Goal: Task Accomplishment & Management: Use online tool/utility

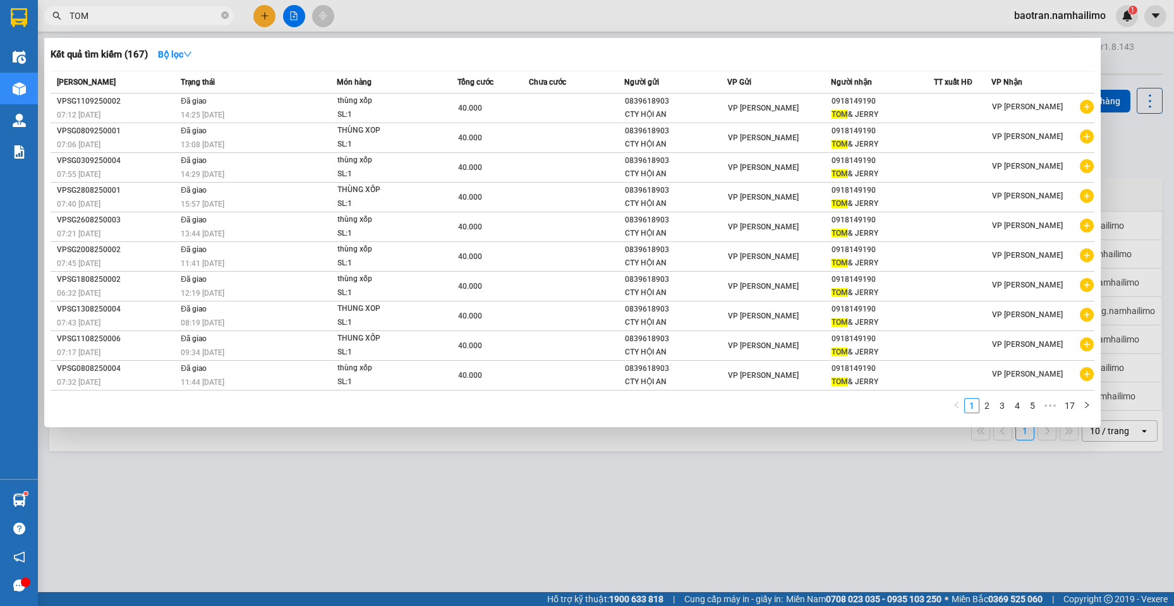
click at [198, 11] on input "TOM" at bounding box center [143, 16] width 149 height 14
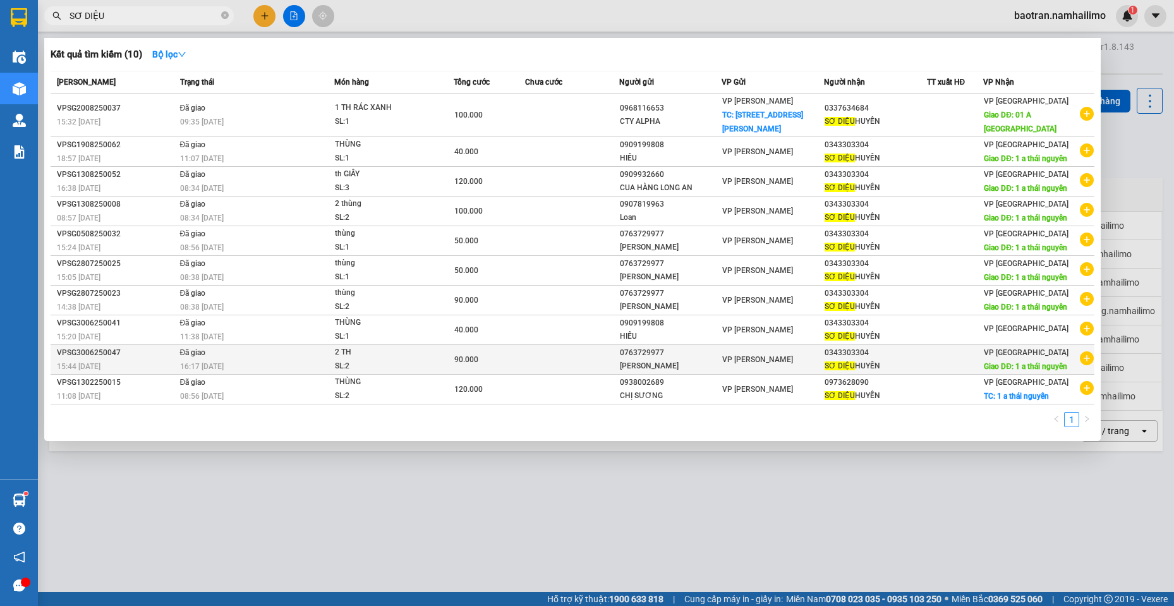
type input "SƠ DIỆU"
click at [1086, 357] on icon "plus-circle" at bounding box center [1086, 358] width 14 height 14
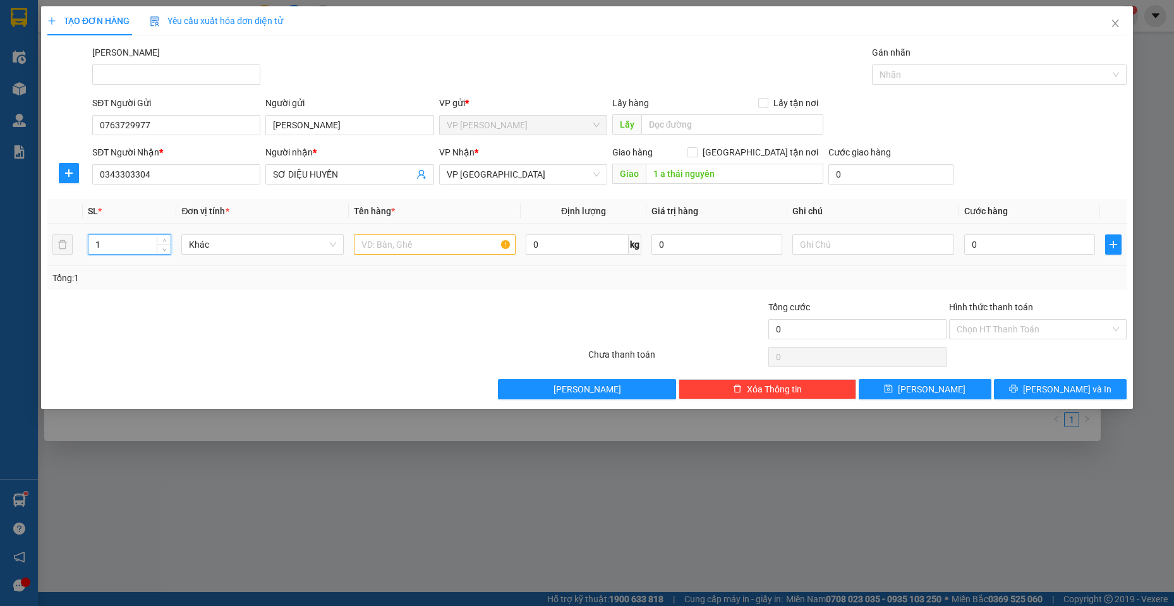
click at [94, 245] on input "1" at bounding box center [129, 244] width 83 height 19
drag, startPoint x: 117, startPoint y: 241, endPoint x: 0, endPoint y: 241, distance: 117.5
click at [0, 241] on div "TẠO ĐƠN HÀNG Yêu cầu xuất hóa đơn điện tử Transit Pickup Surcharge Ids Transit …" at bounding box center [587, 303] width 1174 height 606
type input "2"
click at [445, 244] on input "text" at bounding box center [435, 244] width 162 height 20
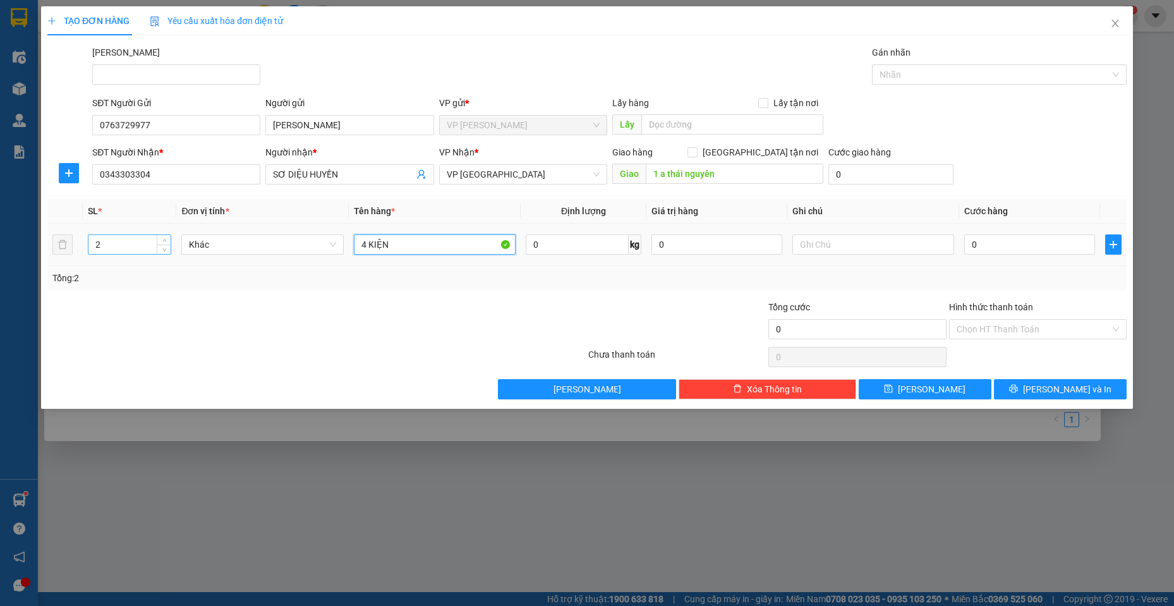
type input "4 KIỆN"
drag, startPoint x: 117, startPoint y: 239, endPoint x: 9, endPoint y: 229, distance: 109.1
click at [6, 243] on div "TẠO ĐƠN HÀNG Yêu cầu xuất hóa đơn điện tử Transit Pickup Surcharge Ids Transit …" at bounding box center [587, 303] width 1174 height 606
type input "4"
click at [435, 243] on input "4 KIỆN" at bounding box center [435, 244] width 162 height 20
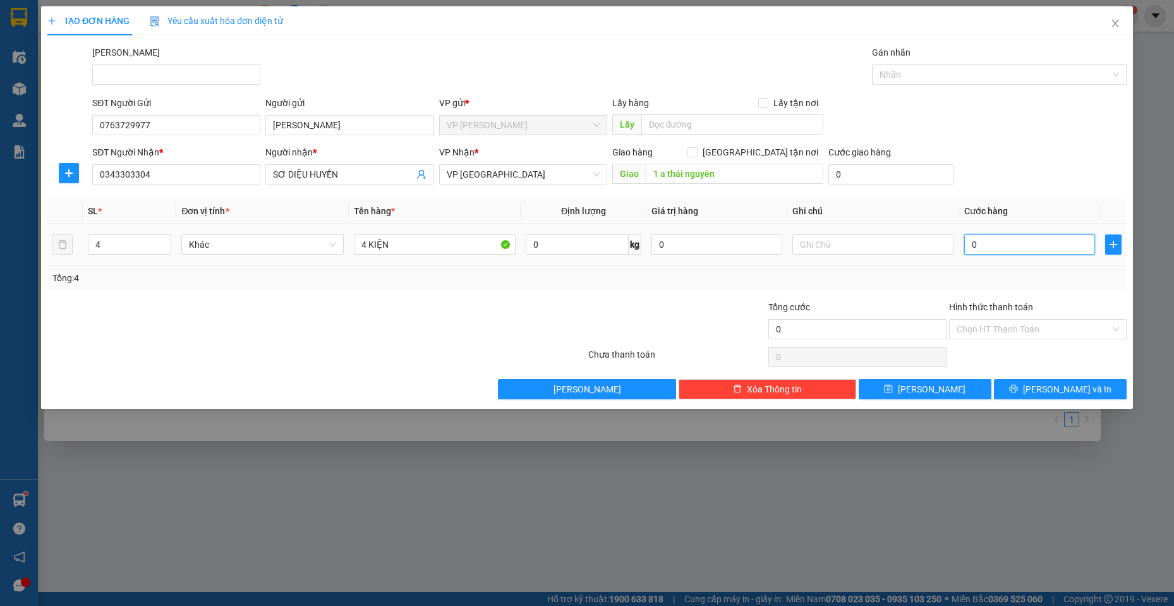
type input "2"
type input "20"
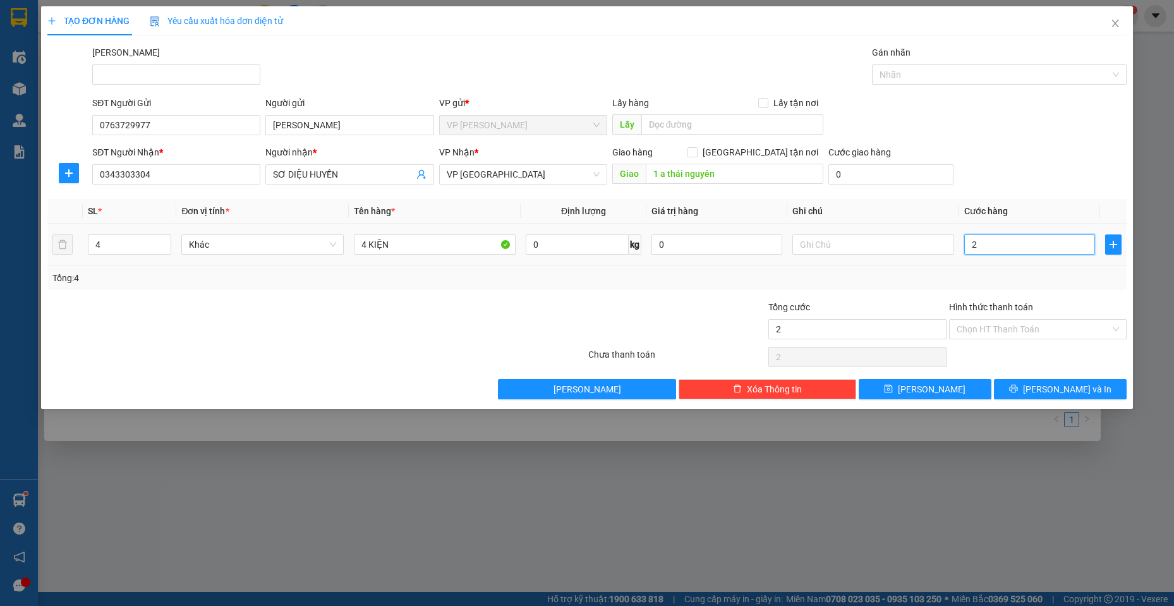
type input "20"
type input "200"
type input "2.000"
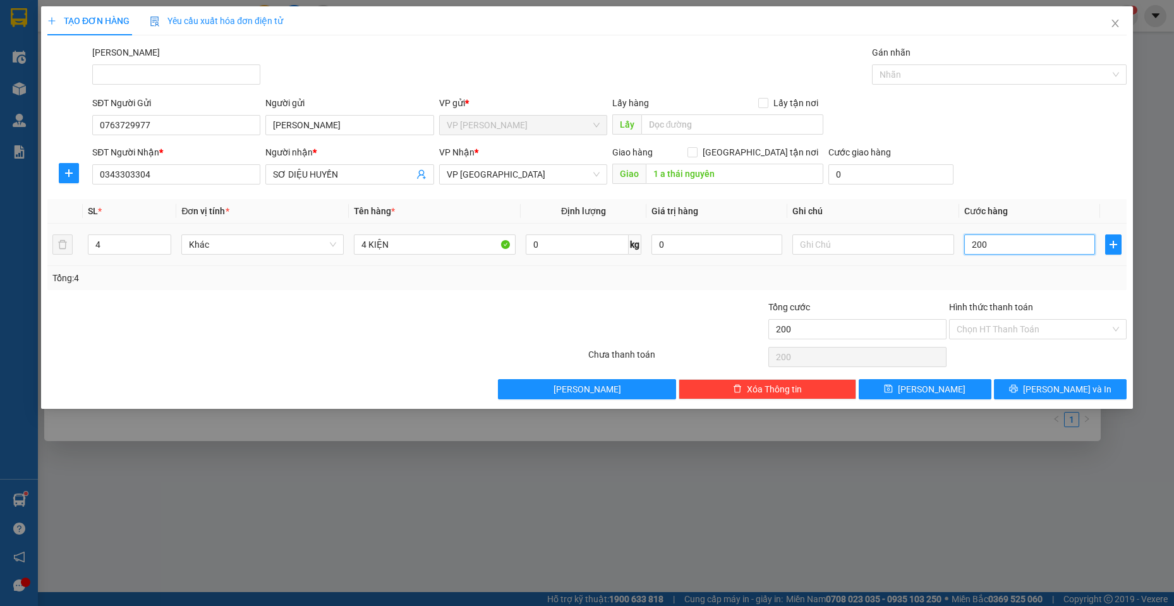
type input "2.000"
type input "20.000"
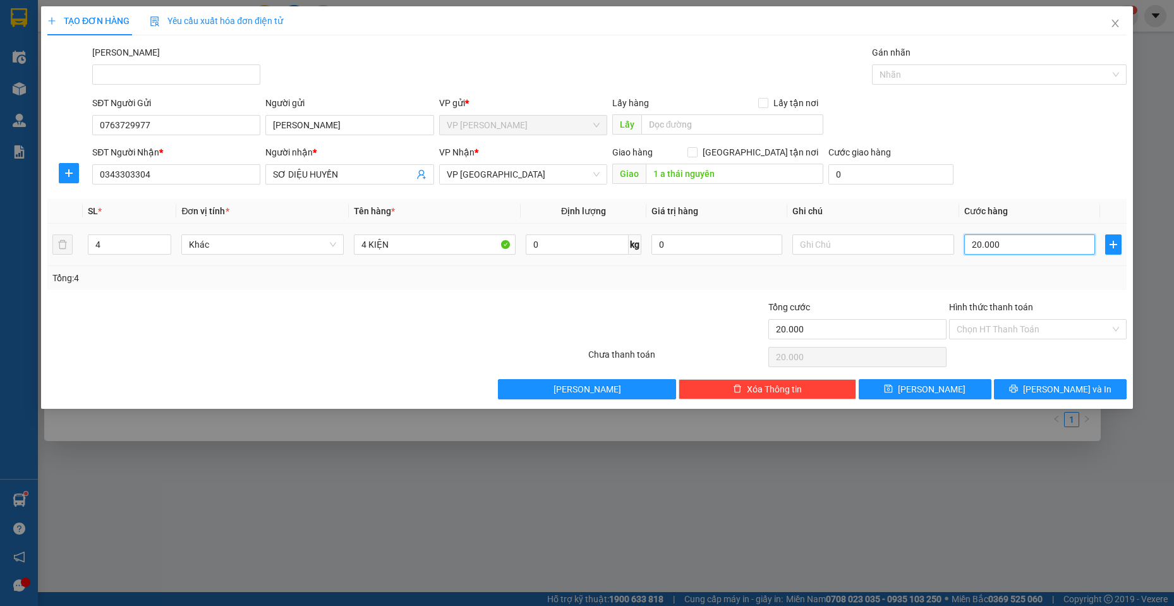
type input "200.000"
drag, startPoint x: 1068, startPoint y: 394, endPoint x: 789, endPoint y: 158, distance: 365.7
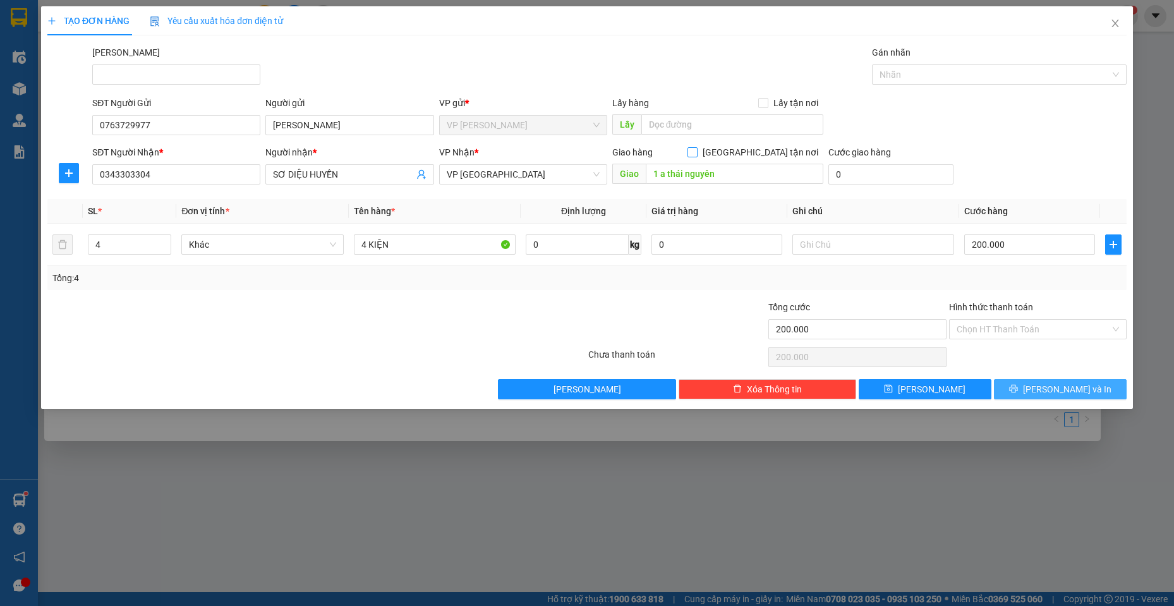
click at [789, 158] on div "Transit Pickup Surcharge Ids Transit Deliver Surcharge Ids Transit Deliver Surc…" at bounding box center [586, 222] width 1079 height 354
click at [790, 153] on span "[GEOGRAPHIC_DATA] tận nơi" at bounding box center [760, 152] width 126 height 14
click at [696, 153] on input "[GEOGRAPHIC_DATA] tận nơi" at bounding box center [691, 151] width 9 height 9
checkbox input "true"
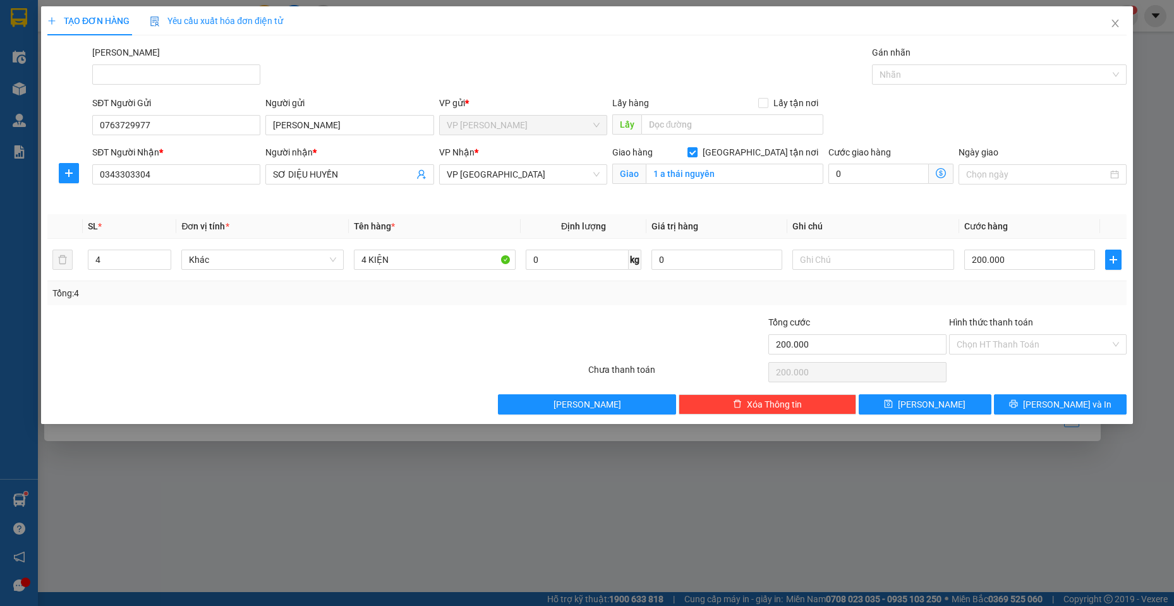
click at [1067, 416] on div "TẠO ĐƠN HÀNG Yêu cầu xuất hóa đơn điện tử Transit Pickup Surcharge Ids Transit …" at bounding box center [586, 214] width 1091 height 417
drag, startPoint x: 1064, startPoint y: 409, endPoint x: 1029, endPoint y: 433, distance: 42.7
click at [1062, 409] on span "[PERSON_NAME] và In" at bounding box center [1067, 404] width 88 height 14
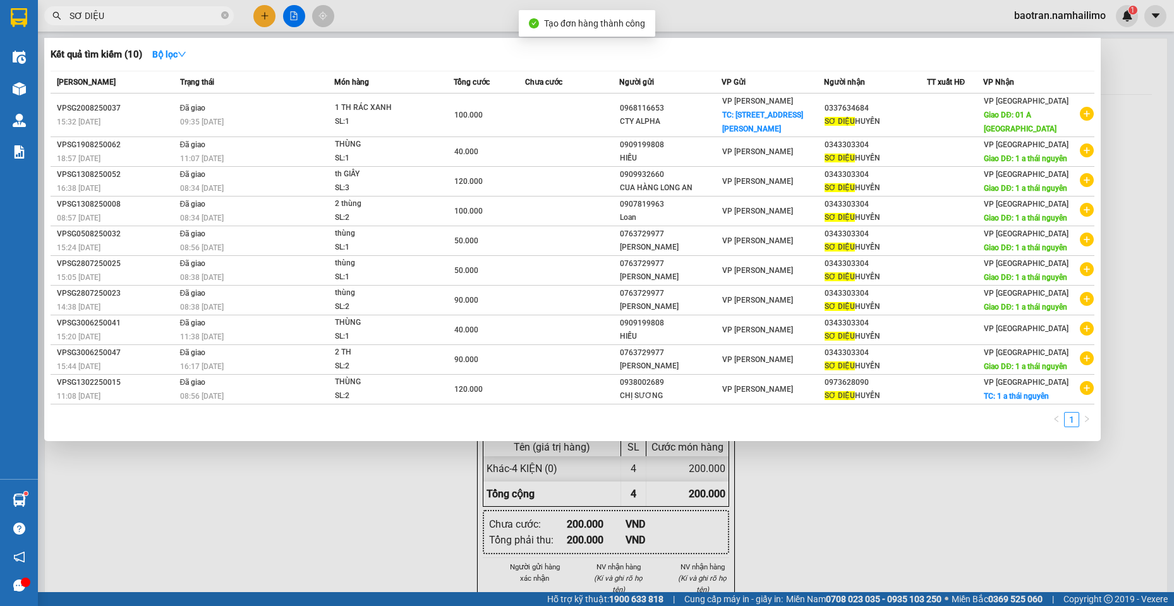
click at [680, 525] on div at bounding box center [587, 303] width 1174 height 606
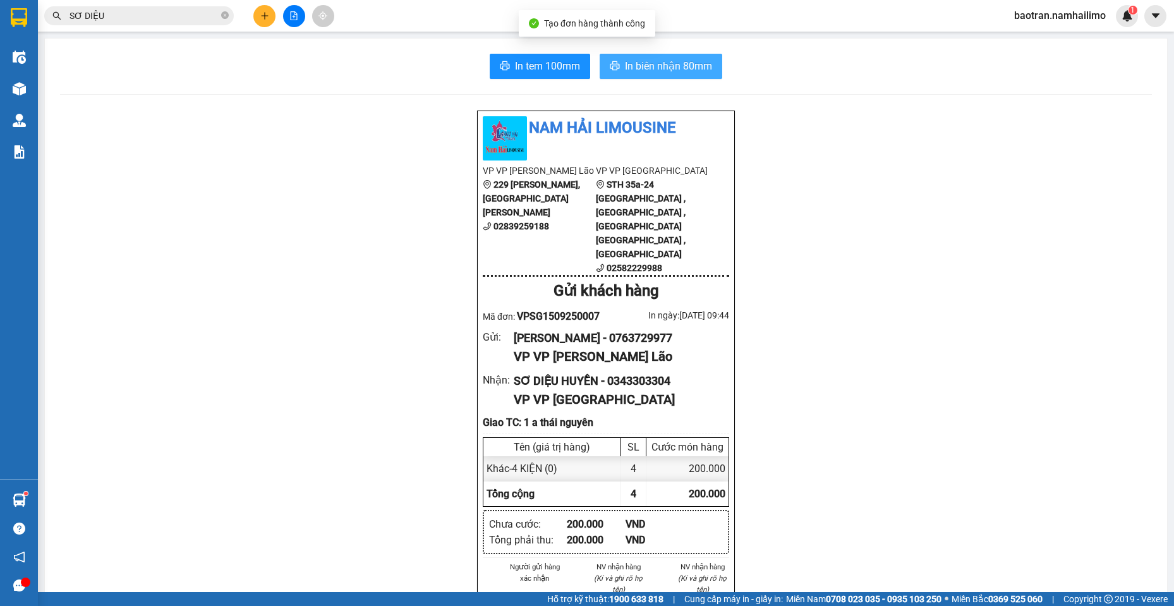
click at [675, 65] on span "In biên nhận 80mm" at bounding box center [668, 66] width 87 height 16
drag, startPoint x: 1112, startPoint y: 294, endPoint x: 1106, endPoint y: 282, distance: 13.6
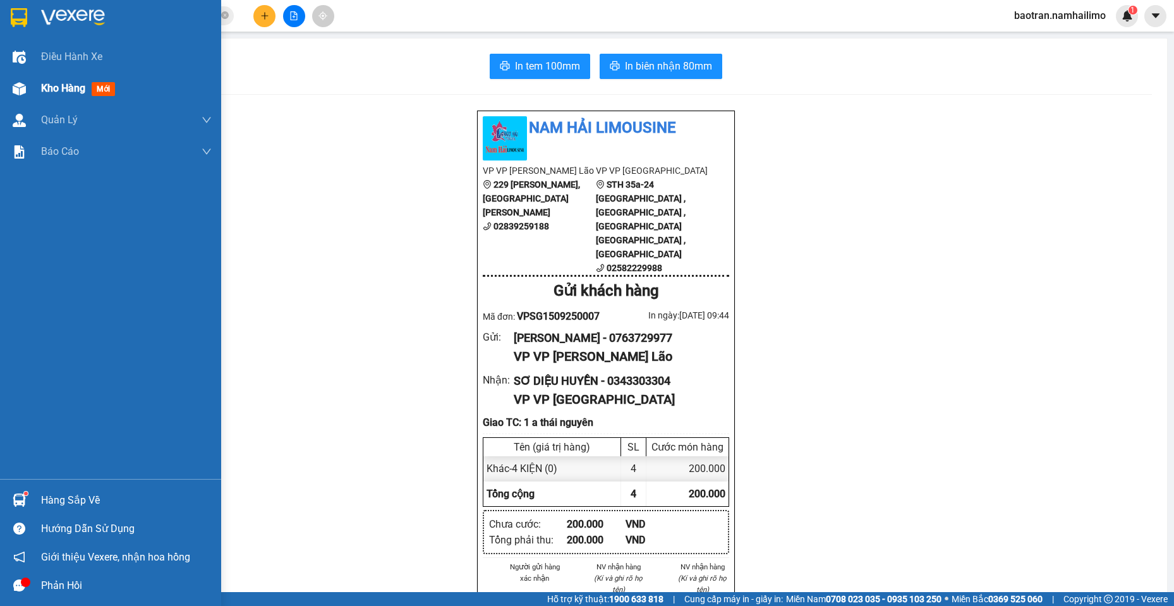
click at [37, 95] on div "Kho hàng mới" at bounding box center [110, 89] width 221 height 32
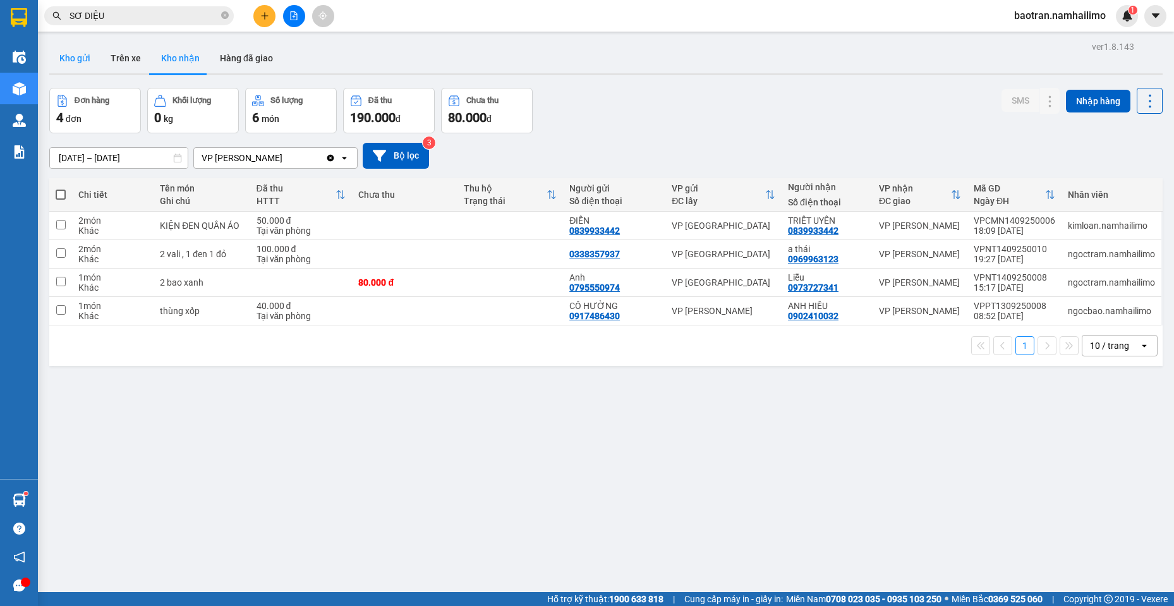
click at [90, 55] on button "Kho gửi" at bounding box center [74, 58] width 51 height 30
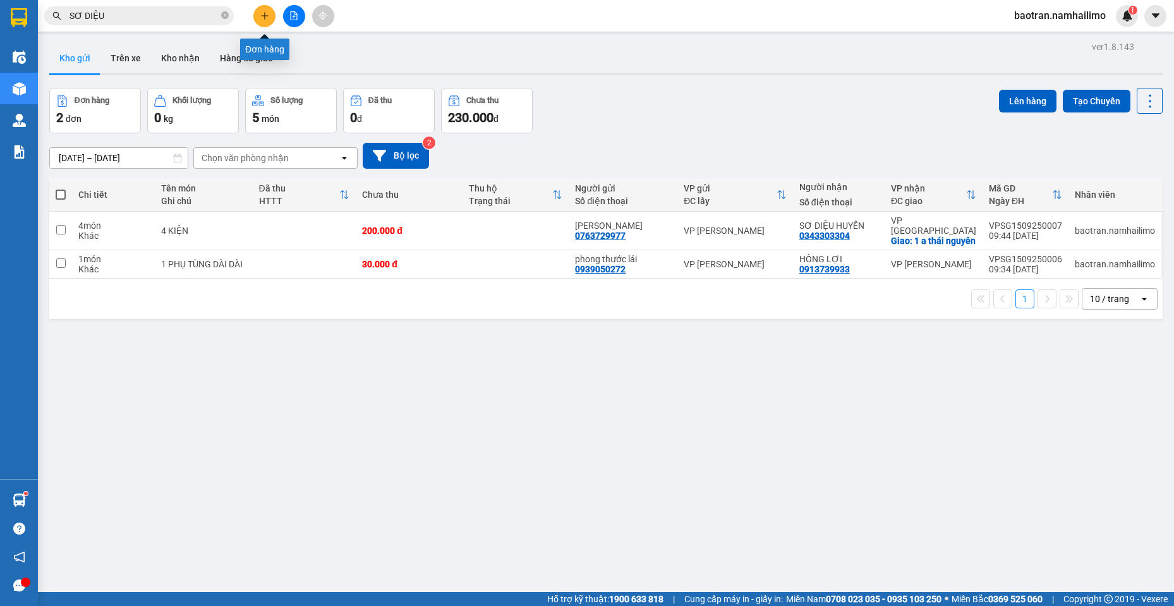
click at [265, 9] on button at bounding box center [264, 16] width 22 height 22
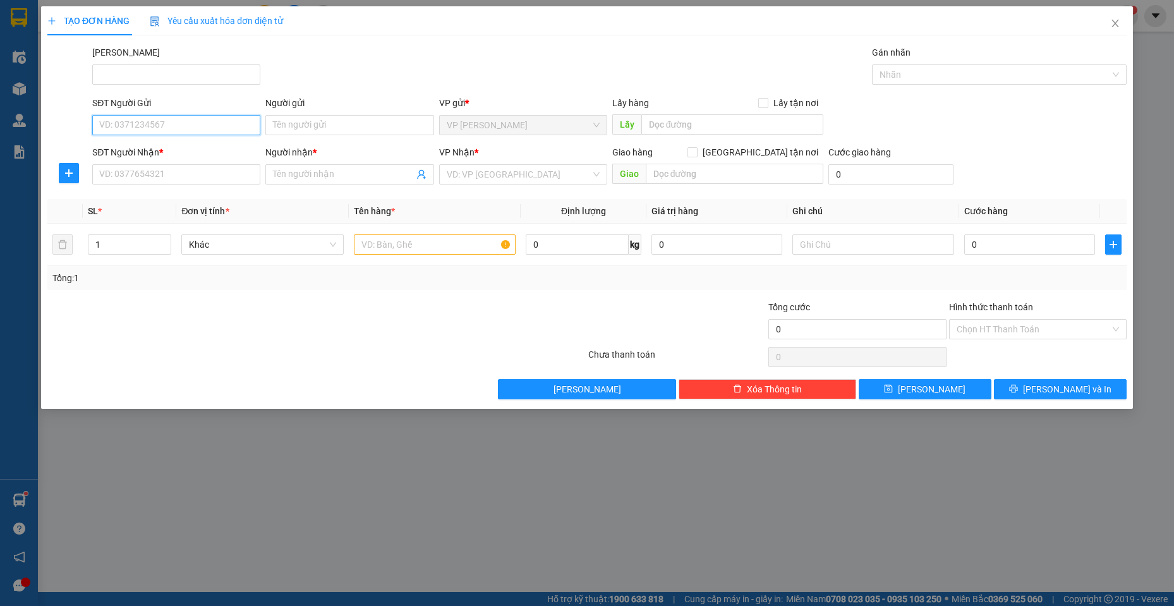
drag, startPoint x: 228, startPoint y: 124, endPoint x: 214, endPoint y: 108, distance: 21.0
click at [227, 123] on input "SĐT Người Gửi" at bounding box center [176, 125] width 168 height 20
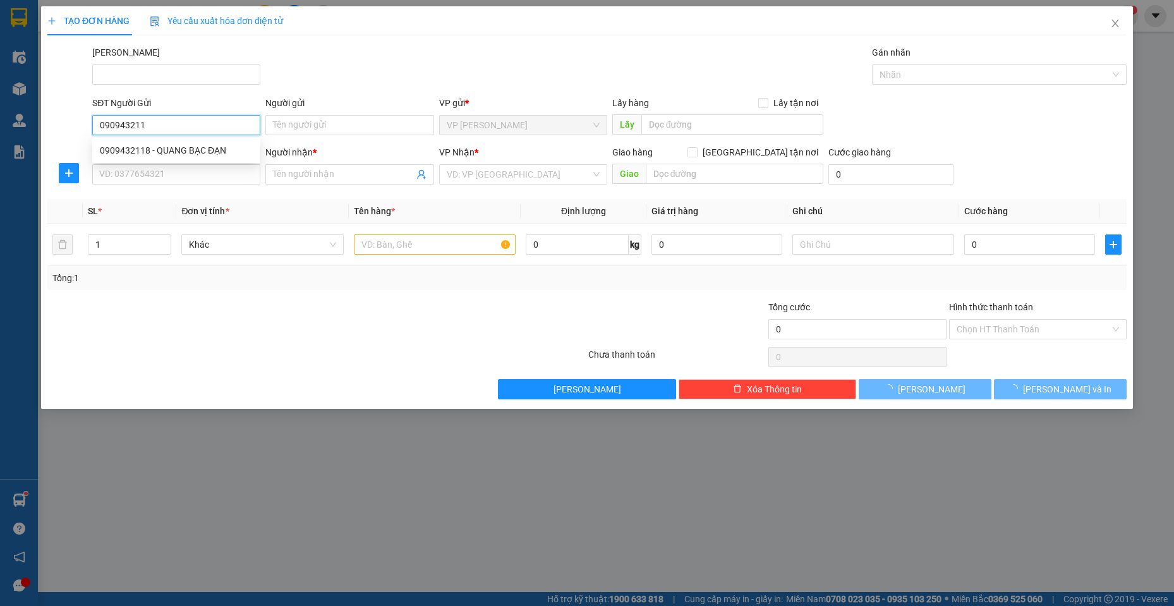
type input "0909432118"
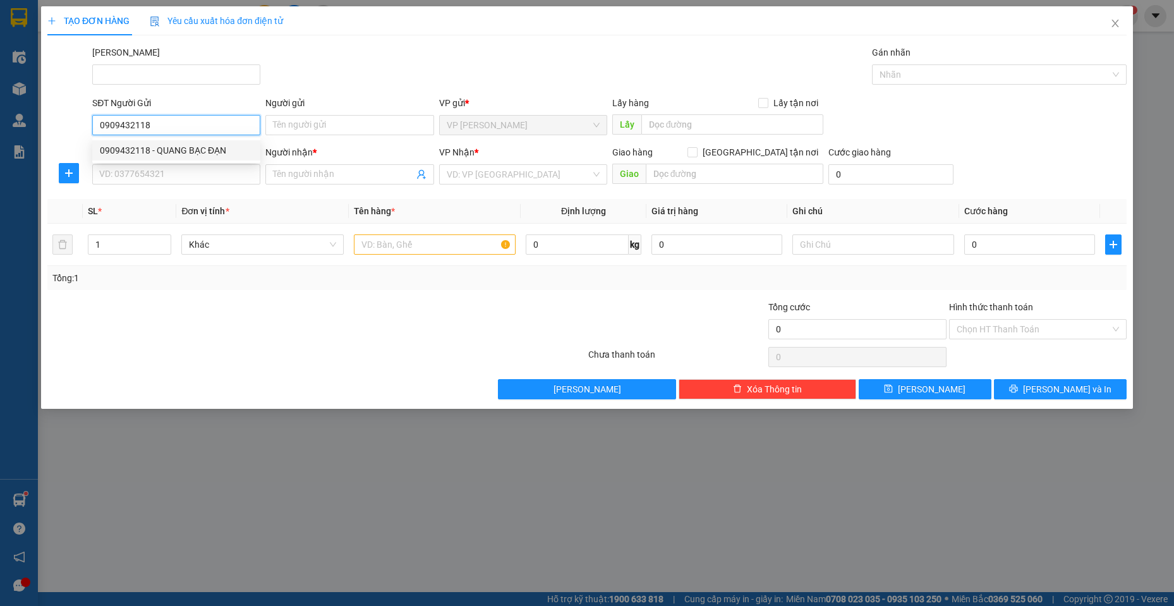
click at [170, 152] on div "0909432118 - QUANG BẠC ĐẠN" at bounding box center [176, 150] width 153 height 14
type input "QUANG BẠC ĐẠN"
type input "0949617647"
type input "[PERSON_NAME]"
type input "30.000"
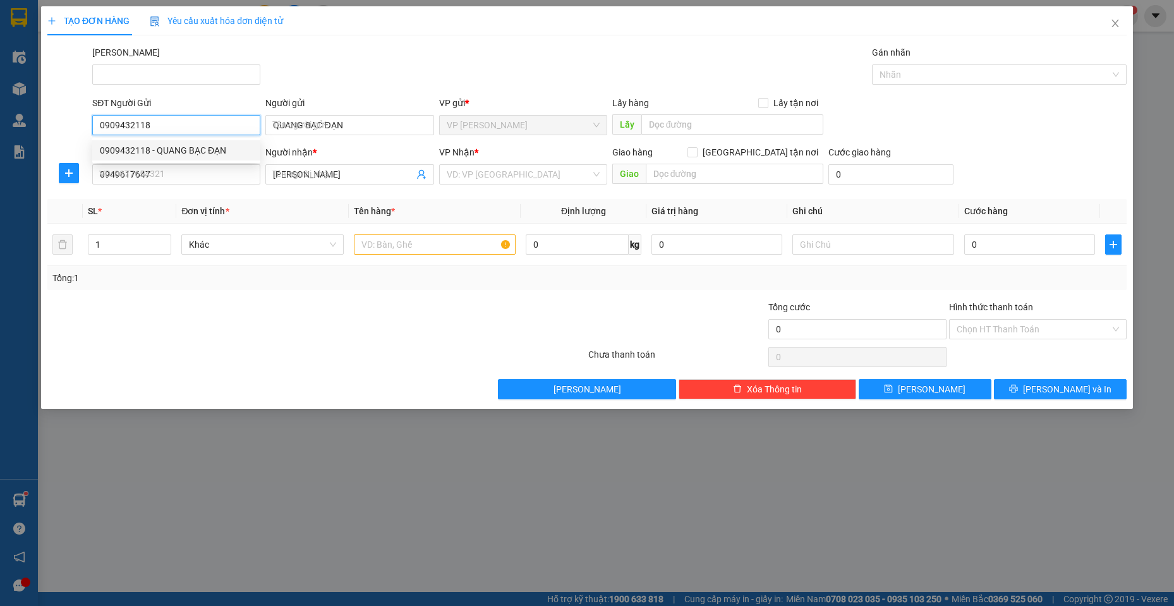
type input "30.000"
type input "0909432118"
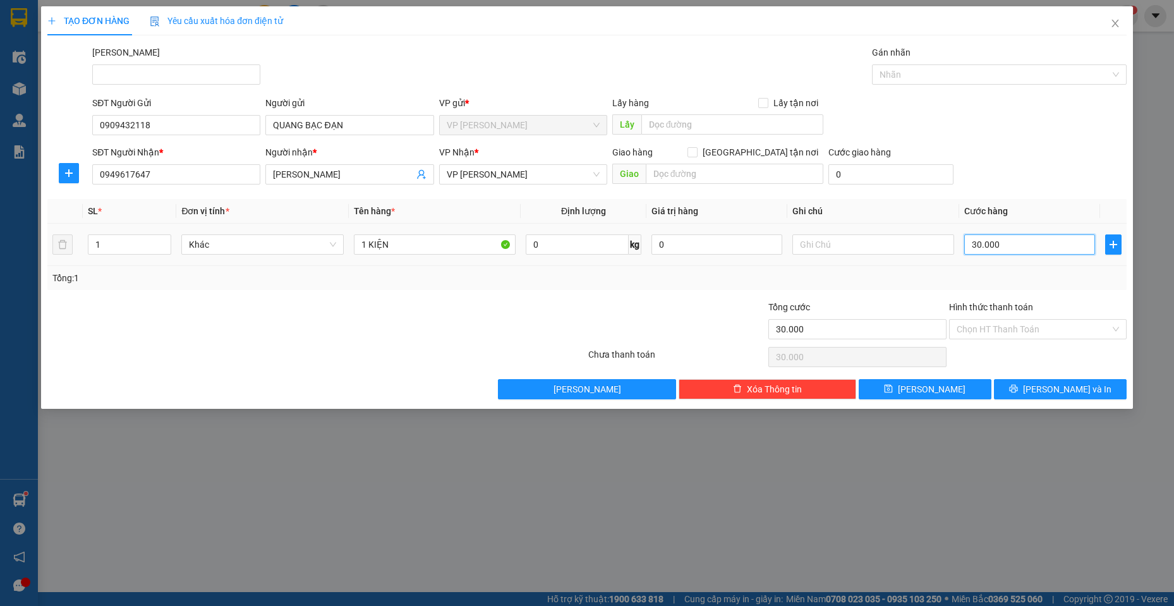
click at [1068, 241] on input "30.000" at bounding box center [1029, 244] width 131 height 20
type input "2"
type input "20"
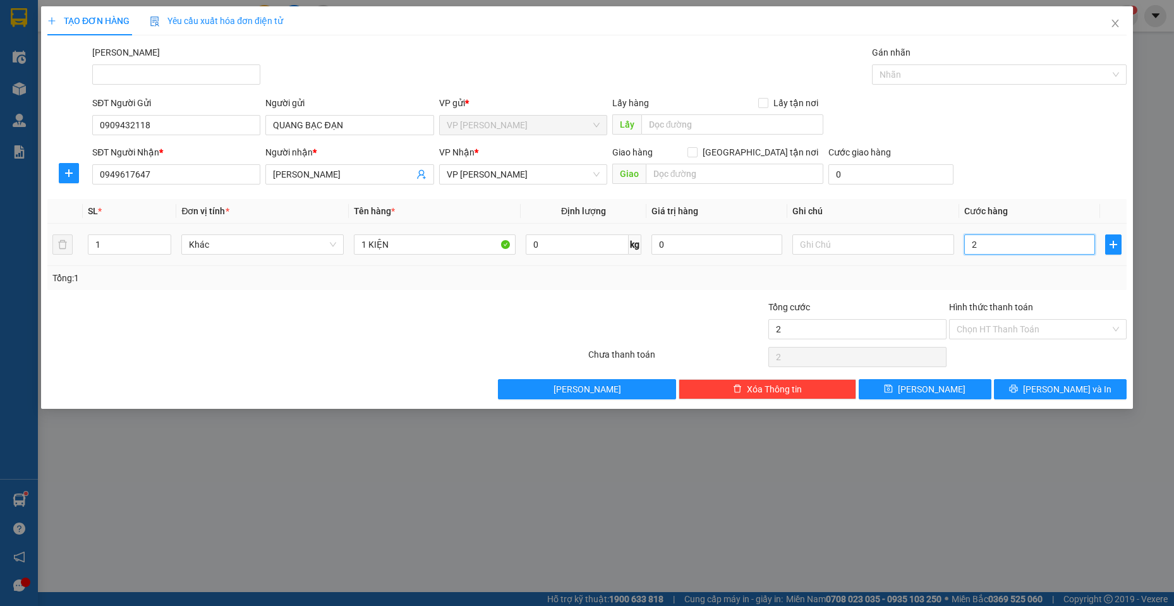
type input "20"
type input "200"
type input "2.000"
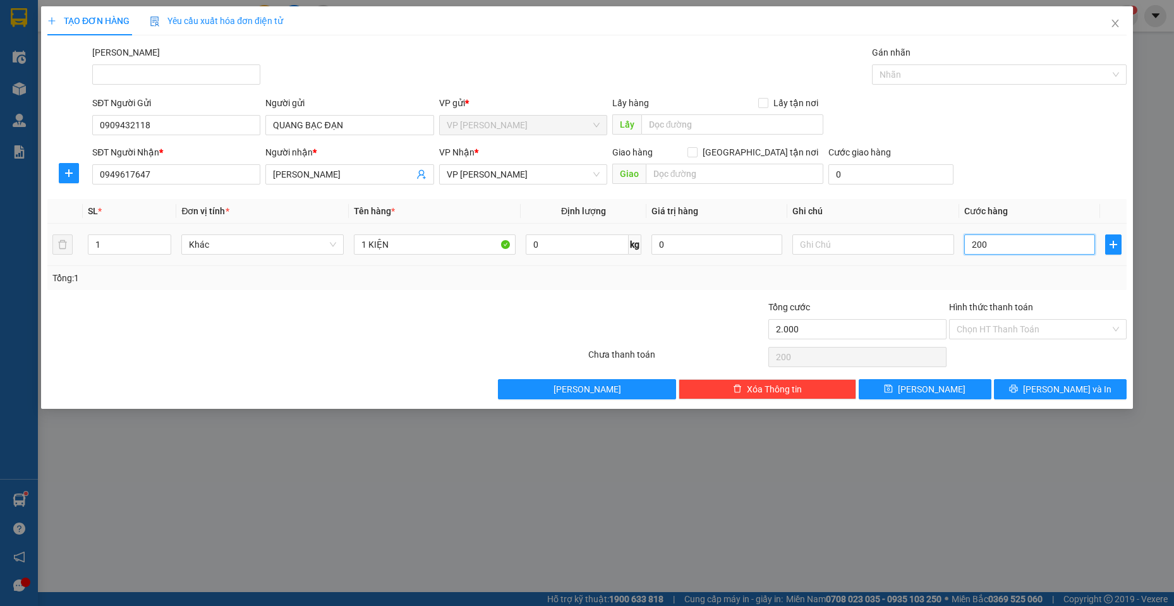
type input "2.000"
type input "20.000"
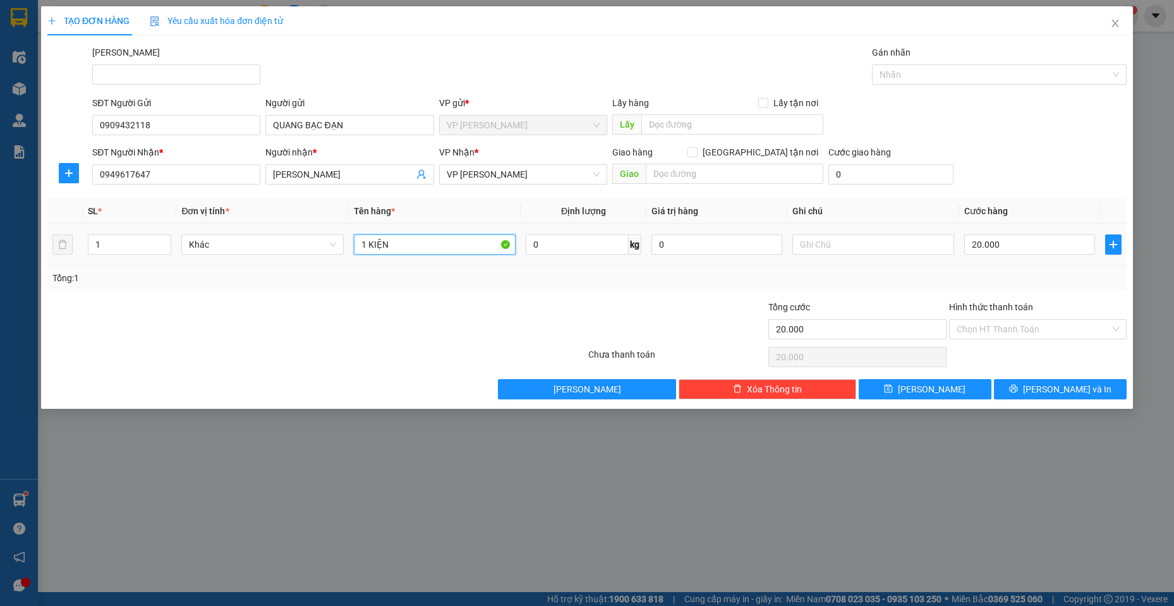
click at [412, 246] on input "1 KIỆN" at bounding box center [435, 244] width 162 height 20
type input "1 CỤC ĐEN"
click at [1076, 385] on span "[PERSON_NAME] và In" at bounding box center [1067, 389] width 88 height 14
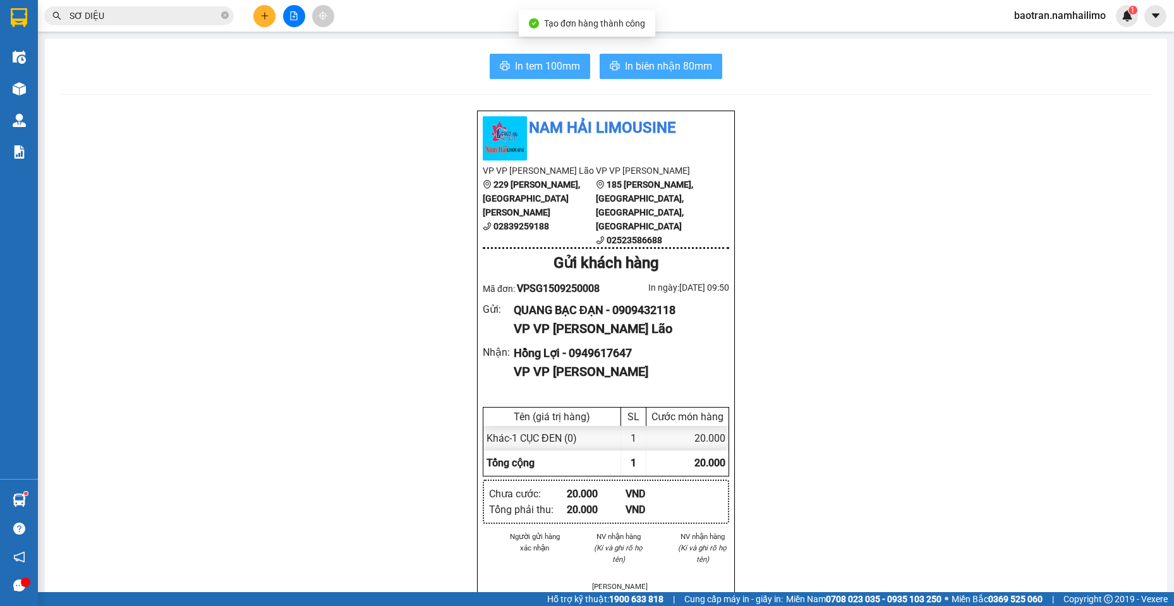
drag, startPoint x: 561, startPoint y: 59, endPoint x: 635, endPoint y: 62, distance: 73.3
click at [636, 59] on div "In tem 100mm In biên nhận 80mm" at bounding box center [605, 66] width 1091 height 25
click at [632, 63] on span "In biên nhận 80mm" at bounding box center [668, 66] width 87 height 16
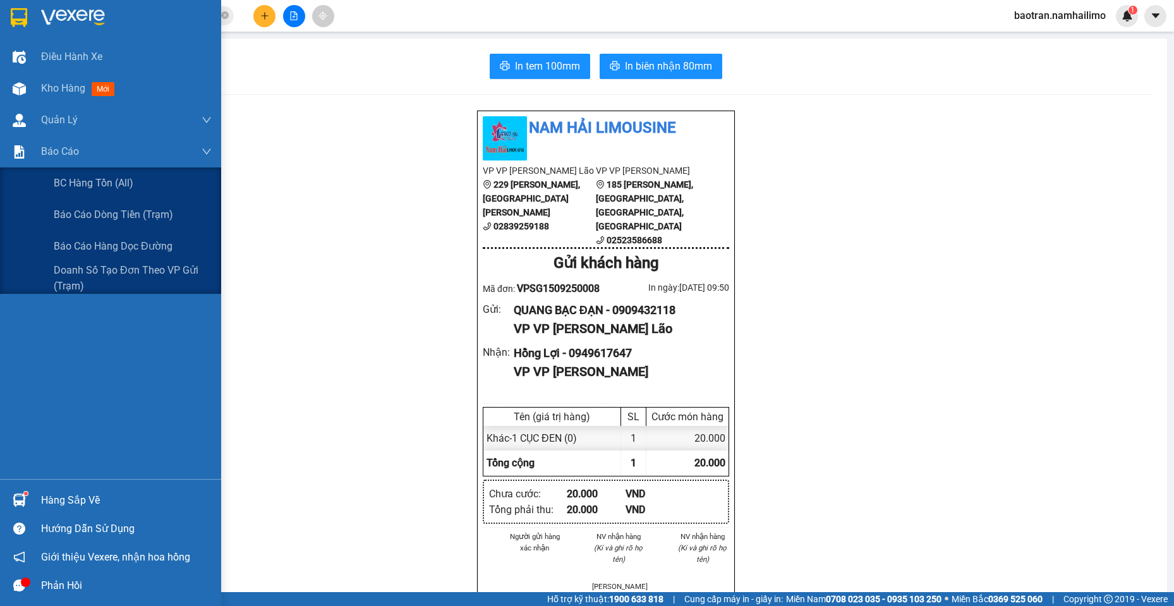
scroll to position [75, 0]
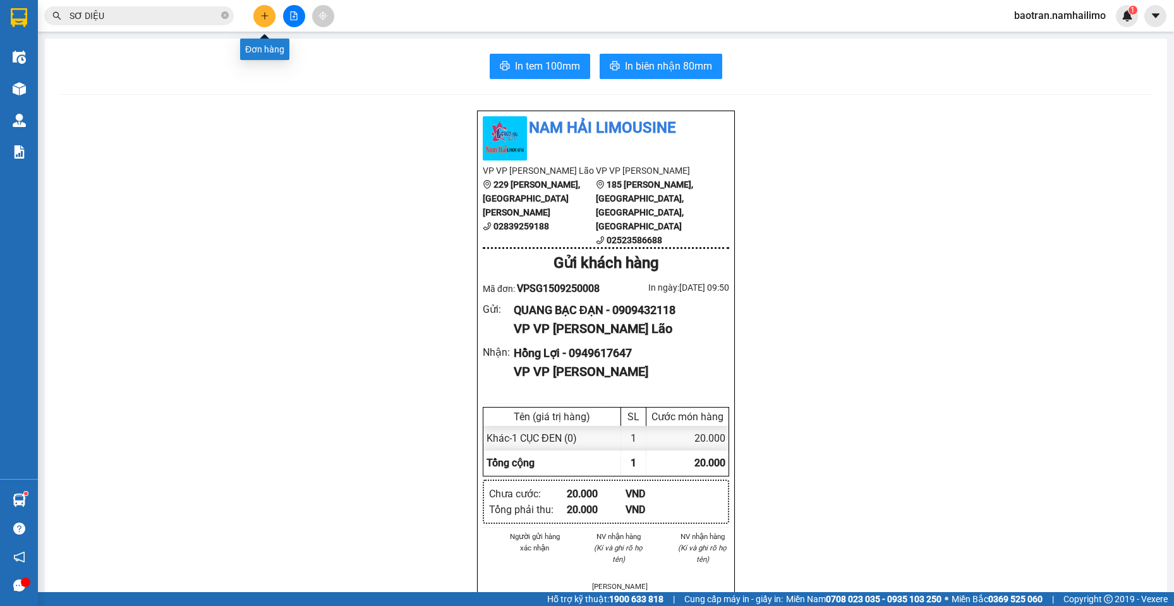
click at [259, 16] on button at bounding box center [264, 16] width 22 height 22
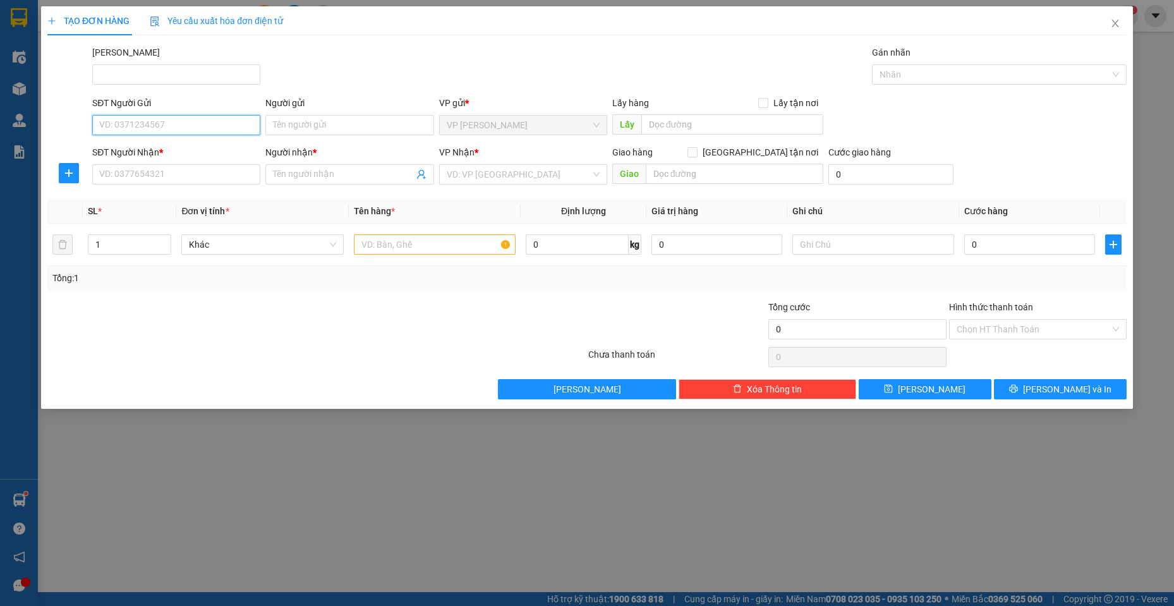
click at [244, 128] on input "SĐT Người Gửi" at bounding box center [176, 125] width 168 height 20
click at [1117, 18] on span "Close" at bounding box center [1114, 23] width 35 height 35
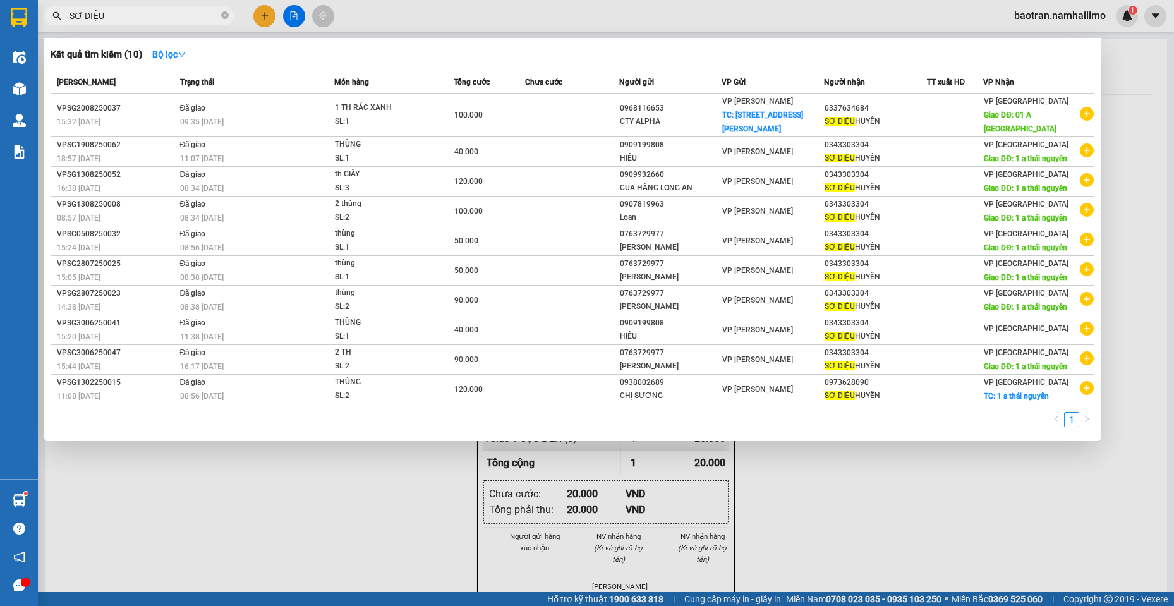
click at [150, 13] on input "SƠ DIỆU" at bounding box center [143, 16] width 149 height 14
click at [147, 13] on input "SƠ DIỆU" at bounding box center [143, 16] width 149 height 14
click at [147, 14] on input "SƠ DIỆU" at bounding box center [143, 16] width 149 height 14
type input "S"
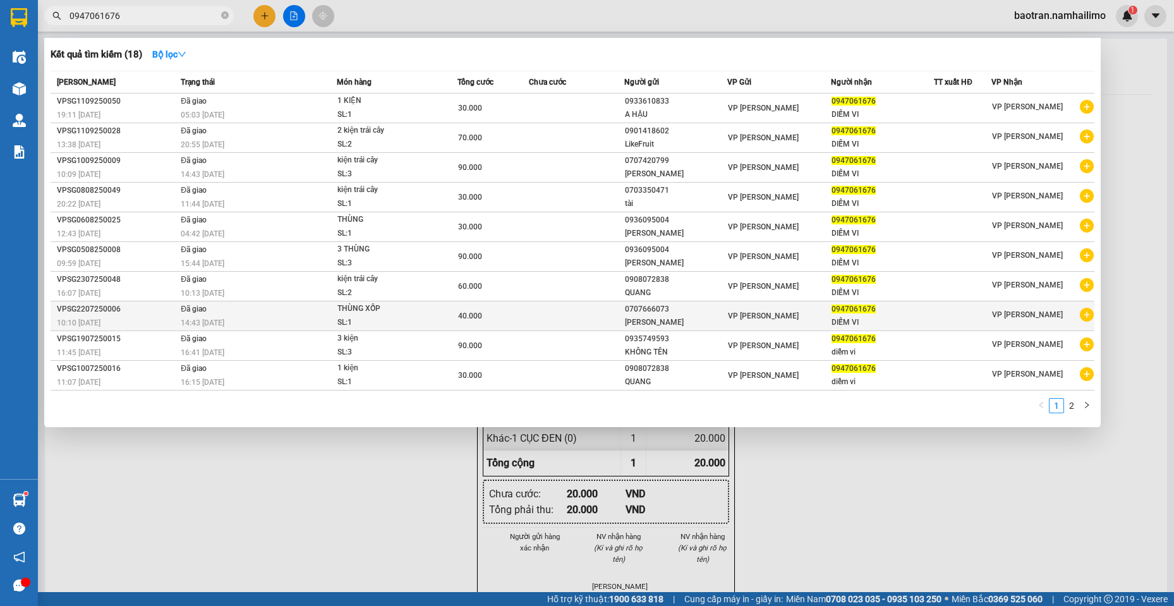
type input "0947061676"
click at [1090, 314] on icon "plus-circle" at bounding box center [1086, 315] width 14 height 14
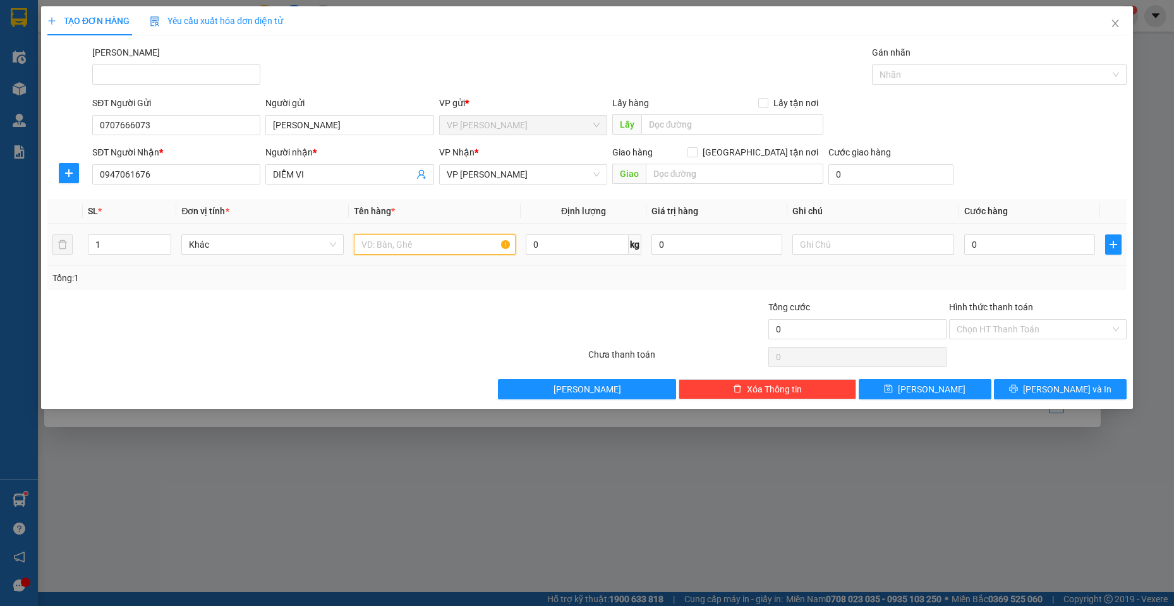
click at [430, 251] on input "text" at bounding box center [435, 244] width 162 height 20
type input "KIỆN XỐP DÀI"
click at [1016, 248] on input "0" at bounding box center [1029, 244] width 131 height 20
type input "5"
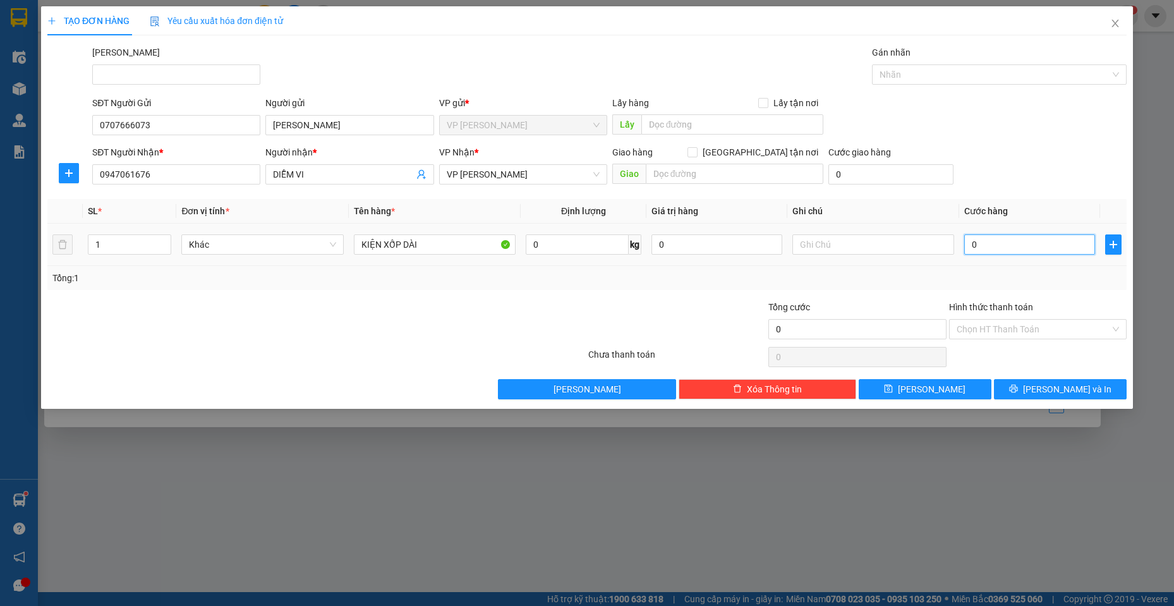
type input "5"
type input "50"
type input "500"
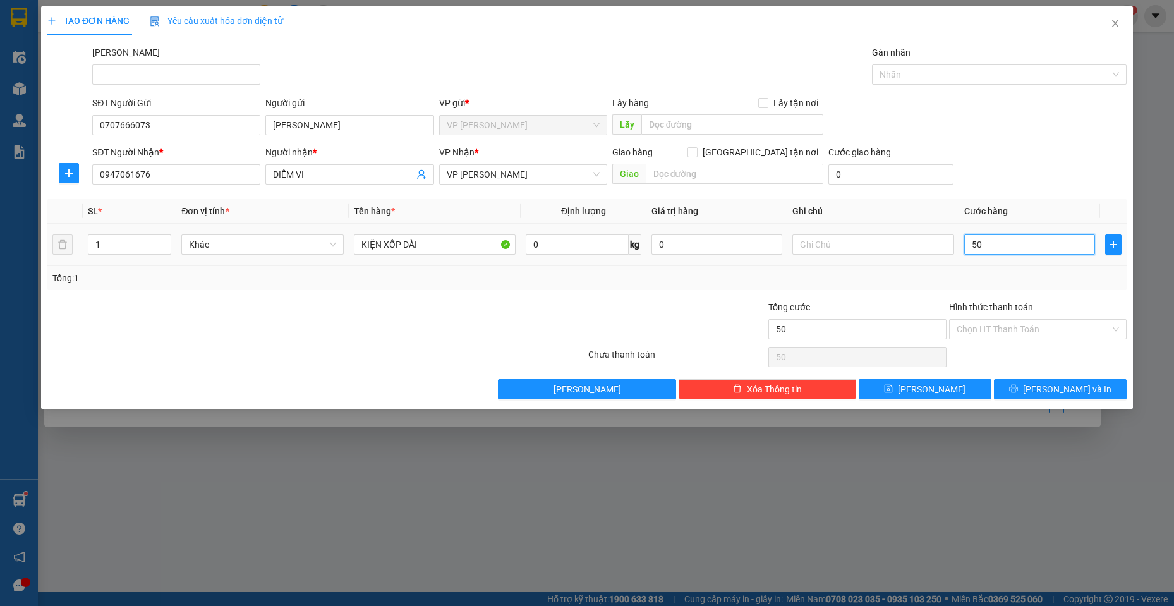
type input "500"
type input "5.000"
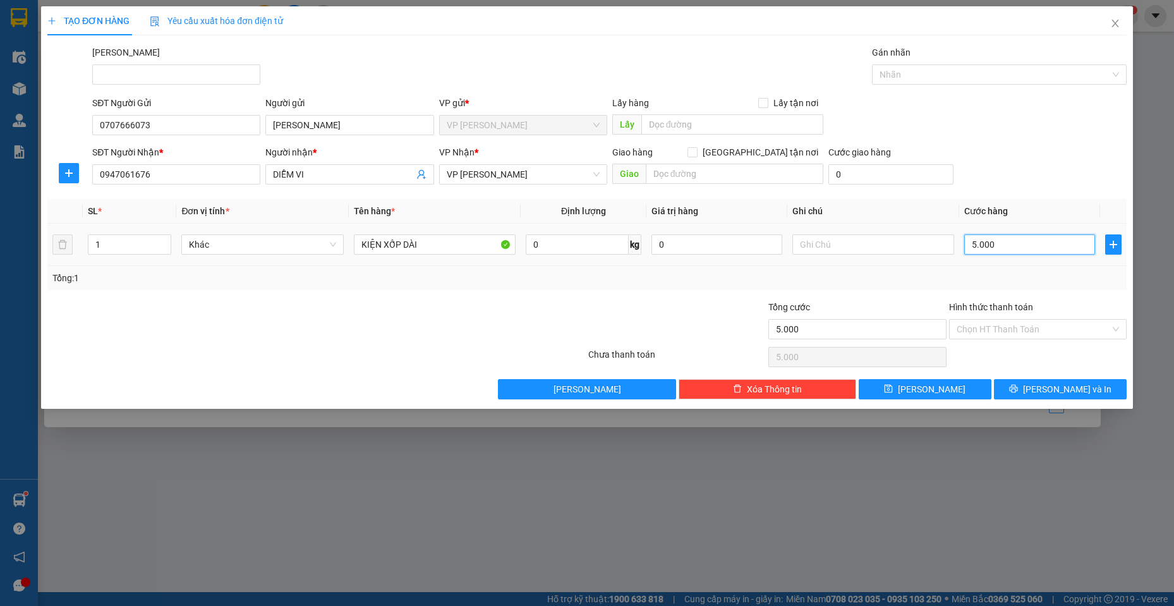
type input "50.000"
click at [1017, 391] on icon "printer" at bounding box center [1013, 389] width 8 height 8
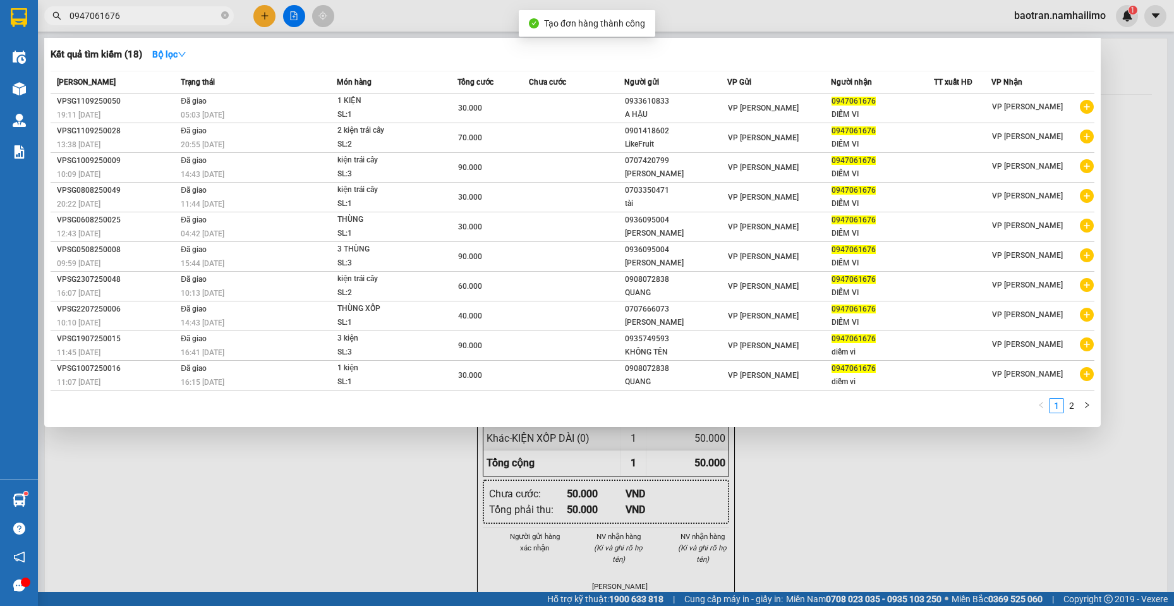
drag, startPoint x: 662, startPoint y: 503, endPoint x: 694, endPoint y: 184, distance: 320.6
click at [658, 496] on div at bounding box center [587, 303] width 1174 height 606
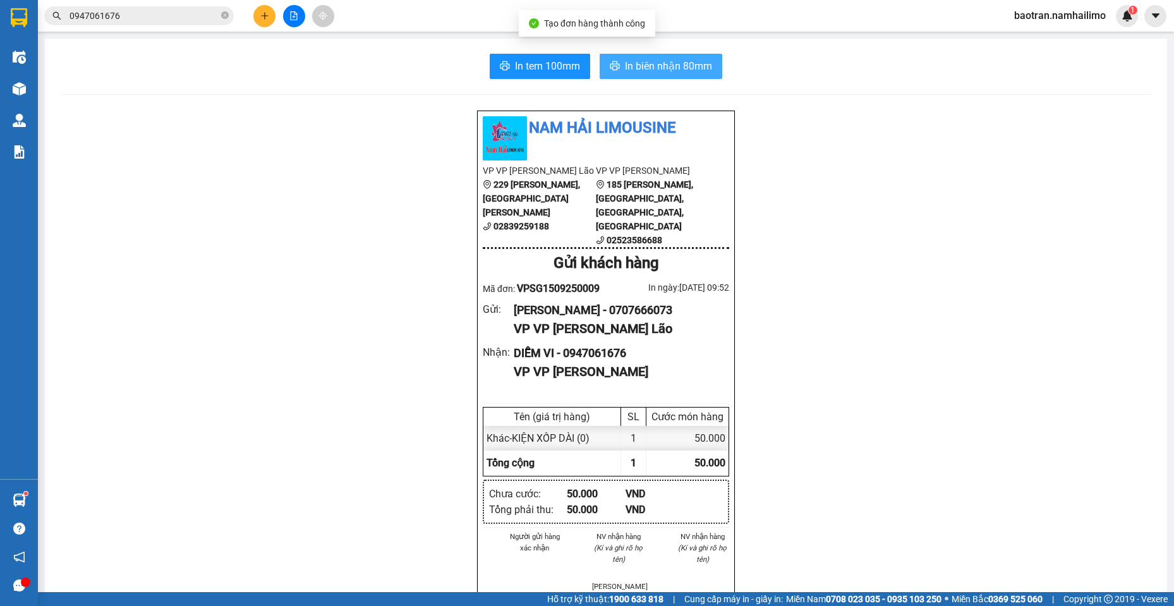
click at [693, 69] on span "In biên nhận 80mm" at bounding box center [668, 66] width 87 height 16
click at [162, 13] on input "0947061676" at bounding box center [143, 16] width 149 height 14
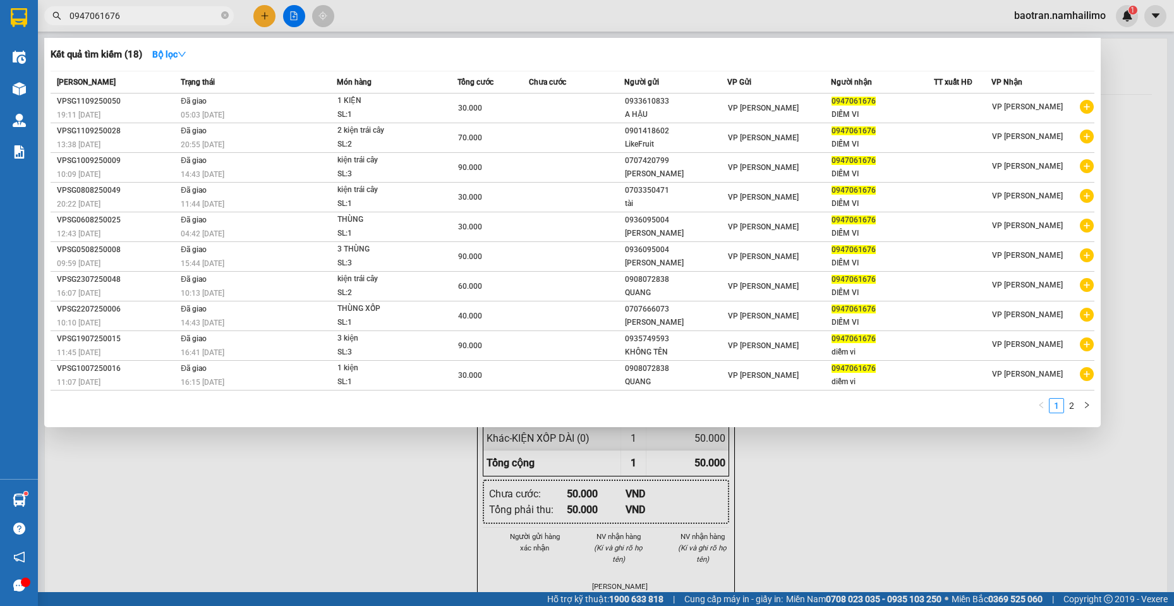
click at [162, 13] on input "0947061676" at bounding box center [143, 16] width 149 height 14
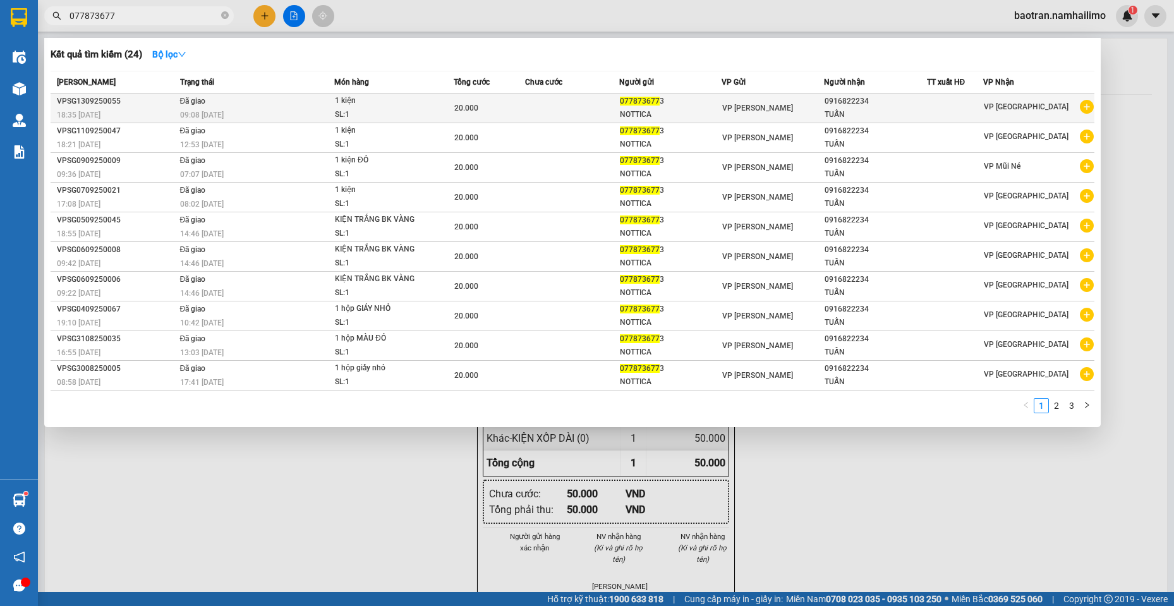
type input "077873677"
click at [1090, 104] on icon "plus-circle" at bounding box center [1086, 107] width 14 height 14
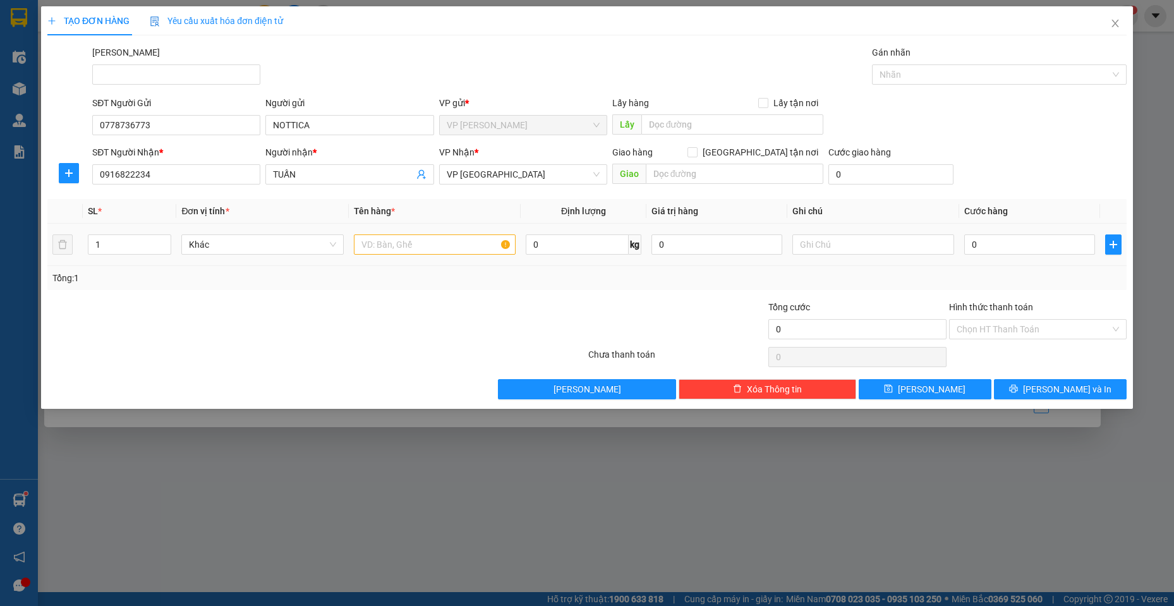
drag, startPoint x: 419, startPoint y: 260, endPoint x: 411, endPoint y: 239, distance: 23.0
click at [416, 255] on td at bounding box center [435, 245] width 172 height 42
click at [411, 239] on input "text" at bounding box center [435, 244] width 162 height 20
type input "CỤC NHỎ XÍU"
click at [988, 250] on input "0" at bounding box center [1029, 244] width 131 height 20
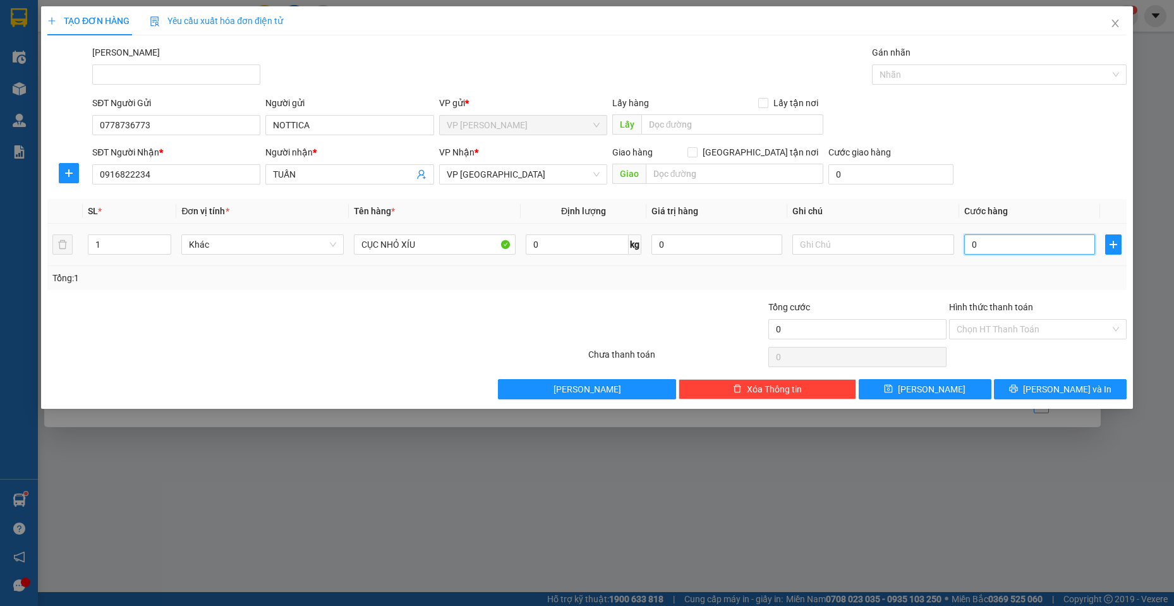
type input "2"
type input "20"
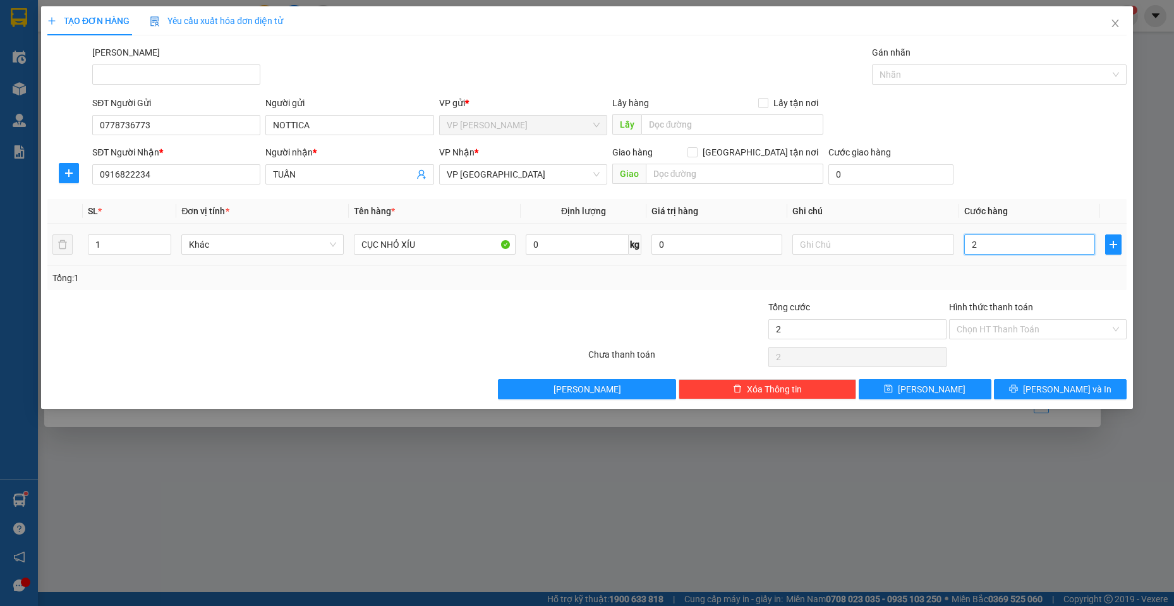
type input "20"
type input "200"
type input "2.000"
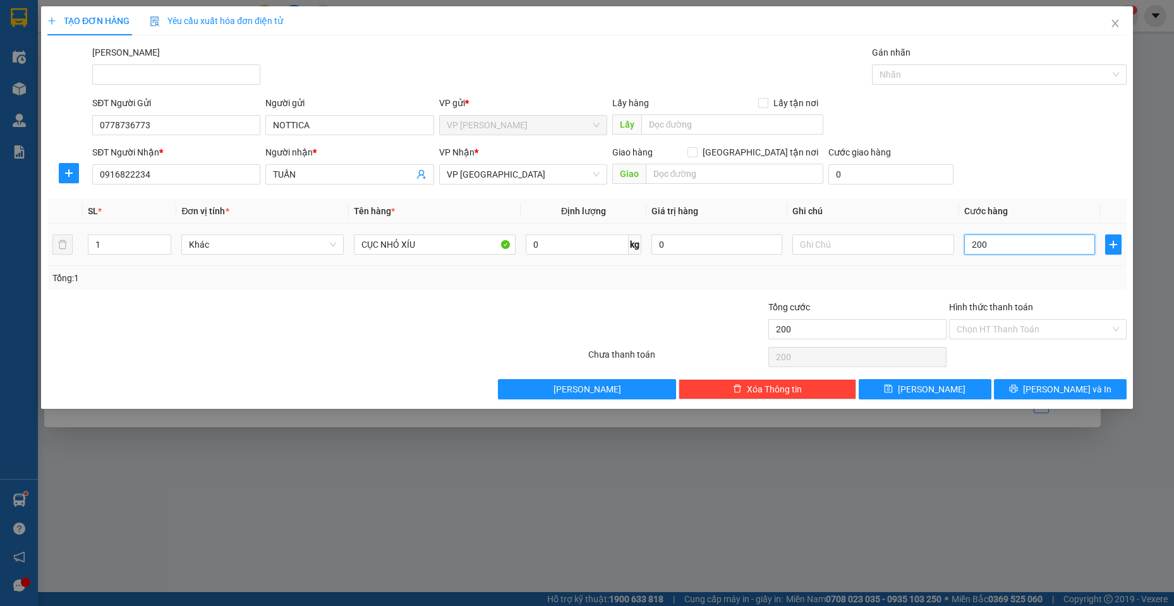
type input "2.000"
type input "20.000"
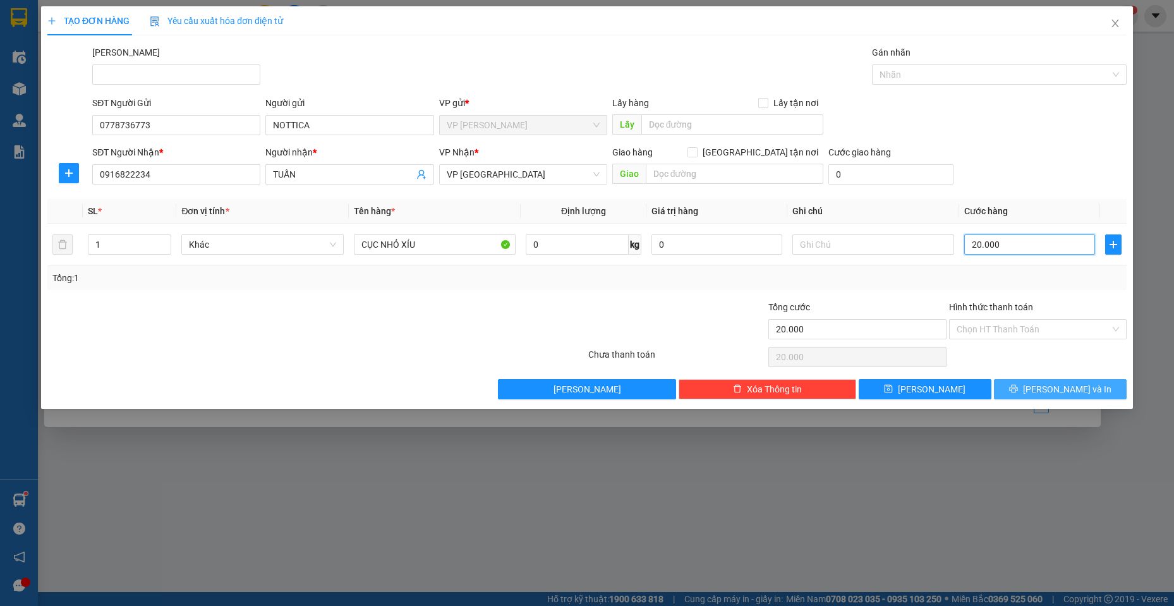
type input "20.000"
click at [1052, 393] on span "[PERSON_NAME] và In" at bounding box center [1067, 389] width 88 height 14
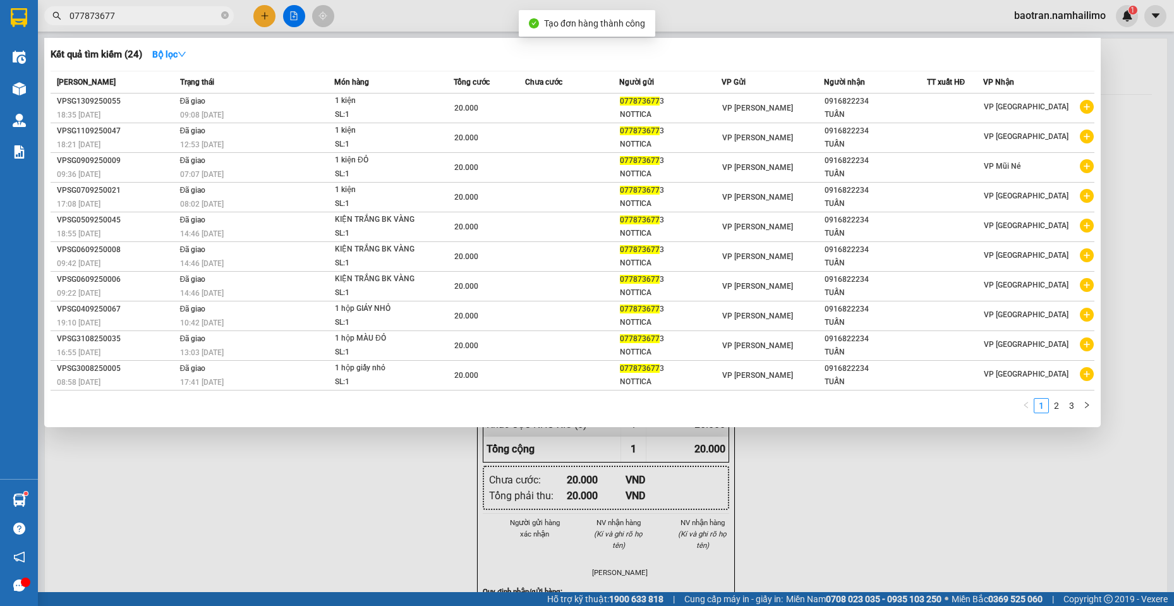
drag, startPoint x: 642, startPoint y: 477, endPoint x: 644, endPoint y: 291, distance: 185.7
click at [645, 443] on div at bounding box center [587, 303] width 1174 height 606
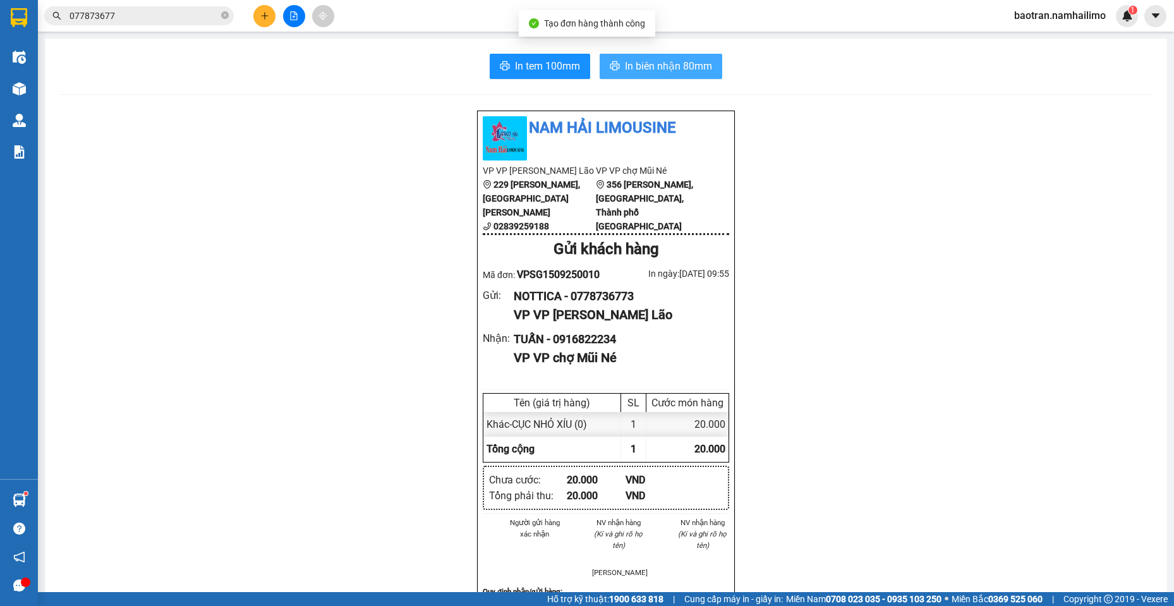
click at [650, 56] on button "In biên nhận 80mm" at bounding box center [660, 66] width 123 height 25
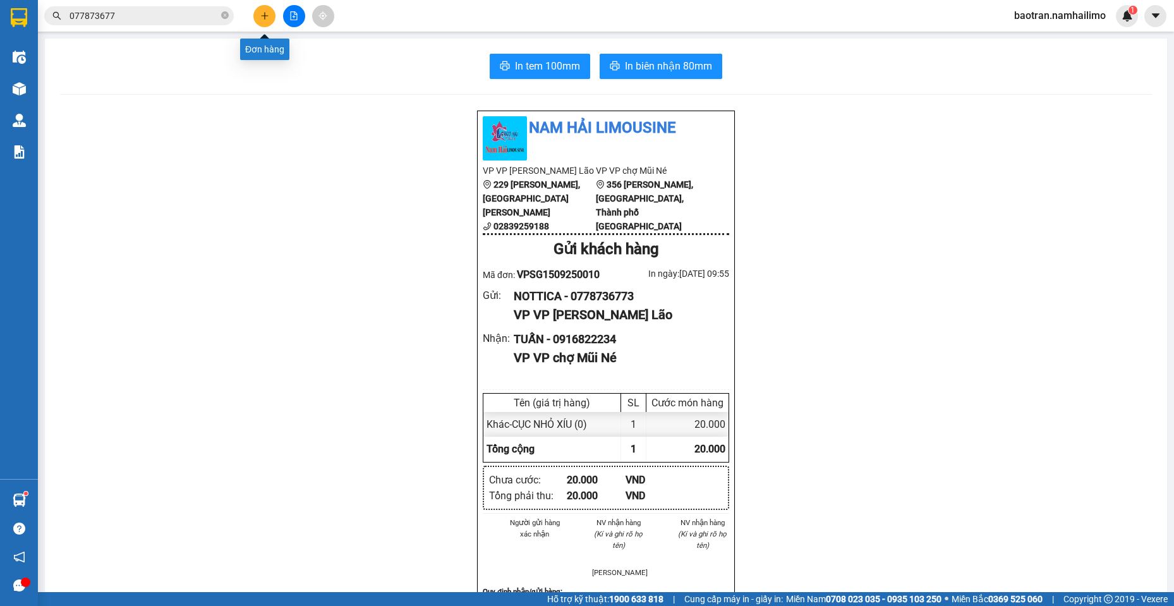
click at [272, 18] on button at bounding box center [264, 16] width 22 height 22
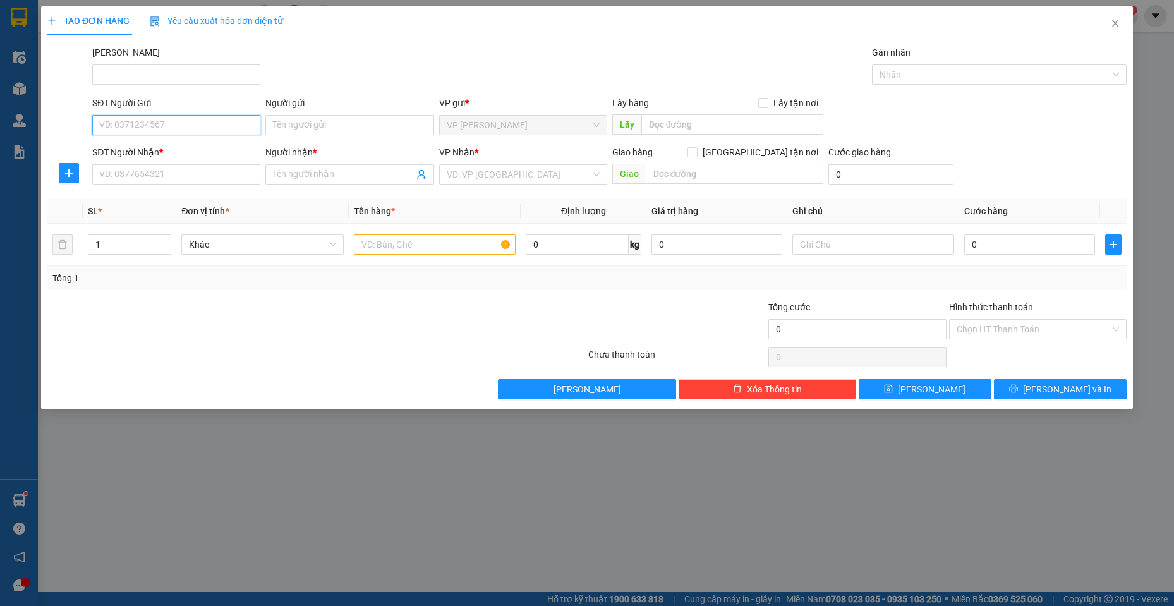
drag, startPoint x: 194, startPoint y: 129, endPoint x: 199, endPoint y: 120, distance: 10.2
click at [193, 128] on input "SĐT Người Gửi" at bounding box center [176, 125] width 168 height 20
click at [200, 149] on div "0797072218 - THÚY" at bounding box center [176, 150] width 153 height 14
type input "0797072218"
type input "THÚY"
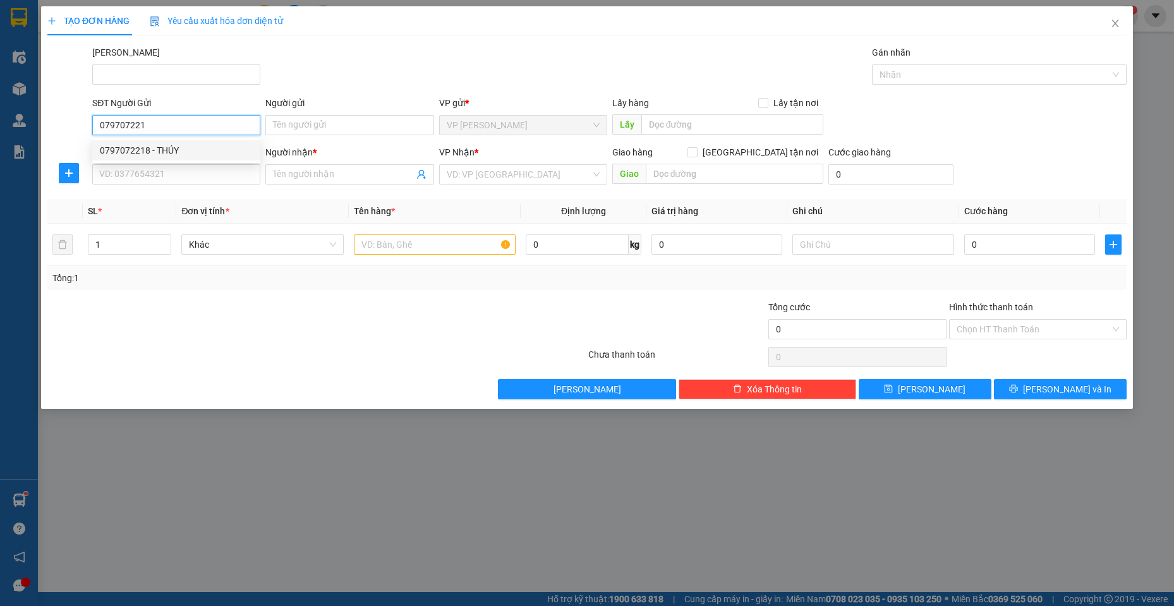
type input "0916655139"
type input "THẮM"
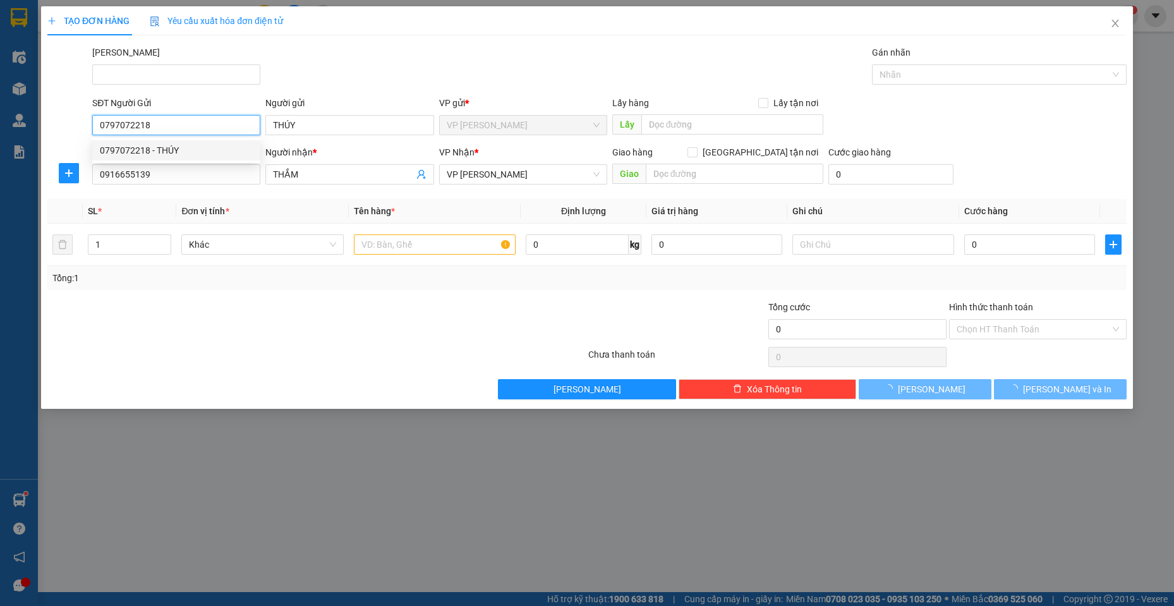
type input "70.000"
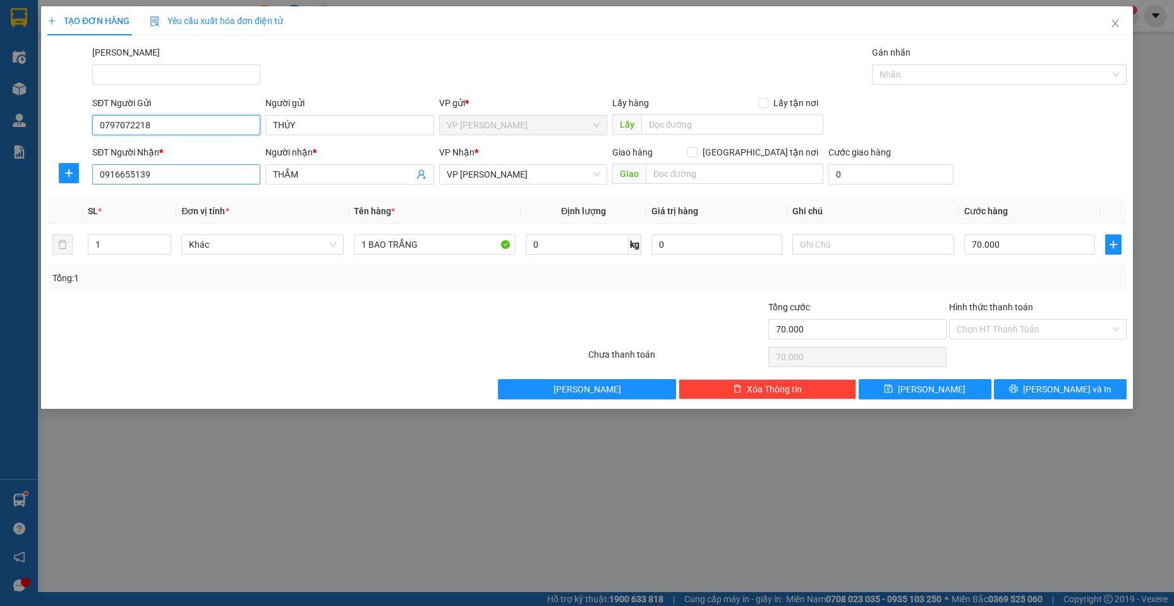
type input "0797072218"
click at [208, 169] on input "0916655139" at bounding box center [176, 174] width 168 height 20
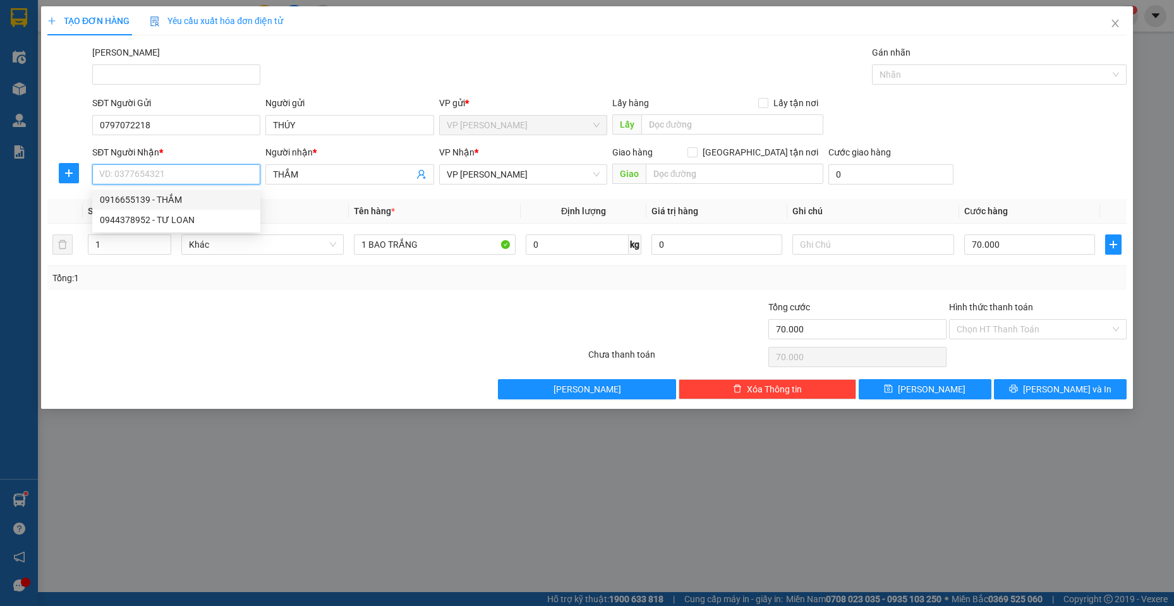
click at [198, 173] on input "SĐT Người Nhận *" at bounding box center [176, 174] width 168 height 20
click at [178, 222] on div "0944378952 - TƯ LOAN" at bounding box center [176, 220] width 153 height 14
type input "0944378952"
type input "TƯ LOAN"
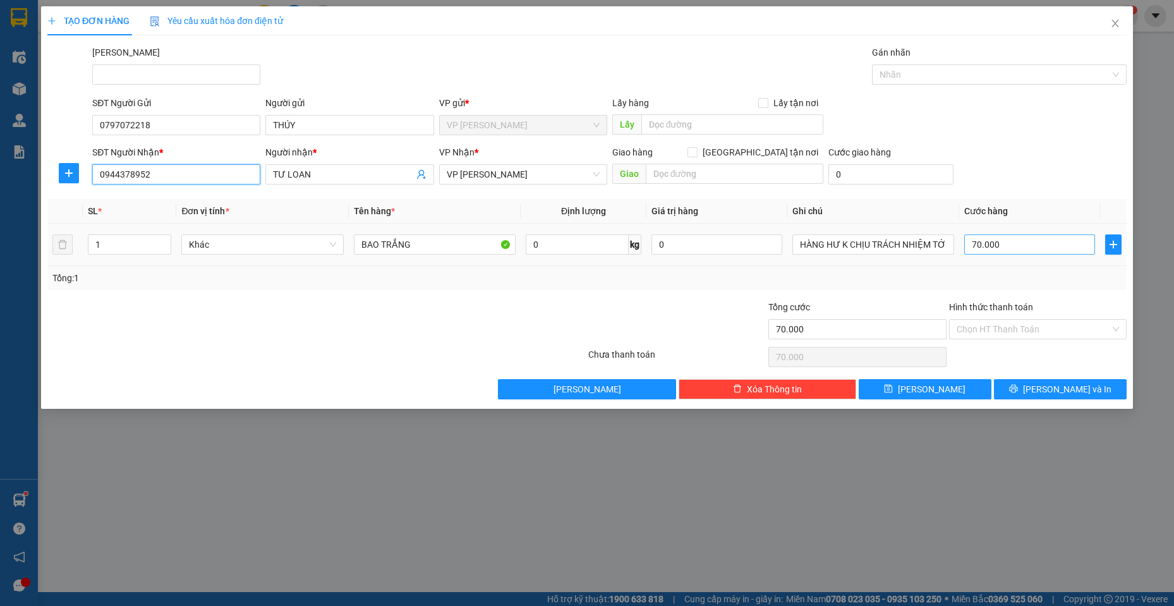
type input "0944378952"
click at [1038, 247] on input "70.000" at bounding box center [1029, 244] width 131 height 20
type input "6"
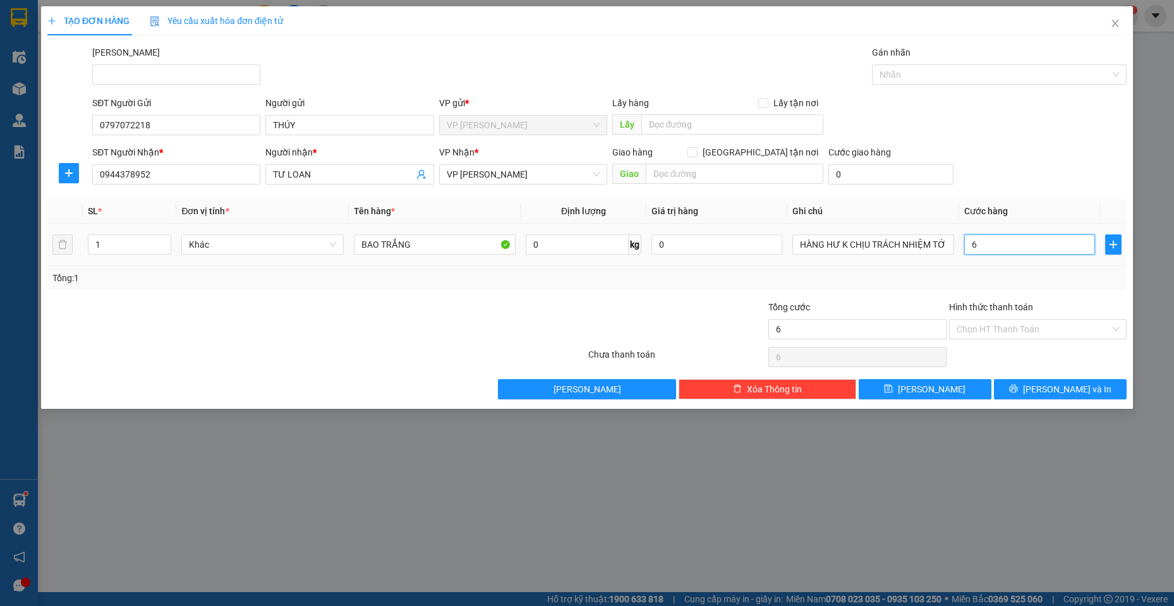
type input "60"
type input "600"
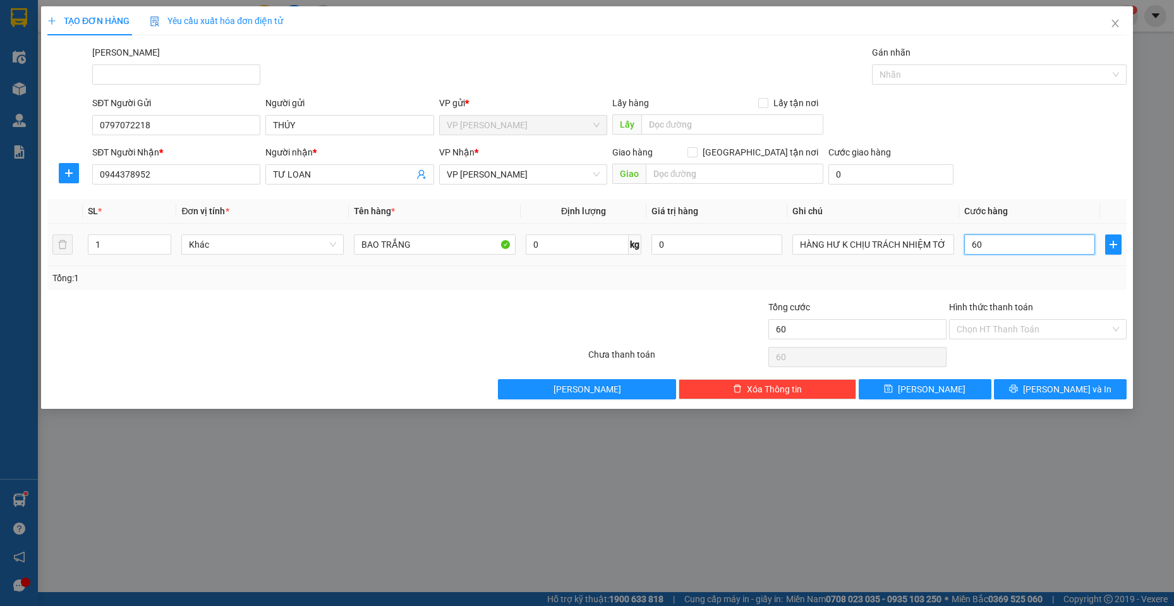
type input "600"
type input "6.000"
type input "60.000"
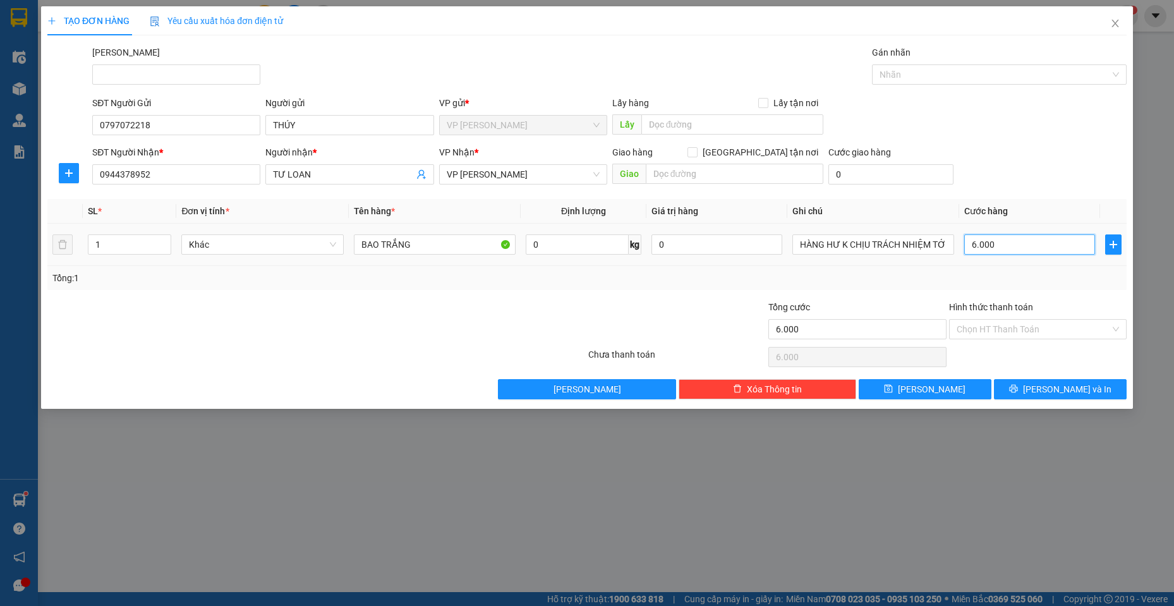
type input "60.000"
click at [1054, 386] on span "[PERSON_NAME] và In" at bounding box center [1067, 389] width 88 height 14
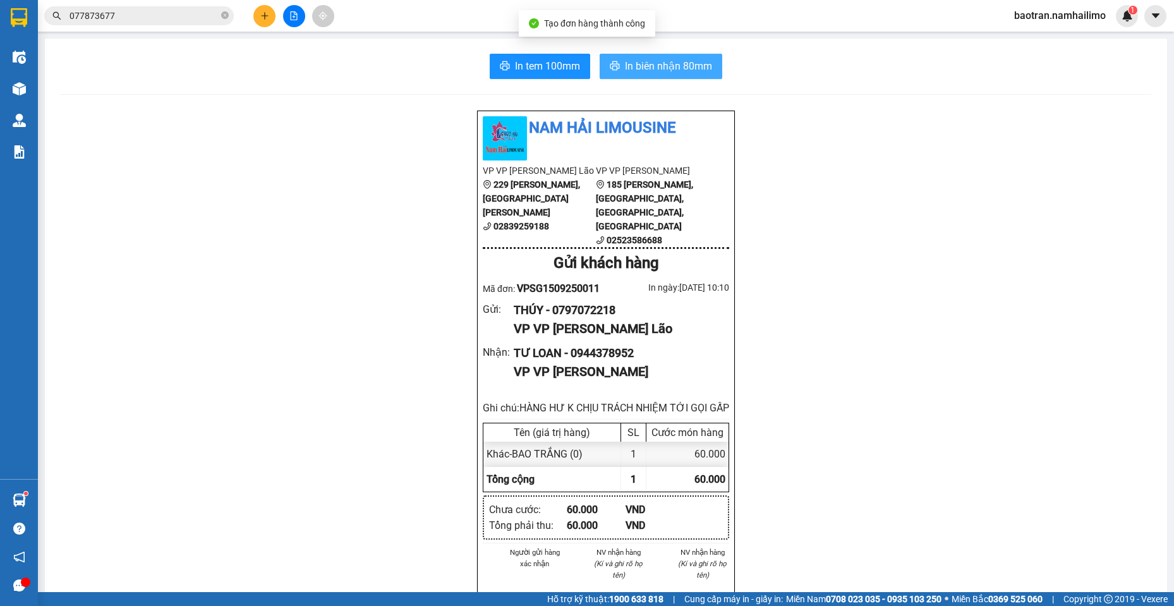
click at [661, 63] on span "In biên nhận 80mm" at bounding box center [668, 66] width 87 height 16
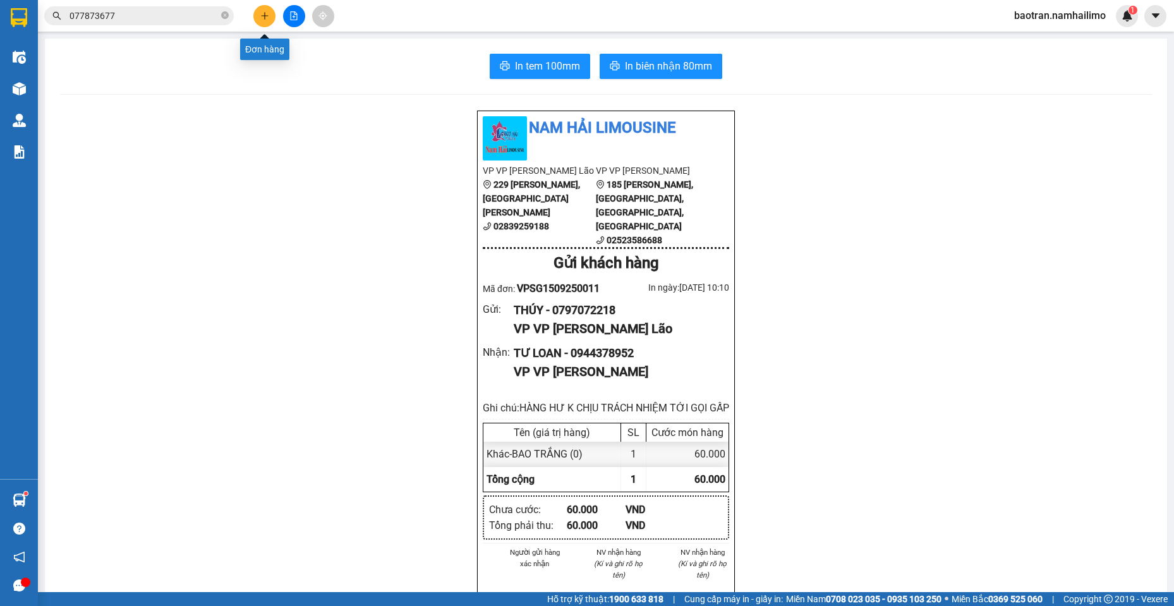
click at [257, 21] on button at bounding box center [264, 16] width 22 height 22
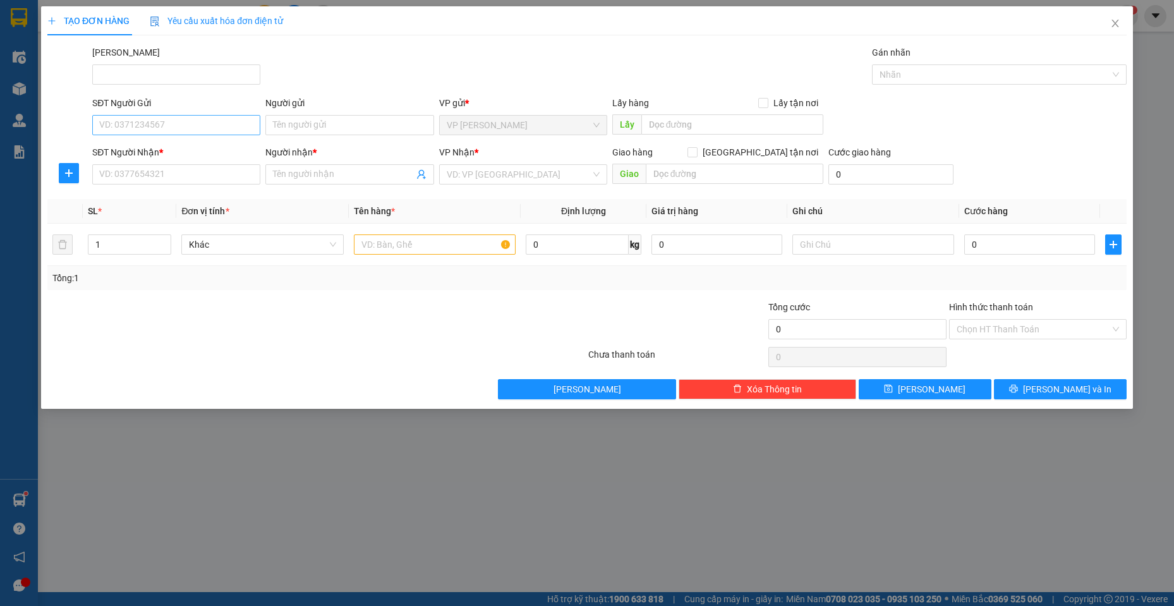
drag, startPoint x: 167, startPoint y: 138, endPoint x: 162, endPoint y: 121, distance: 18.2
click at [165, 130] on div "SĐT Người Gửi VD: 0371234567" at bounding box center [176, 118] width 168 height 44
drag, startPoint x: 162, startPoint y: 121, endPoint x: 176, endPoint y: 90, distance: 33.1
click at [162, 119] on input "SĐT Người Gửi" at bounding box center [176, 125] width 168 height 20
click at [184, 152] on div "0868926054 - [PERSON_NAME]" at bounding box center [176, 150] width 153 height 14
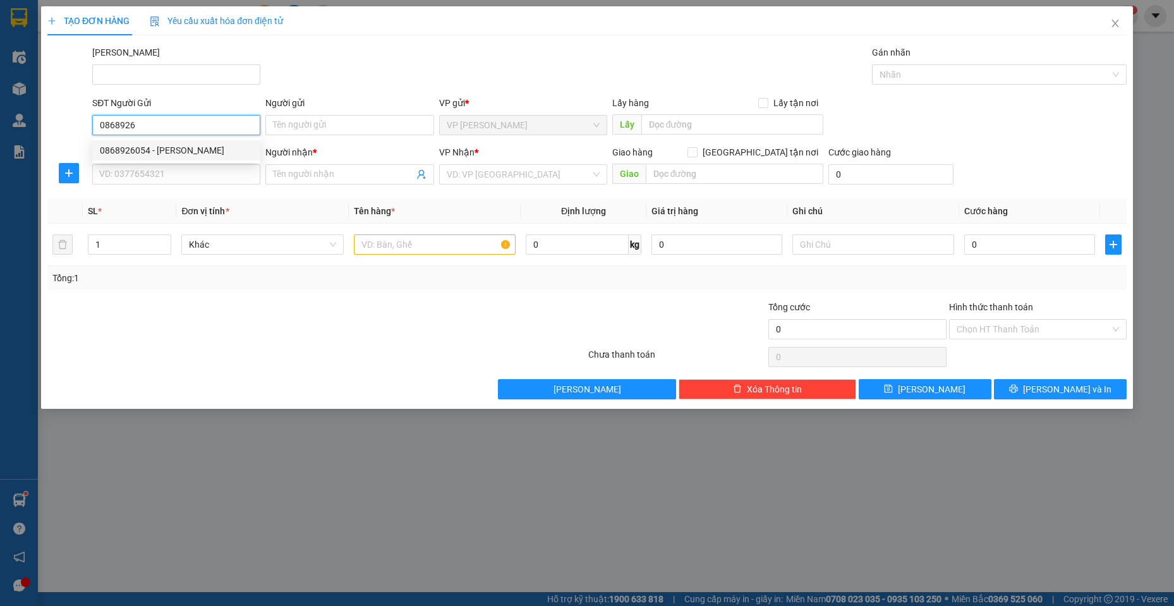
type input "0868926054"
type input "[PERSON_NAME]"
type input "0767687877"
type input "ANH THÀNH"
checkbox input "true"
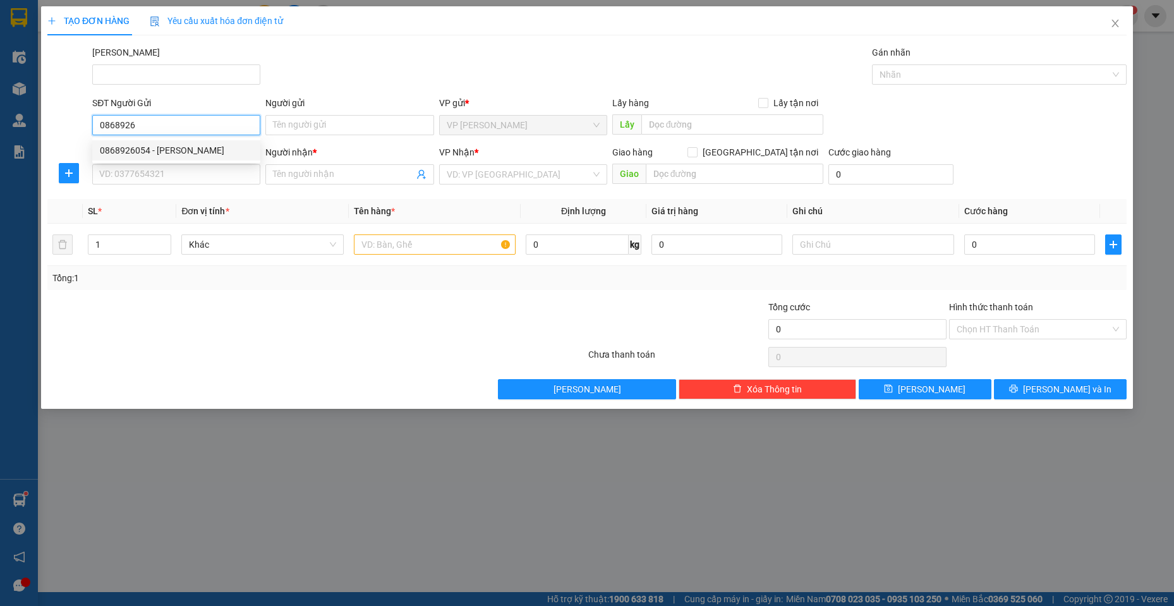
type input "97 [PERSON_NAME], MŨI NÉ"
type input "370.000"
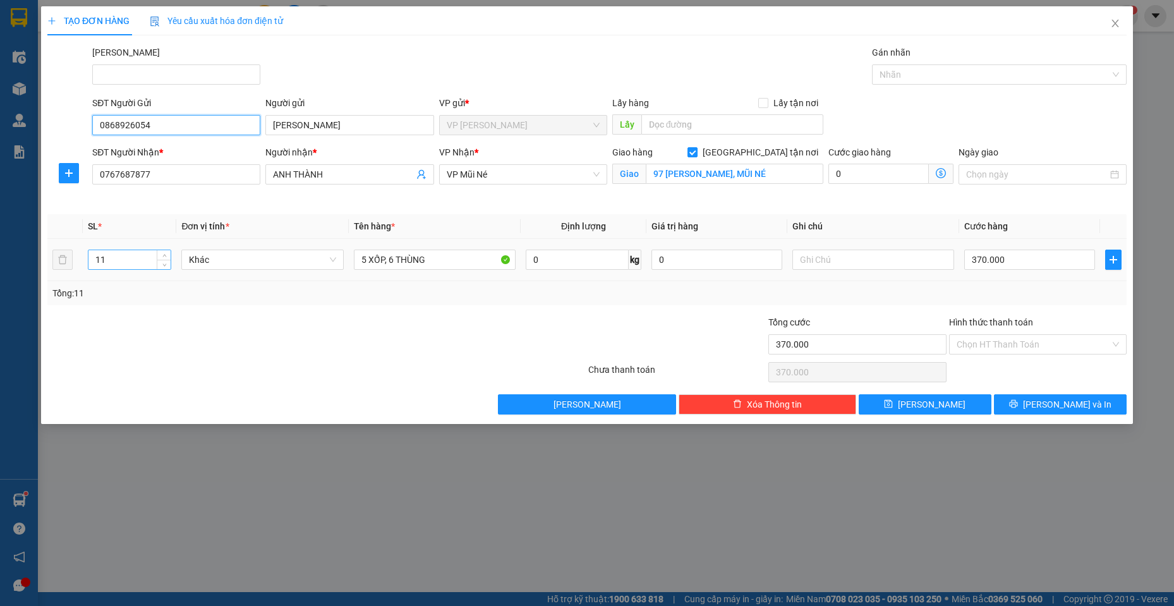
type input "0868926054"
drag, startPoint x: 121, startPoint y: 261, endPoint x: 0, endPoint y: 272, distance: 121.1
click at [0, 272] on div "TẠO ĐƠN HÀNG Yêu cầu xuất hóa đơn điện tử Transit Pickup Surcharge Ids Transit …" at bounding box center [587, 303] width 1174 height 606
type input "6"
click at [466, 262] on input "5 XỐP, 6 THÙNG" at bounding box center [435, 259] width 162 height 20
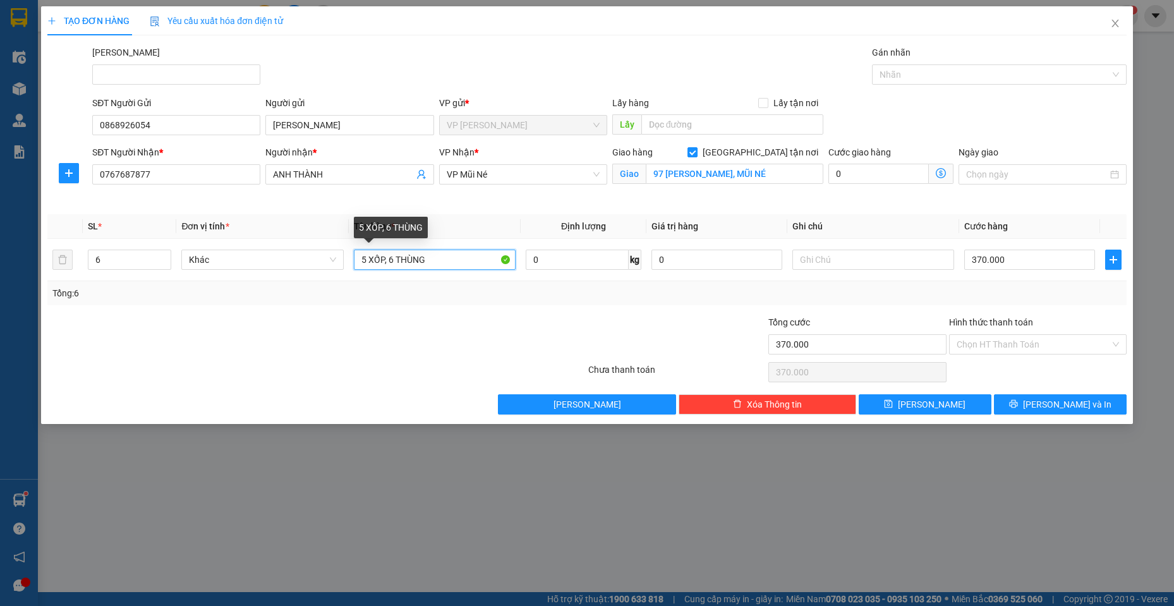
drag, startPoint x: 35, startPoint y: 273, endPoint x: 0, endPoint y: 248, distance: 43.0
click at [0, 249] on div "TẠO ĐƠN HÀNG Yêu cầu xuất hóa đơn điện tử Transit Pickup Surcharge Ids Transit …" at bounding box center [587, 303] width 1174 height 606
type input "6"
type input "4 XỐP, 2 GIẤY"
click at [1029, 258] on input "370.000" at bounding box center [1029, 259] width 131 height 20
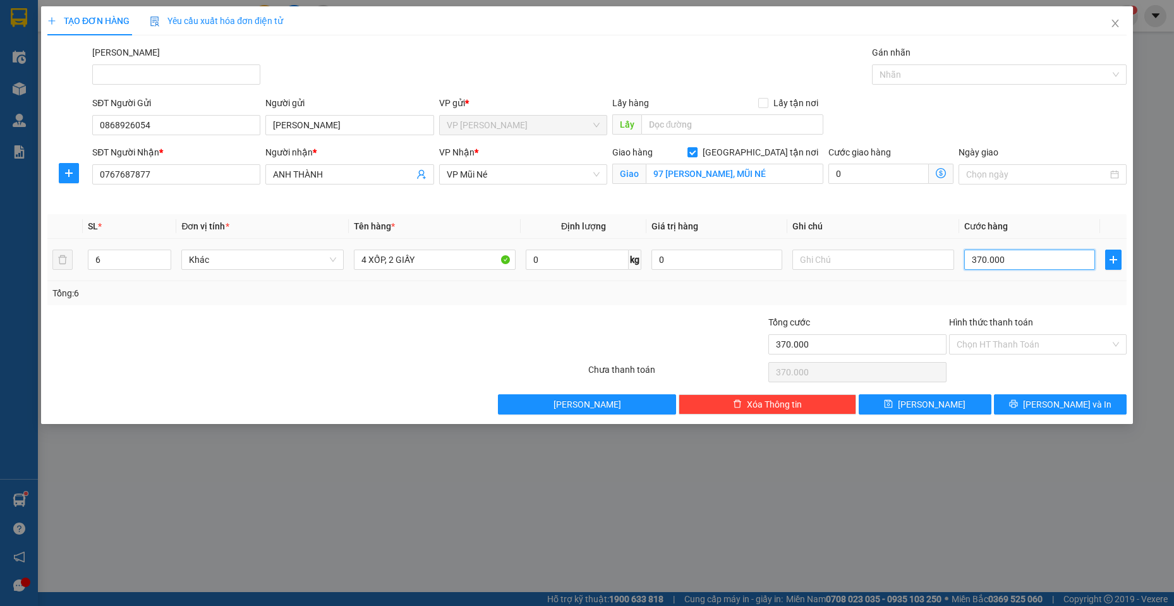
type input "0"
click at [992, 217] on th "Cước hàng" at bounding box center [1029, 226] width 141 height 25
click at [1020, 261] on input "0" at bounding box center [1029, 259] width 131 height 20
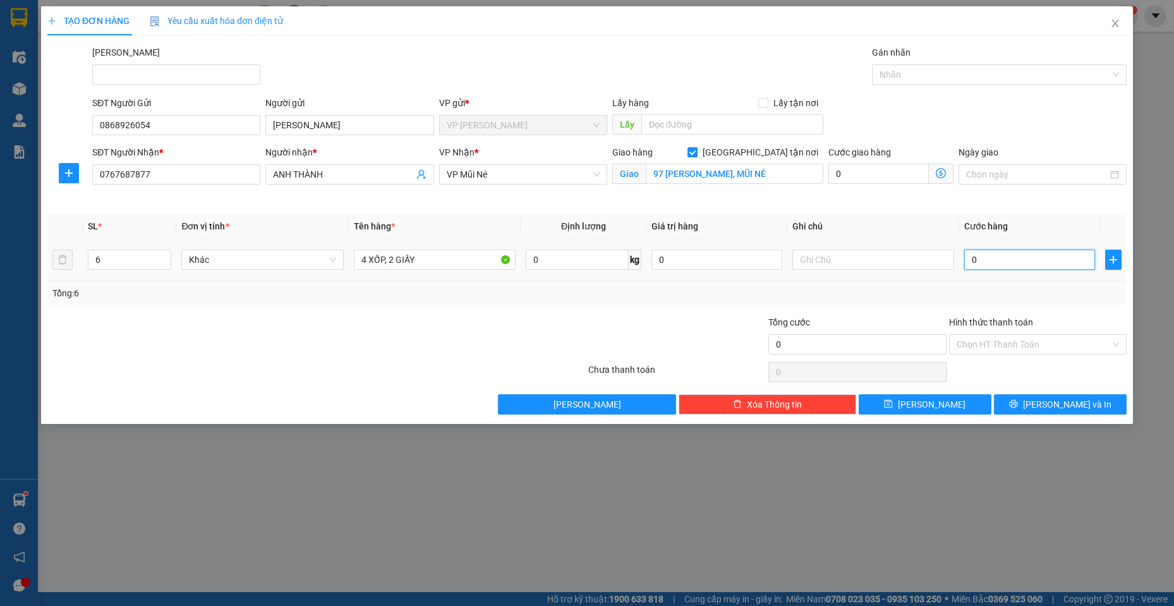
type input "2"
type input "26"
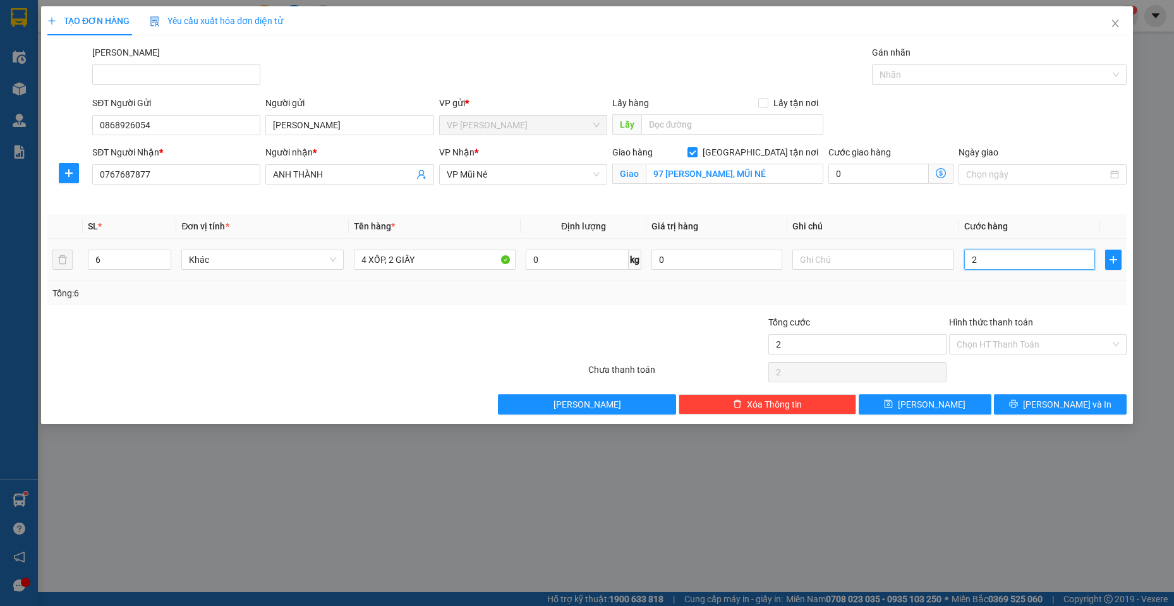
type input "26"
type input "260"
click at [1024, 409] on button "[PERSON_NAME] và In" at bounding box center [1060, 404] width 133 height 20
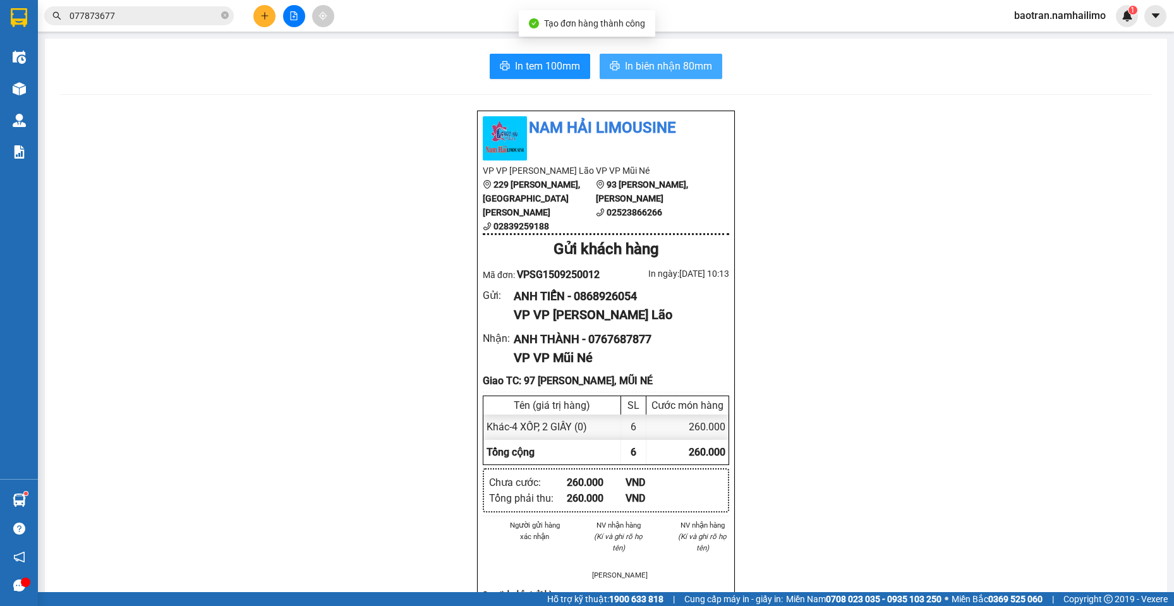
drag, startPoint x: 644, startPoint y: 79, endPoint x: 637, endPoint y: 73, distance: 9.5
click at [640, 74] on div "In tem 100mm In biên nhận 80mm Nam Hải Limousine VP VP [PERSON_NAME] Lão [STREE…" at bounding box center [606, 616] width 1122 height 1155
click at [637, 73] on span "In biên nhận 80mm" at bounding box center [668, 66] width 87 height 16
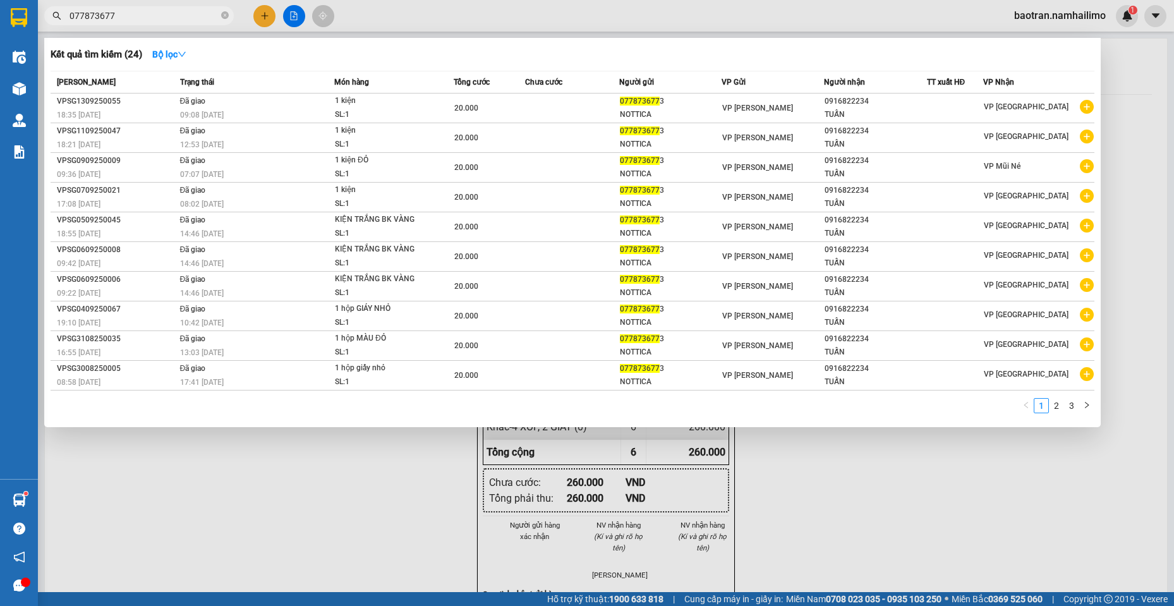
click at [137, 14] on input "077873677" at bounding box center [143, 16] width 149 height 14
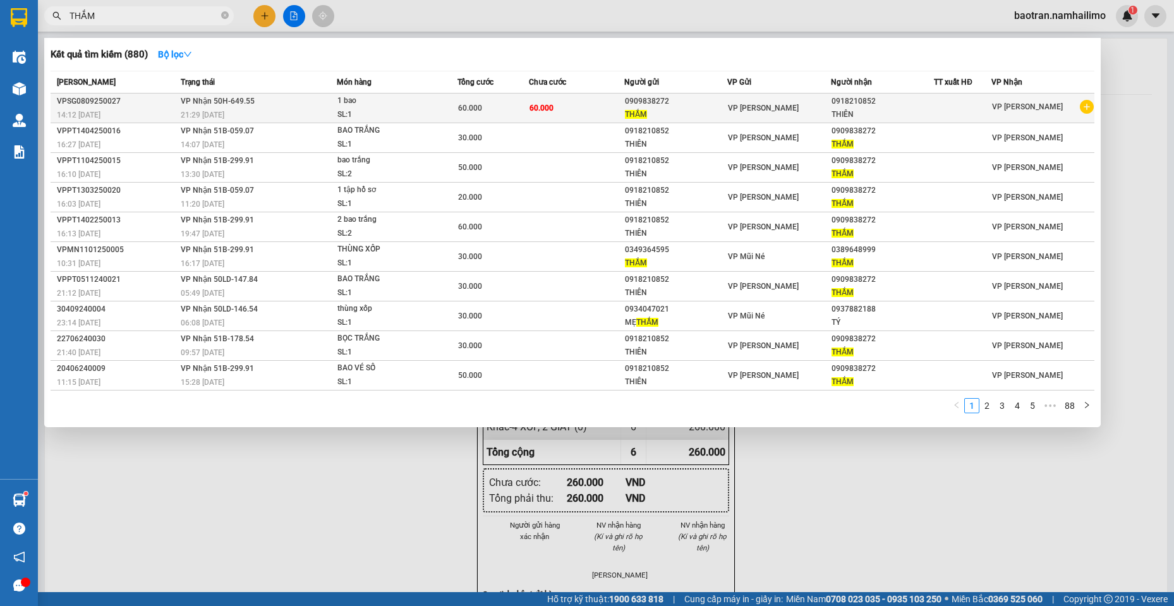
type input "THẮM"
click at [1090, 107] on icon "plus-circle" at bounding box center [1086, 107] width 14 height 14
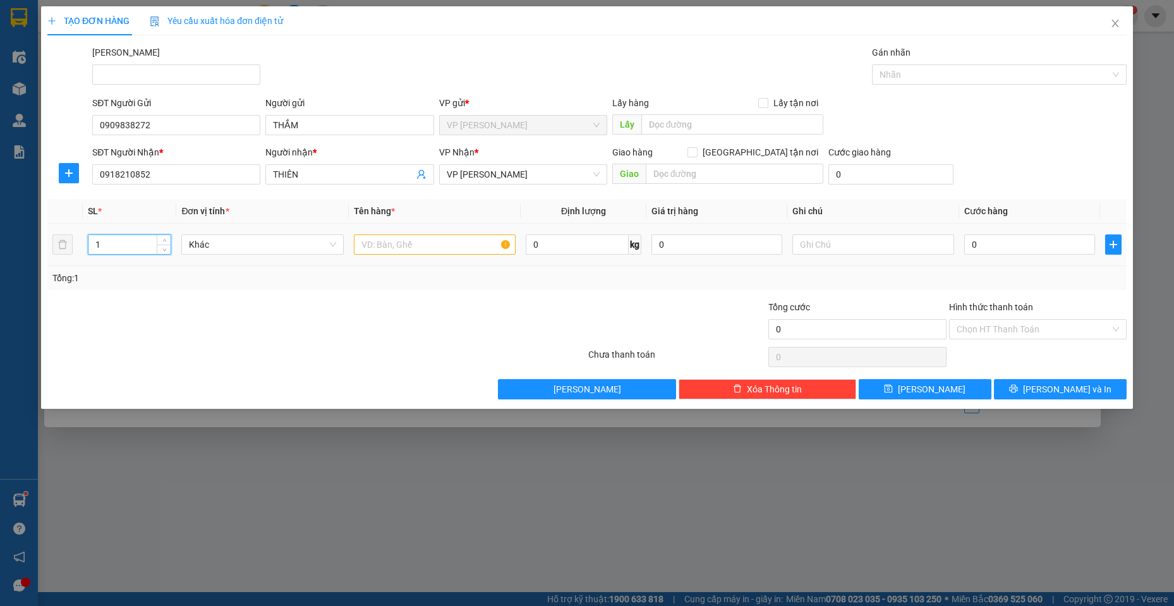
drag, startPoint x: 115, startPoint y: 244, endPoint x: 3, endPoint y: 282, distance: 117.8
click at [3, 282] on div "TẠO ĐƠN HÀNG Yêu cầu xuất hóa đơn điện tử Transit Pickup Surcharge Ids Transit …" at bounding box center [587, 303] width 1174 height 606
type input "2"
click at [474, 239] on input "text" at bounding box center [435, 244] width 162 height 20
type input "2 BAO TRẮNG"
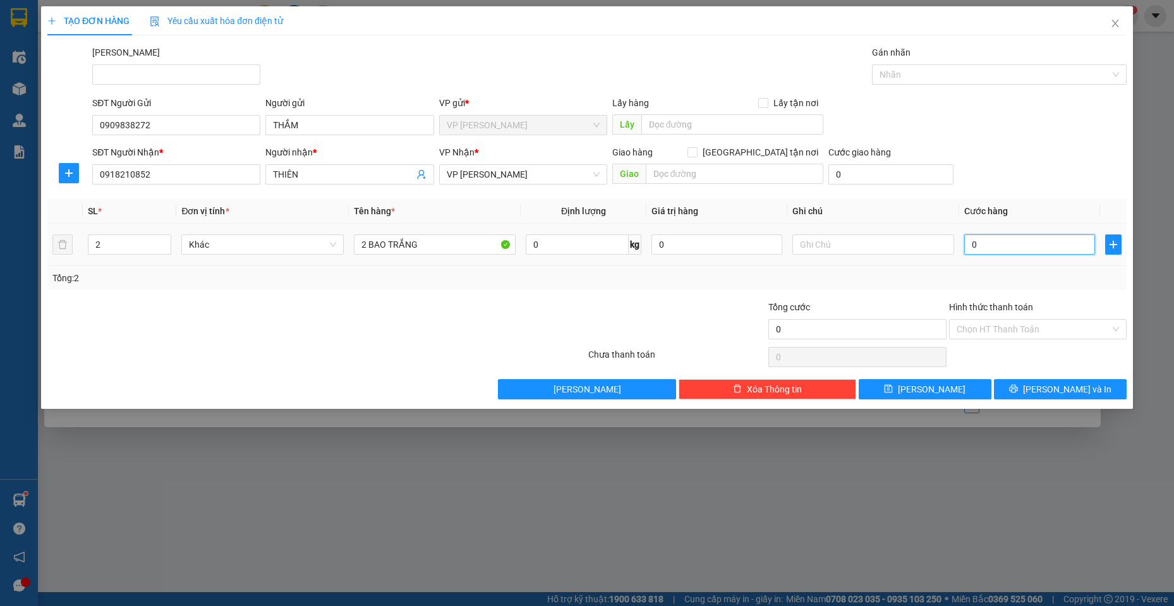
click at [987, 243] on input "0" at bounding box center [1029, 244] width 131 height 20
type input "1"
type input "10"
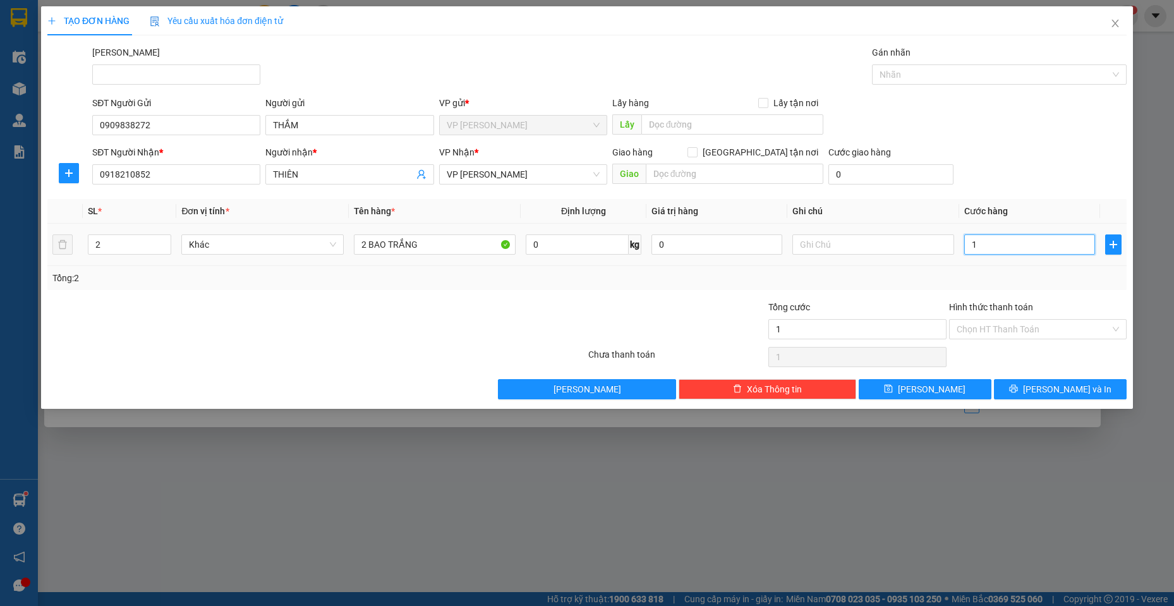
type input "10"
type input "100"
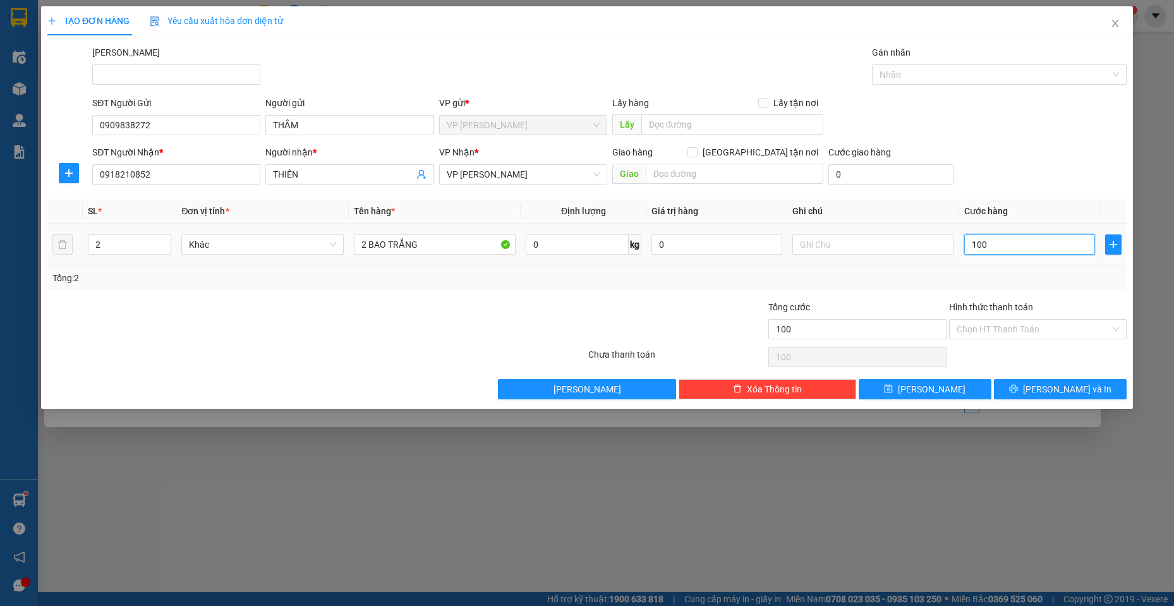
type input "1.000"
type input "10.000"
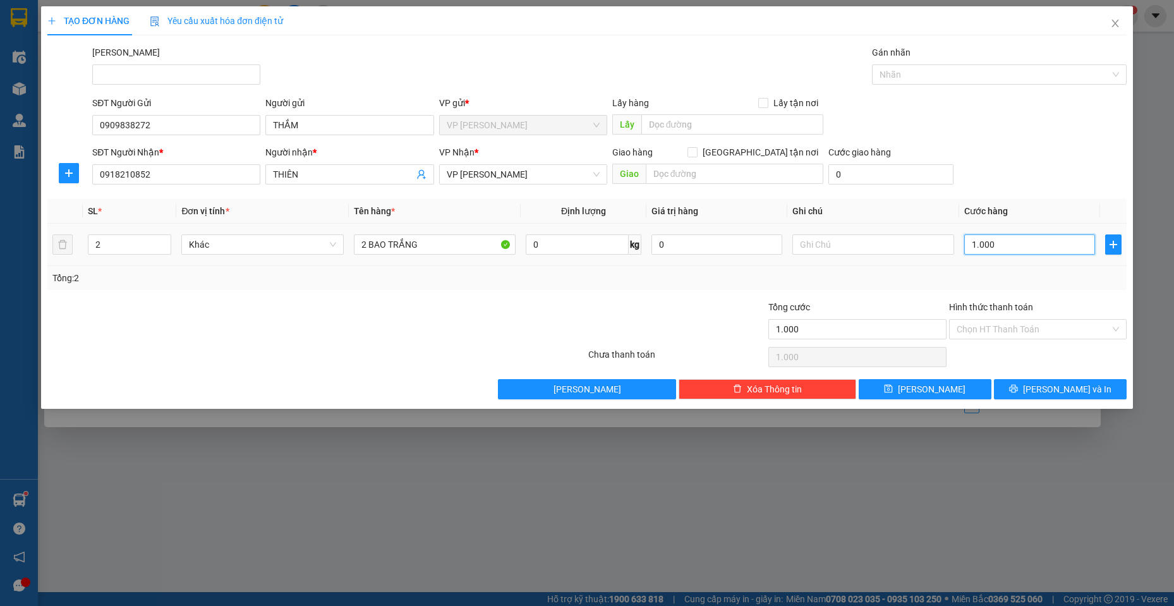
type input "10.000"
type input "100.000"
click at [1034, 387] on button "[PERSON_NAME] và In" at bounding box center [1060, 389] width 133 height 20
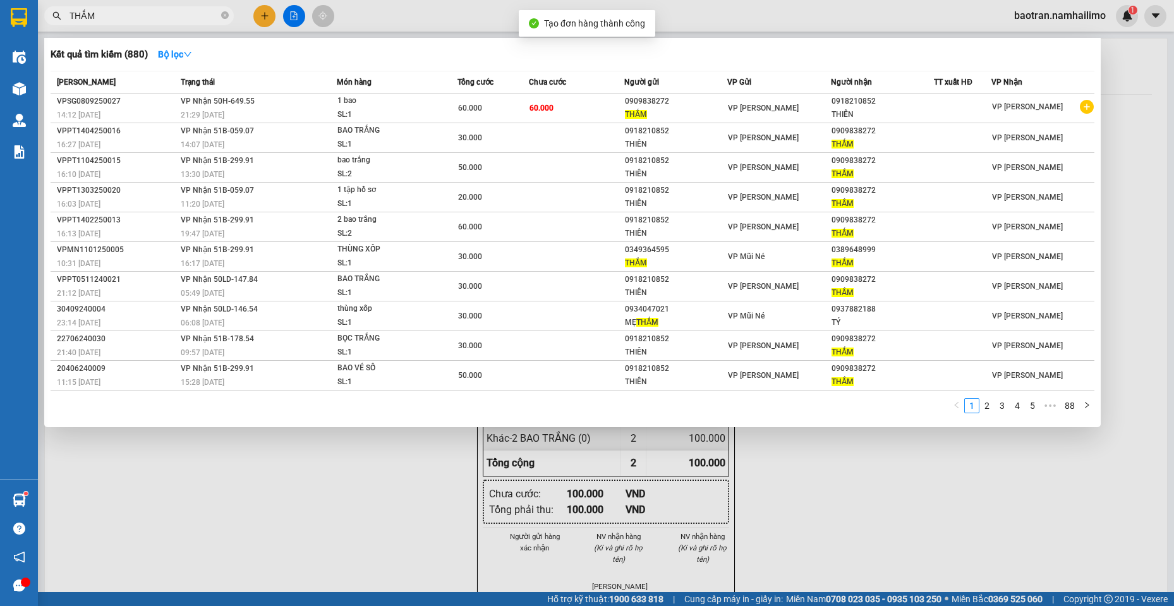
click at [772, 535] on div at bounding box center [587, 303] width 1174 height 606
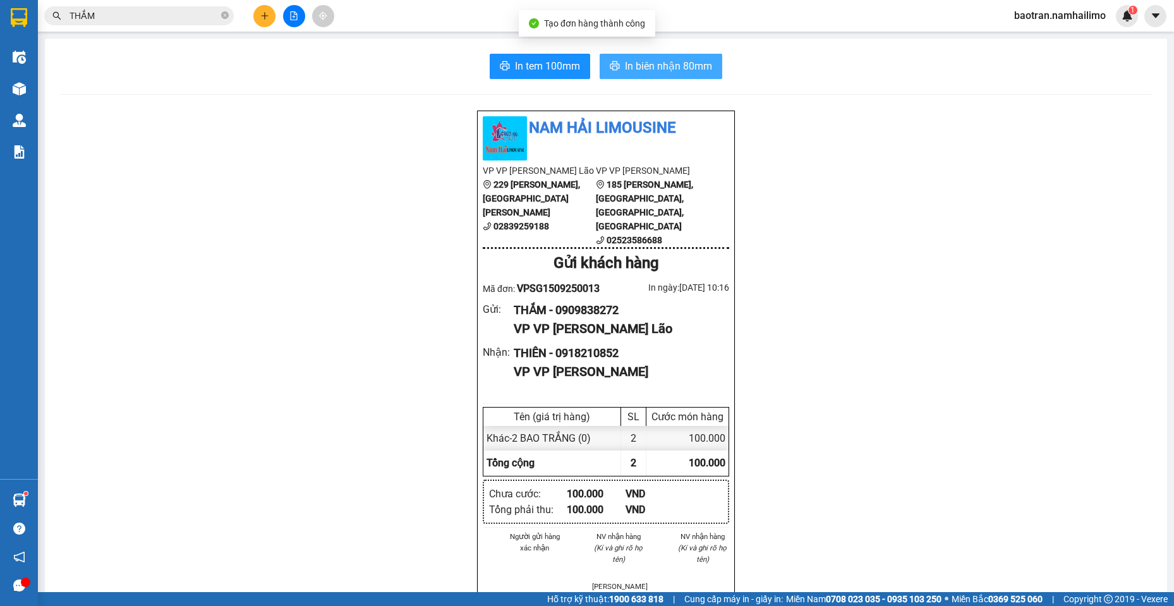
drag, startPoint x: 659, startPoint y: 55, endPoint x: 649, endPoint y: 59, distance: 11.0
click at [658, 54] on button "In biên nhận 80mm" at bounding box center [660, 66] width 123 height 25
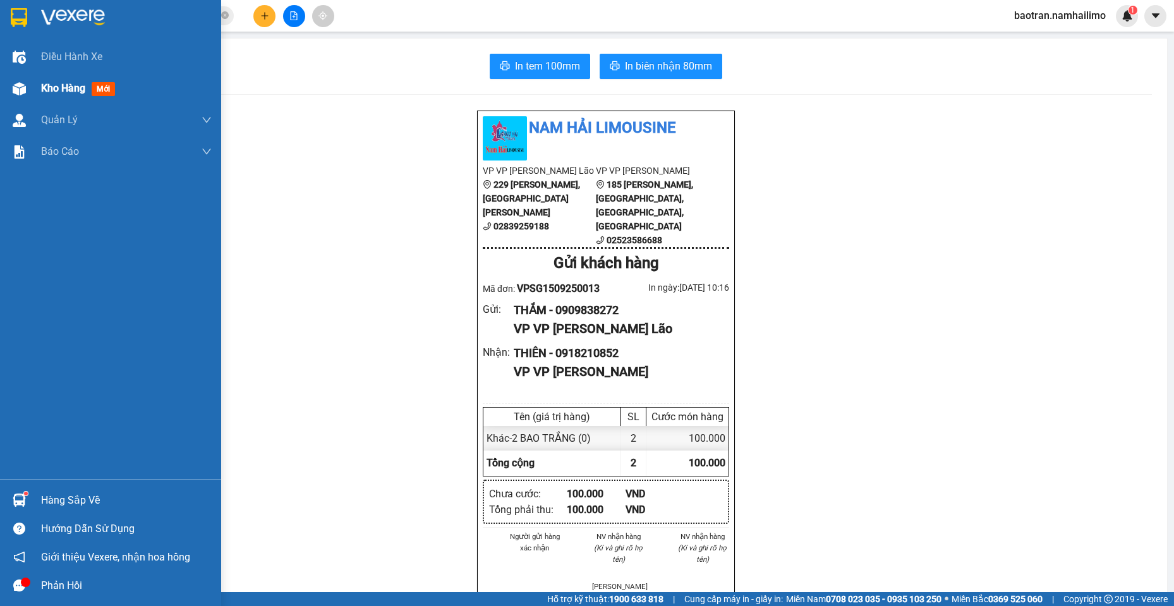
click at [16, 76] on div "Kho hàng mới" at bounding box center [110, 89] width 221 height 32
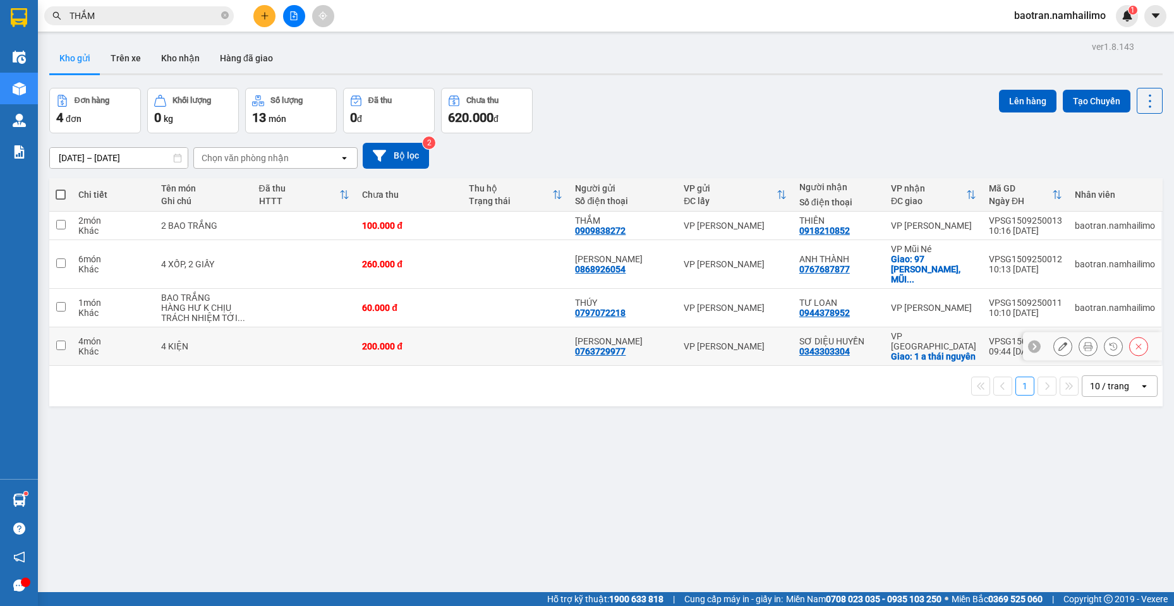
click at [255, 340] on td at bounding box center [305, 346] width 104 height 39
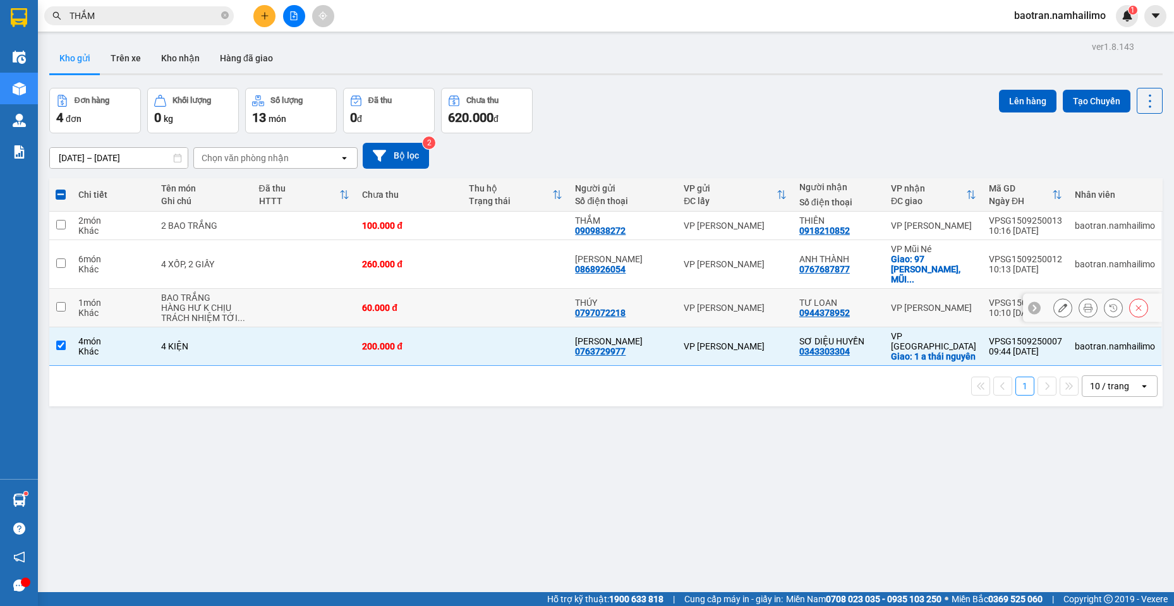
click at [396, 303] on div "60.000 đ" at bounding box center [409, 308] width 94 height 10
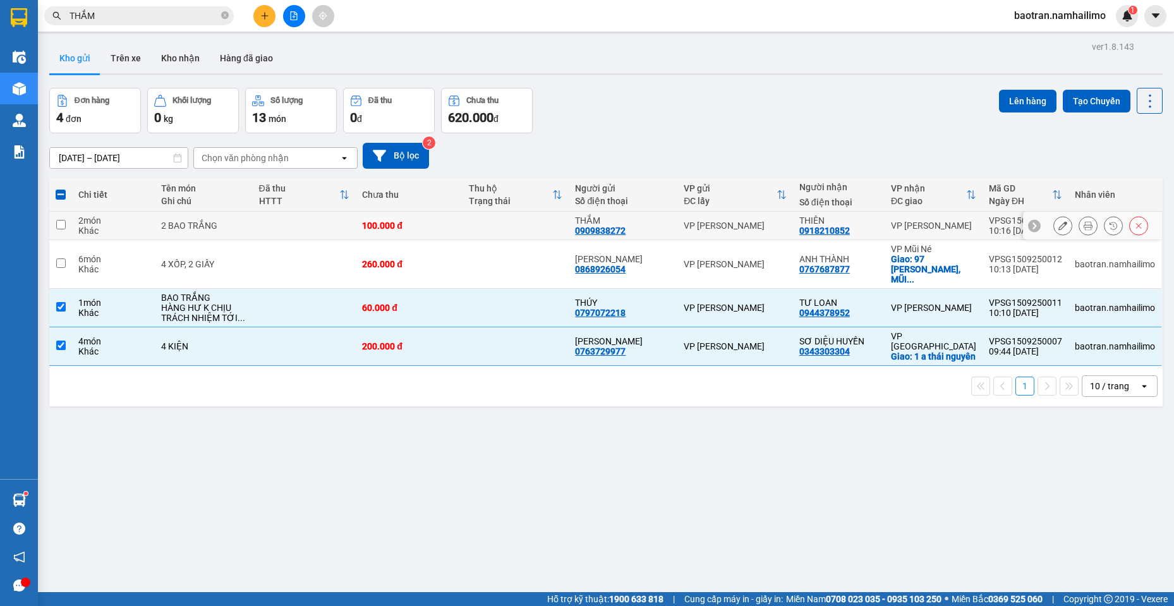
click at [419, 224] on div "100.000 đ" at bounding box center [409, 225] width 94 height 10
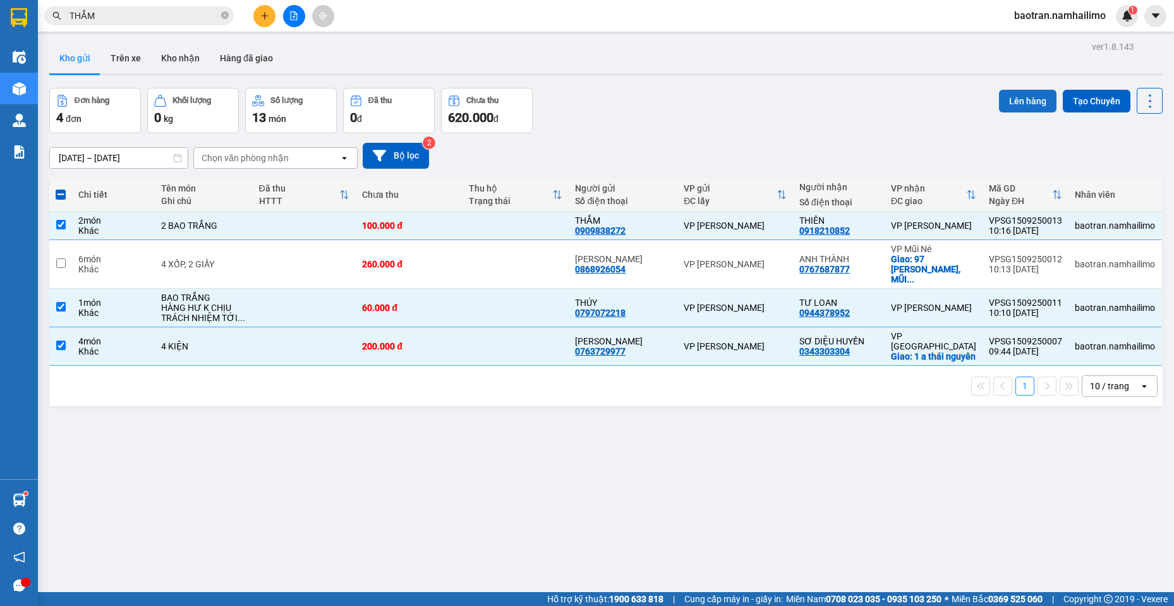
click at [1025, 108] on button "Lên hàng" at bounding box center [1027, 101] width 57 height 23
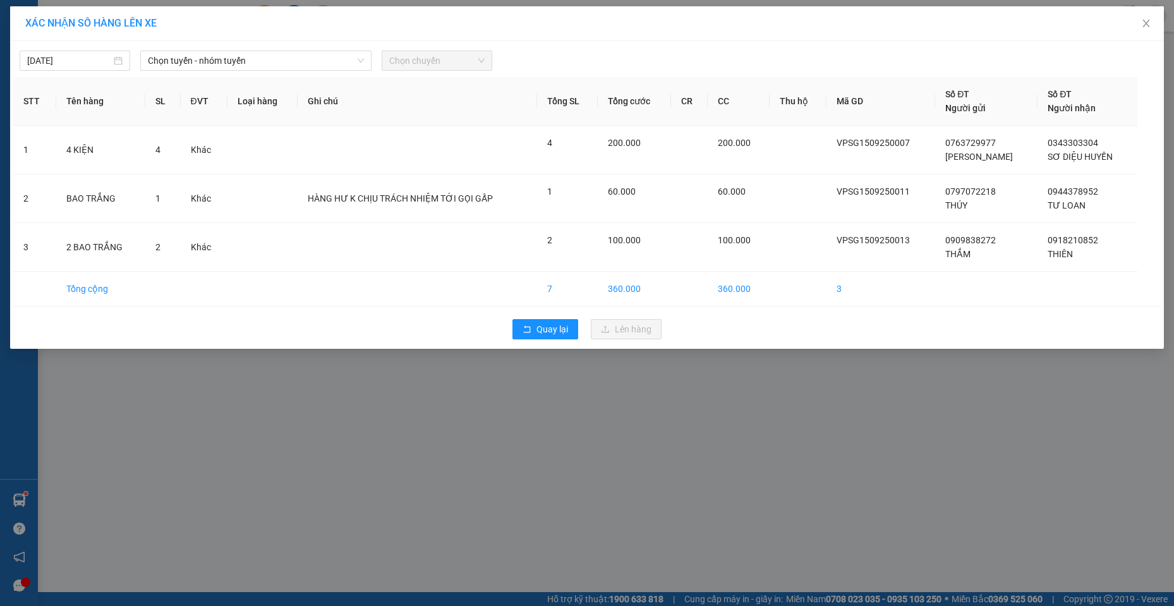
click at [253, 72] on div "[DATE] Chọn tuyến - nhóm tuyến Chọn chuyến STT Tên hàng SL ĐVT Loại hàng Ghi ch…" at bounding box center [586, 195] width 1153 height 308
click at [251, 67] on span "Chọn tuyến - nhóm tuyến" at bounding box center [256, 60] width 216 height 19
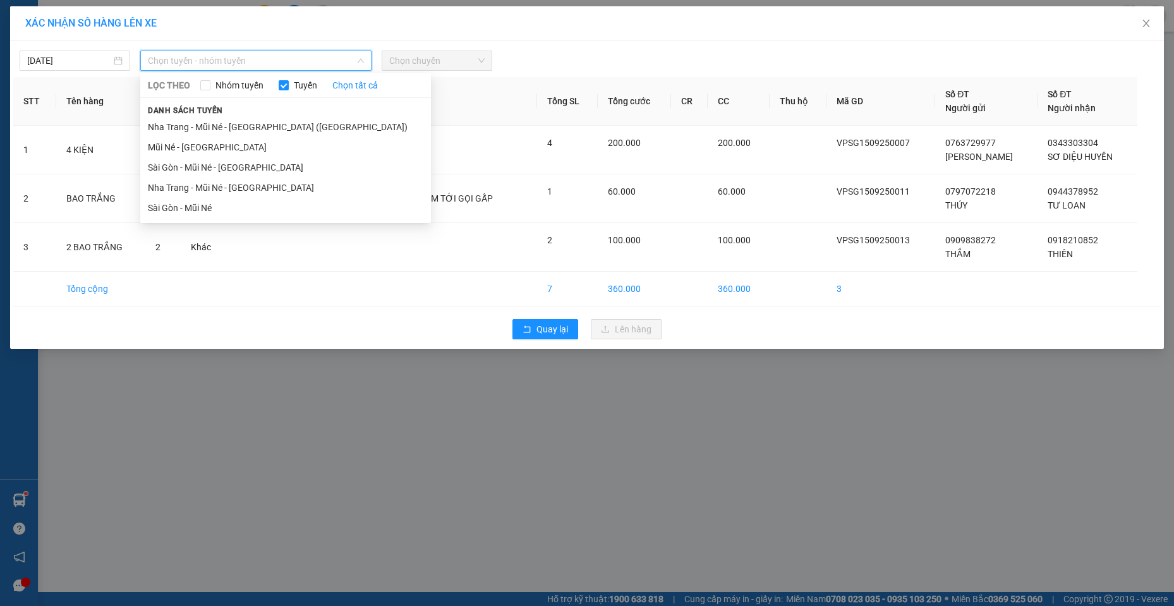
drag, startPoint x: 207, startPoint y: 174, endPoint x: 500, endPoint y: 27, distance: 327.4
click at [209, 168] on li "Sài Gòn - Mũi Né - [GEOGRAPHIC_DATA]" at bounding box center [285, 167] width 291 height 20
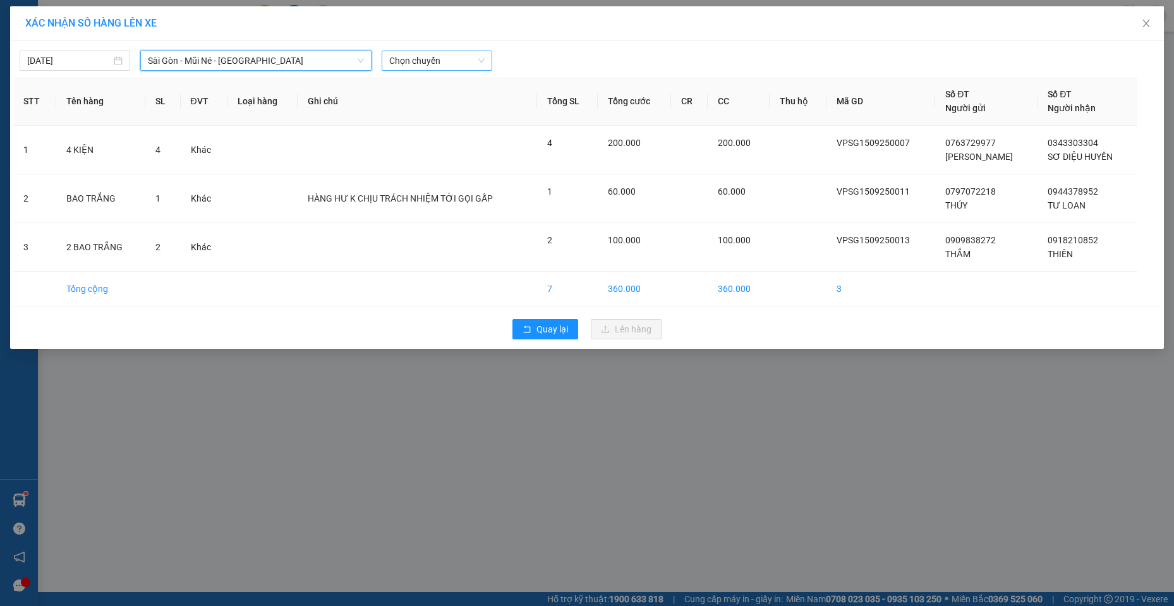
click at [465, 54] on span "Chọn chuyến" at bounding box center [436, 60] width 95 height 19
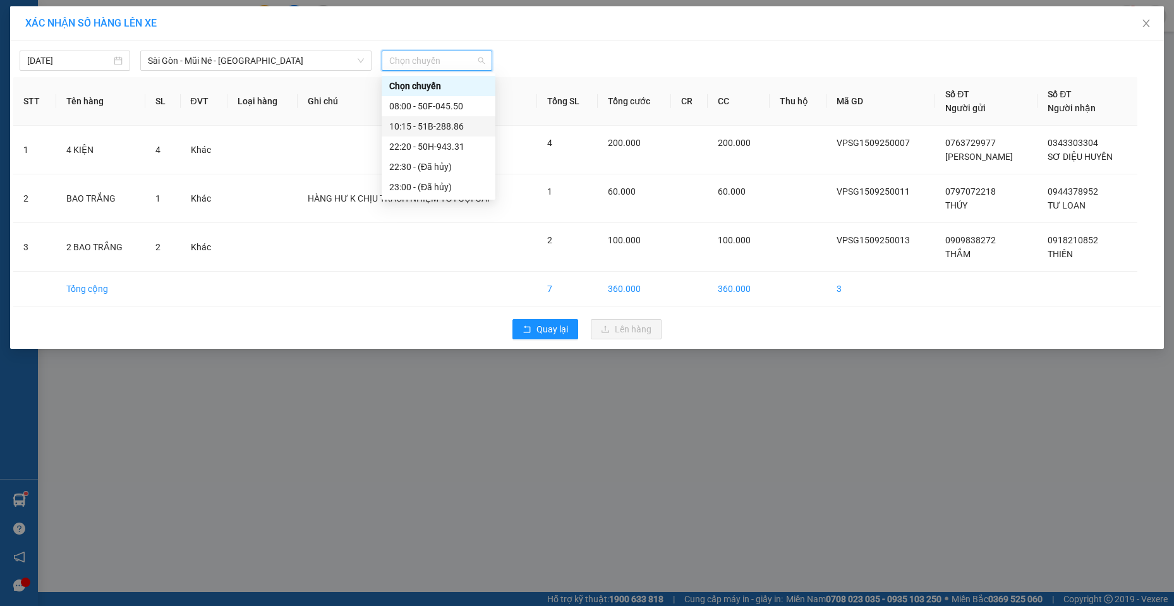
click at [421, 134] on div "10:15 - 51B-288.86" at bounding box center [438, 126] width 114 height 20
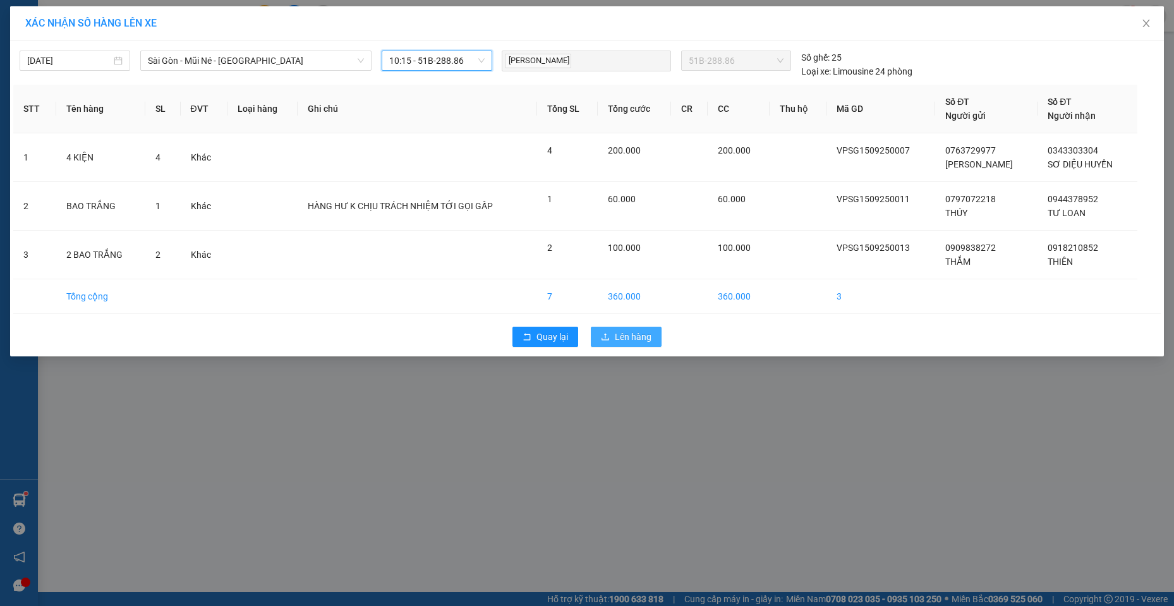
drag, startPoint x: 652, startPoint y: 339, endPoint x: 635, endPoint y: 315, distance: 28.9
click at [651, 339] on button "Lên hàng" at bounding box center [626, 337] width 71 height 20
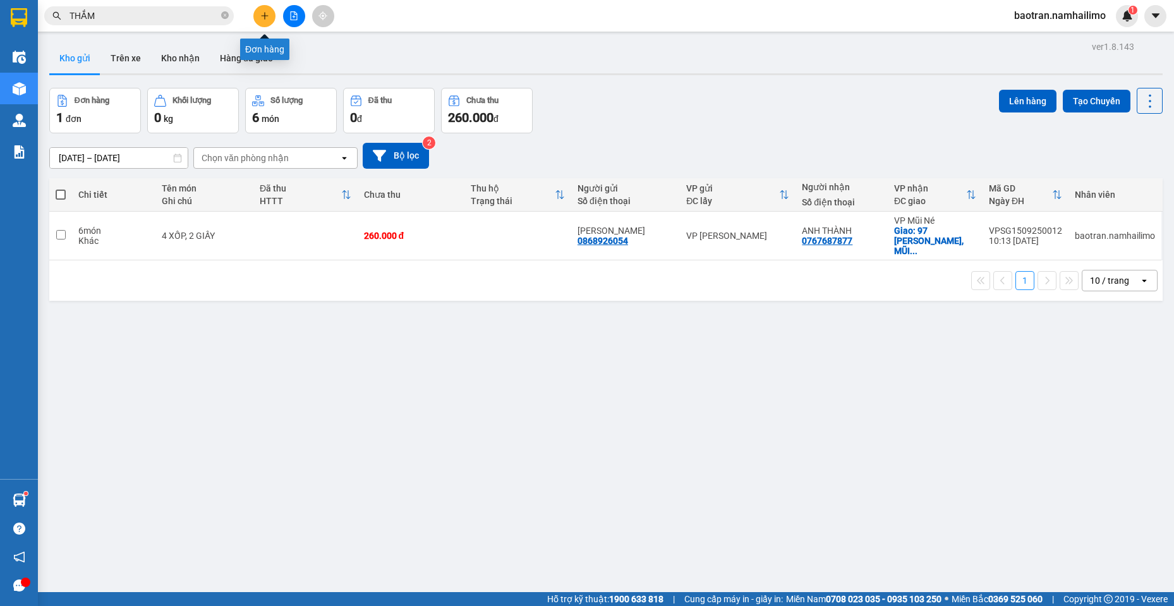
click at [262, 11] on icon "plus" at bounding box center [264, 15] width 9 height 9
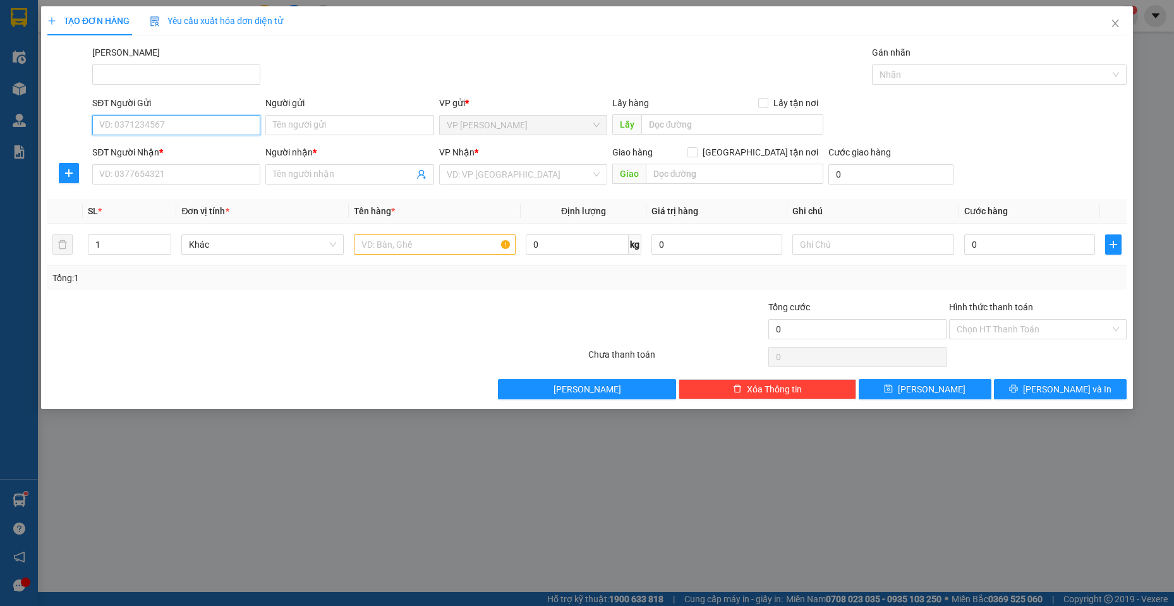
drag, startPoint x: 201, startPoint y: 126, endPoint x: 1075, endPoint y: 95, distance: 874.7
click at [213, 122] on input "SĐT Người Gửi" at bounding box center [176, 125] width 168 height 20
type input "1900"
click at [190, 174] on input "SĐT Người Nhận *" at bounding box center [176, 174] width 168 height 20
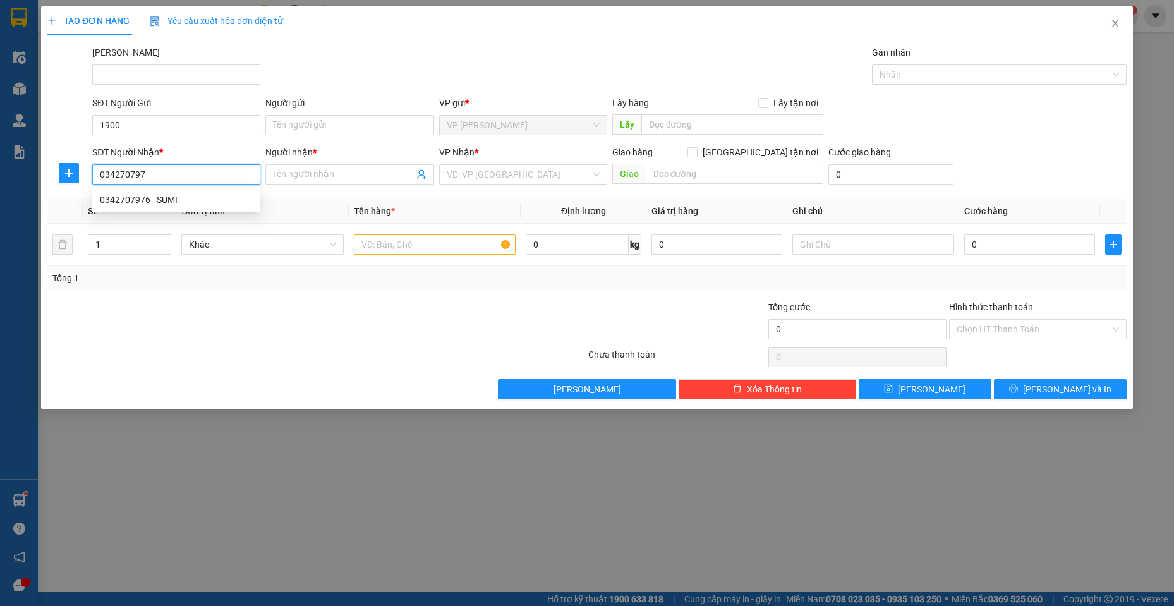
type input "0342707976"
click at [217, 201] on div "0342707976 - SUMI" at bounding box center [176, 200] width 153 height 14
type input "SUMI"
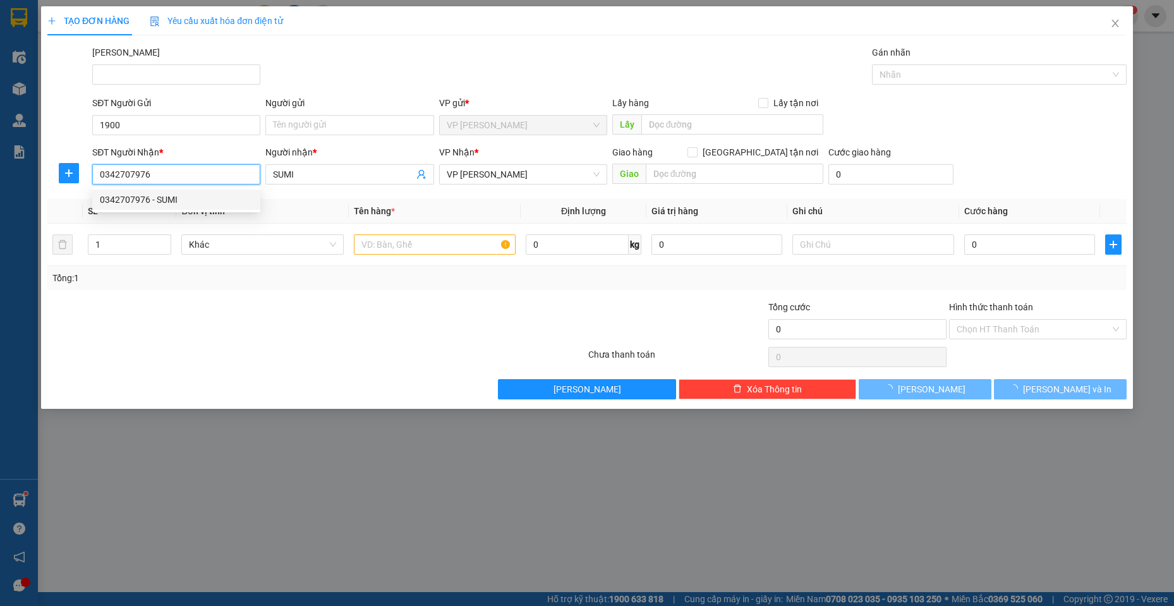
type input "40.000"
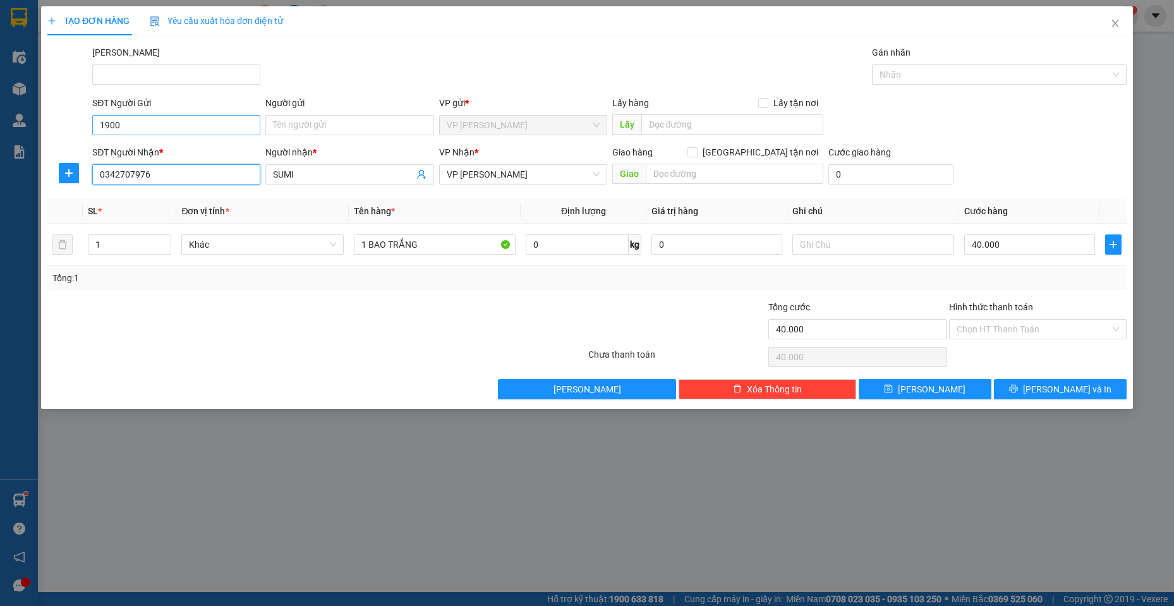
type input "0342707976"
click at [213, 128] on input "1900" at bounding box center [176, 125] width 168 height 20
type input "1"
click at [123, 117] on input "SĐT Người Gửi" at bounding box center [176, 125] width 168 height 20
click at [201, 171] on div "0977630190 - TUI GUI SG" at bounding box center [176, 171] width 153 height 14
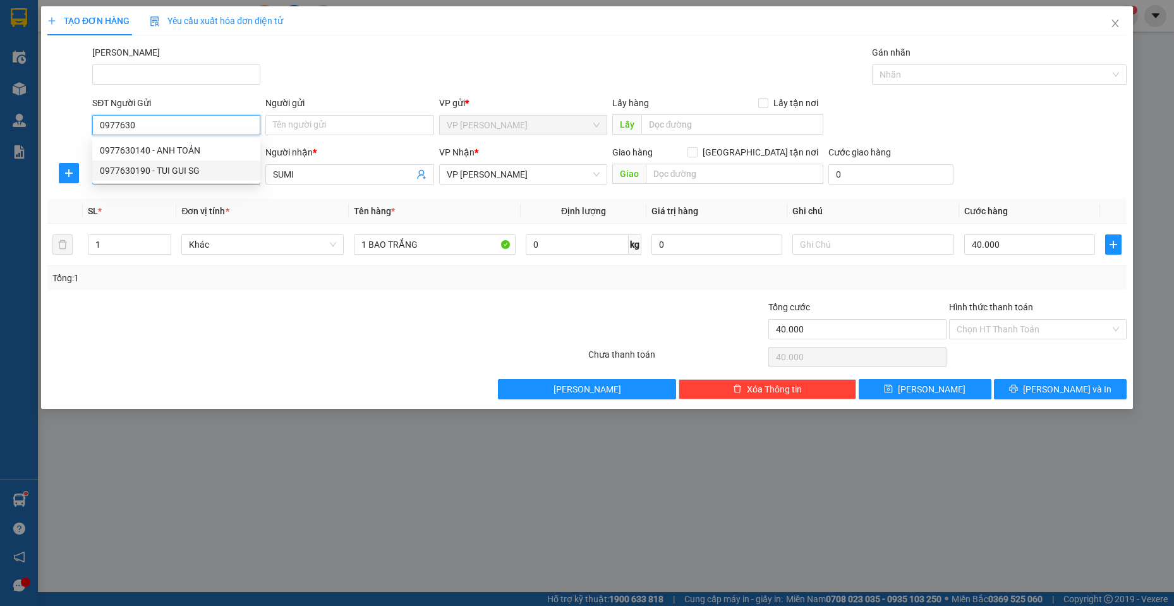
type input "0977630190"
type input "TUI GUI SG"
type input "50.000"
type input "0977630190"
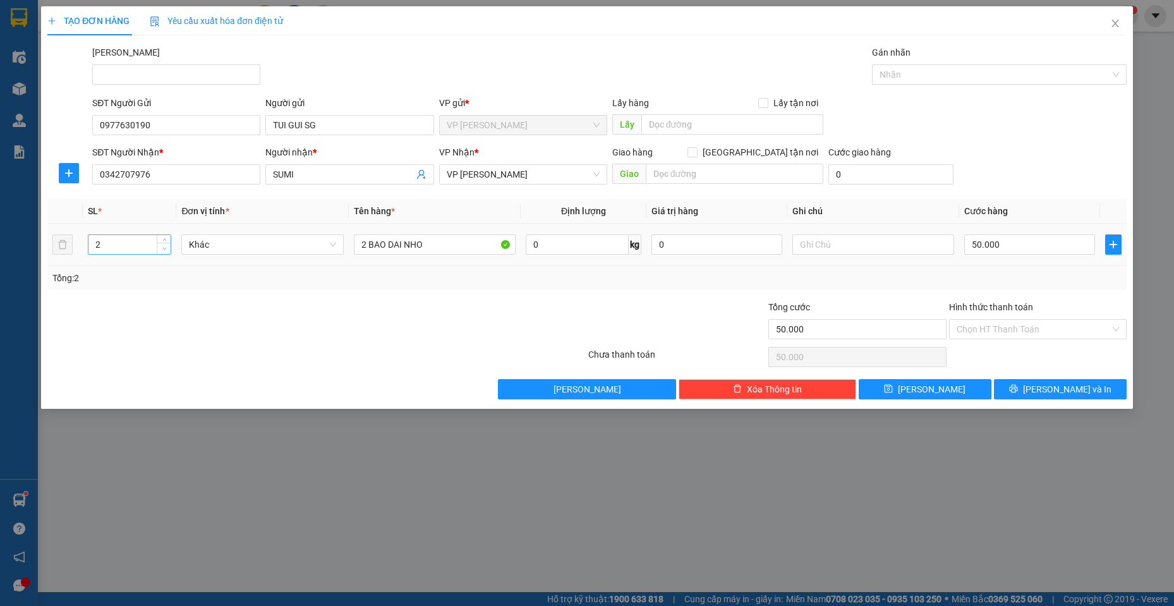
type input "1"
click at [160, 247] on span "down" at bounding box center [164, 249] width 8 height 8
drag, startPoint x: 351, startPoint y: 243, endPoint x: 326, endPoint y: 237, distance: 25.3
click at [326, 237] on tr "1 Khác 2 BAO DAI NHO 0 kg 0 50.000" at bounding box center [586, 245] width 1079 height 42
type input "`"
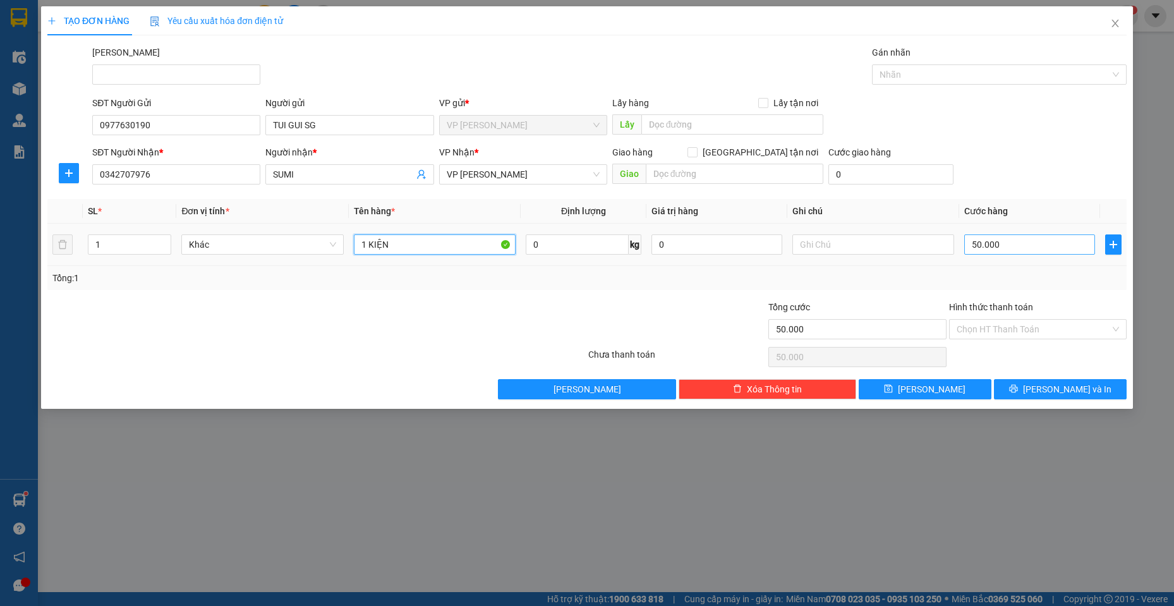
type input "1 KIỆN"
click at [1036, 241] on input "50.000" at bounding box center [1029, 244] width 131 height 20
click at [1066, 390] on span "[PERSON_NAME] và In" at bounding box center [1067, 389] width 88 height 14
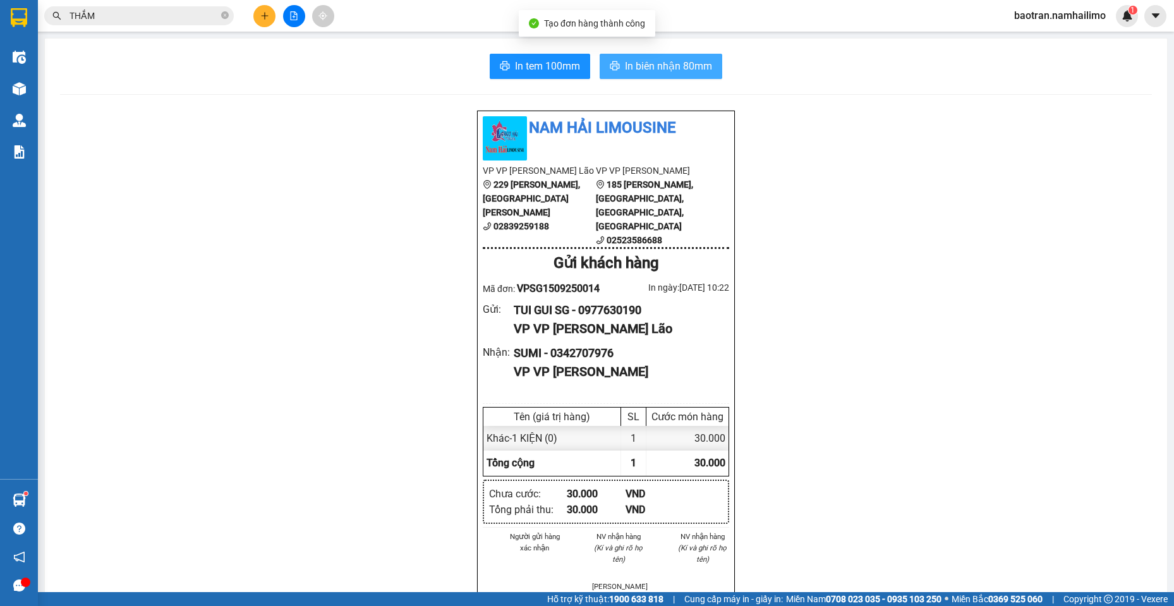
click at [647, 53] on div "In tem 100mm In biên nhận 80mm Nam Hải Limousine VP VP [PERSON_NAME] Lão [STREE…" at bounding box center [606, 588] width 1122 height 1098
click at [639, 61] on span "In biên nhận 80mm" at bounding box center [668, 66] width 87 height 16
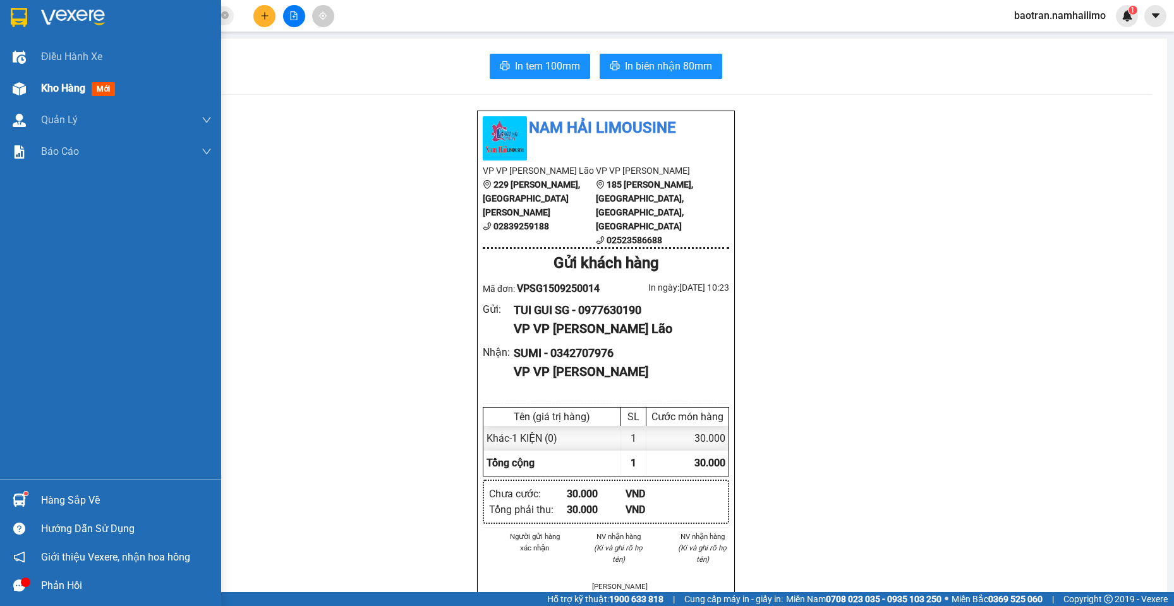
click at [20, 93] on img at bounding box center [19, 88] width 13 height 13
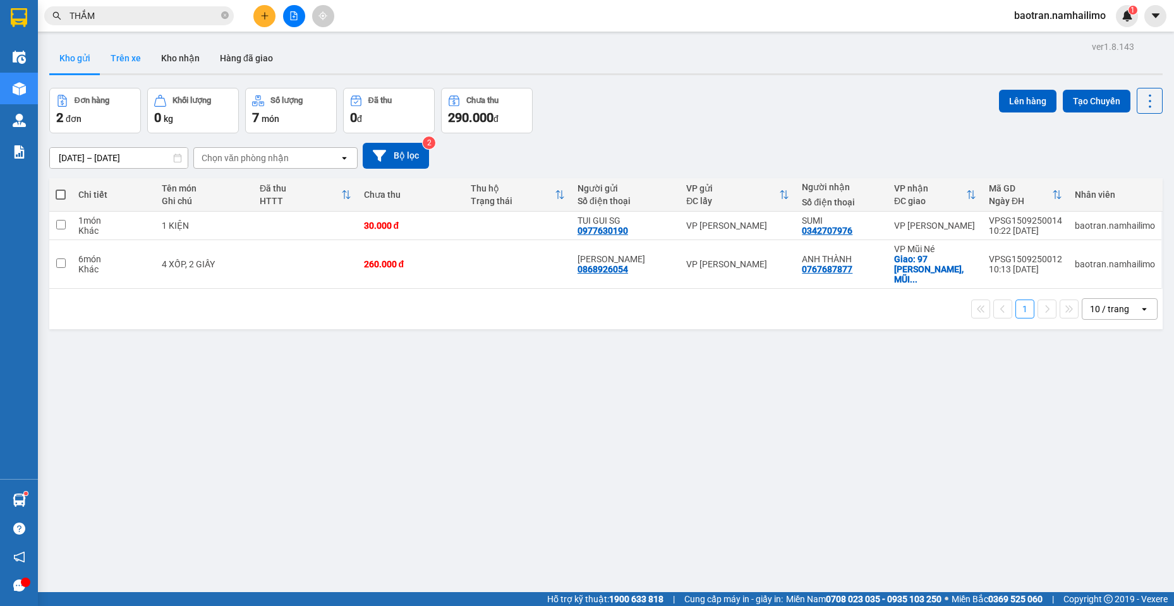
click at [141, 54] on button "Trên xe" at bounding box center [125, 58] width 51 height 30
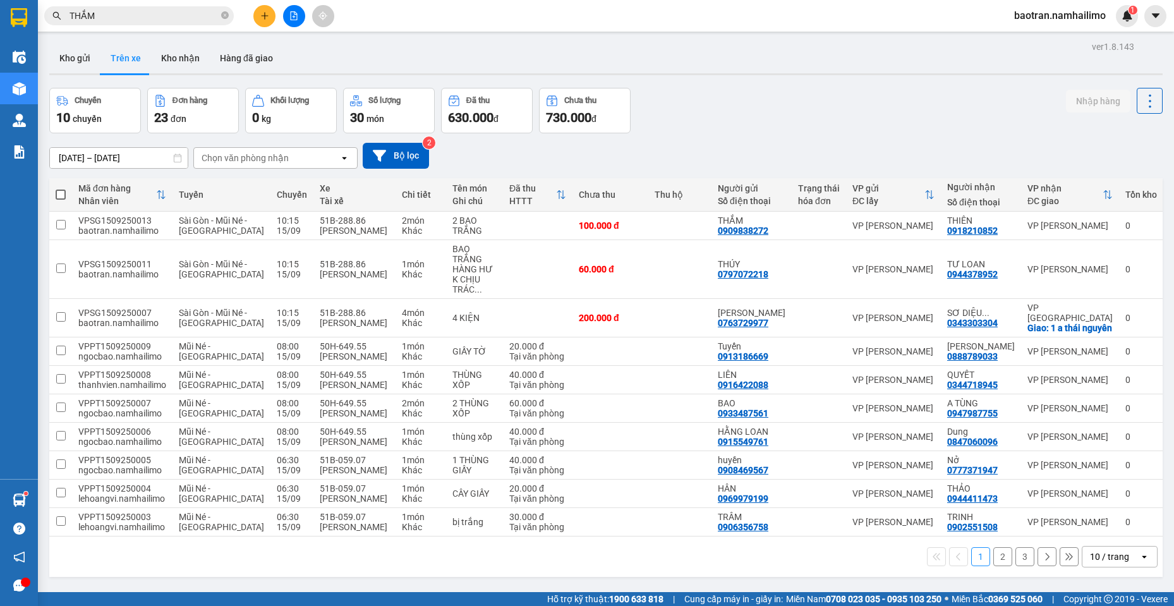
click at [993, 547] on button "2" at bounding box center [1002, 556] width 19 height 19
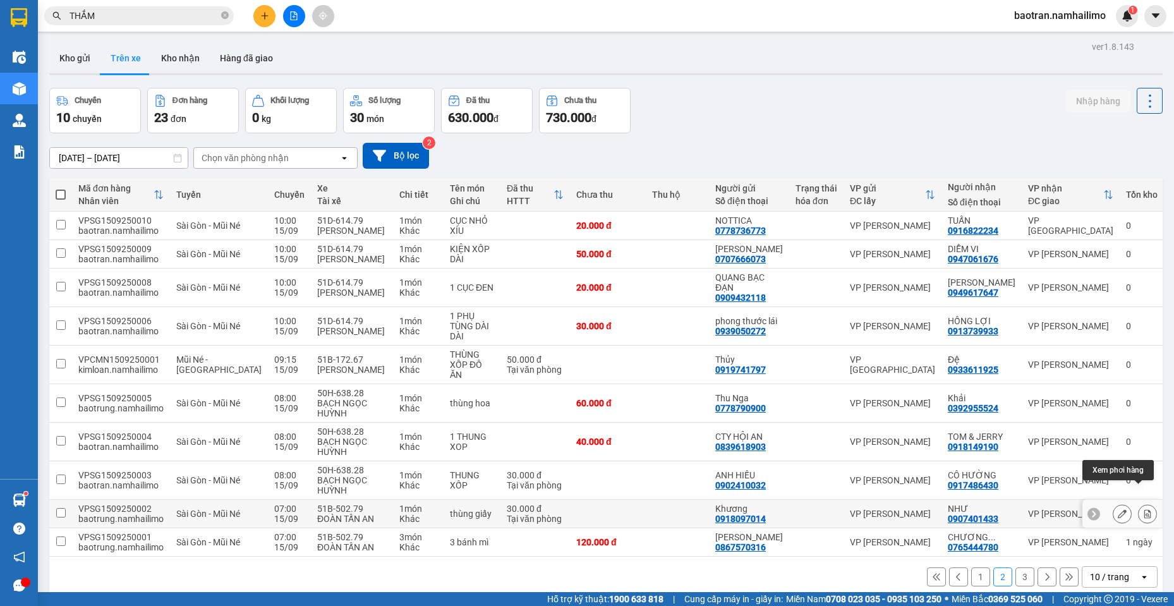
click at [1143, 509] on icon at bounding box center [1147, 513] width 9 height 9
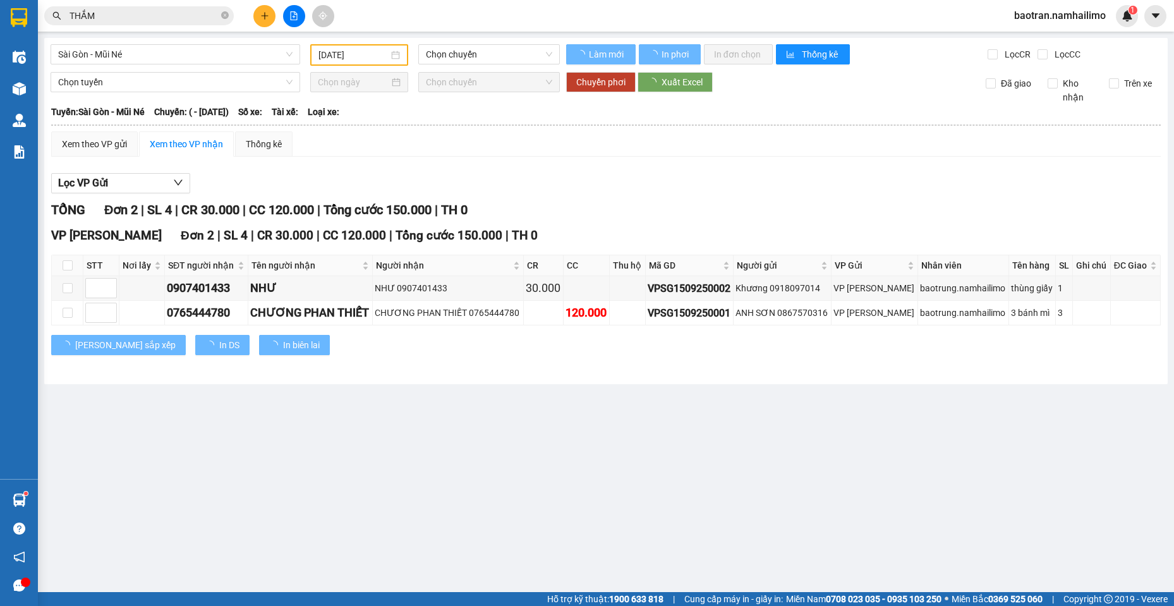
type input "[DATE]"
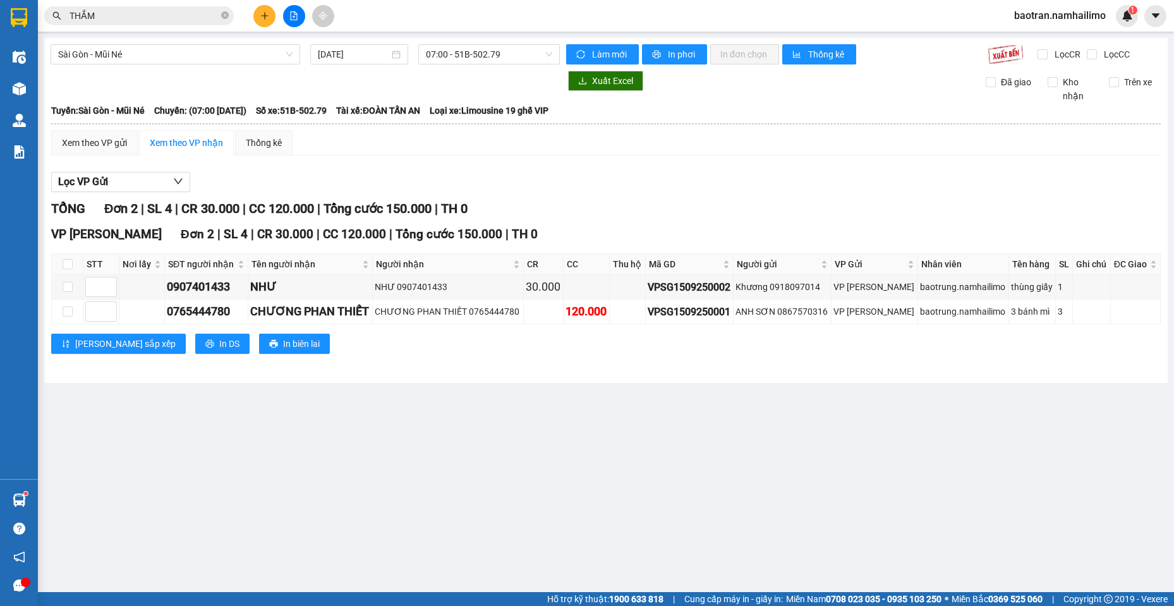
click at [77, 481] on main "[GEOGRAPHIC_DATA] - Mũi Né [DATE] 07:00 - 51B-502.79 Làm mới In phơi In đơn chọ…" at bounding box center [587, 296] width 1174 height 592
click at [146, 376] on main "[GEOGRAPHIC_DATA] - Mũi Né [DATE] 07:00 - 51B-502.79 Làm mới In phơi In đơn chọ…" at bounding box center [587, 296] width 1174 height 592
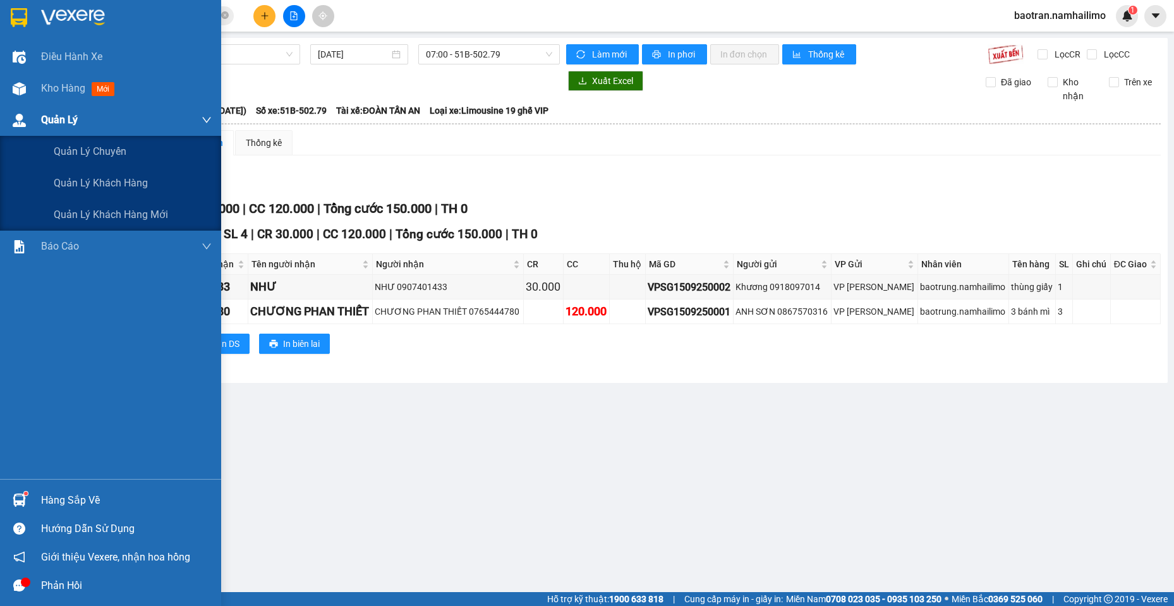
click at [52, 107] on div "Quản Lý" at bounding box center [126, 120] width 171 height 32
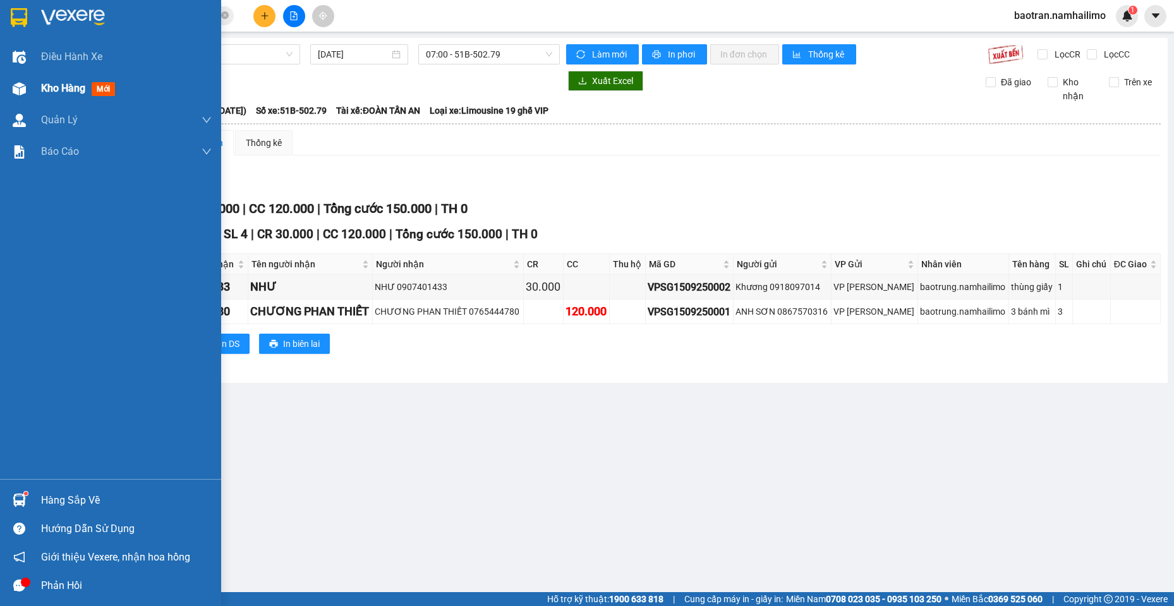
click at [52, 100] on div "Kho hàng mới" at bounding box center [126, 89] width 171 height 32
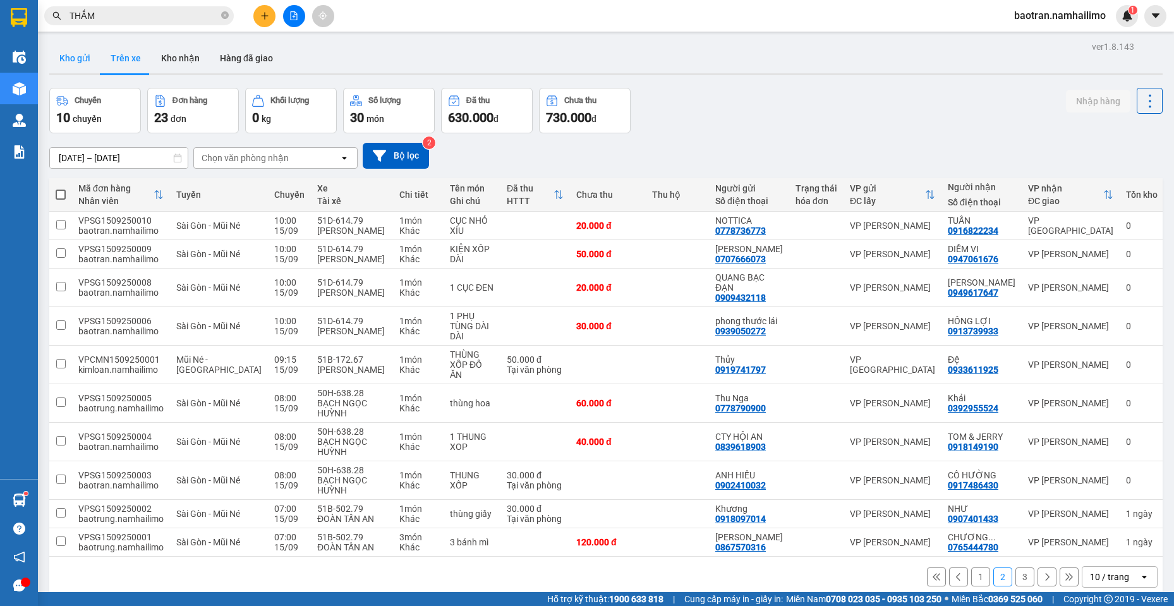
click at [83, 61] on button "Kho gửi" at bounding box center [74, 58] width 51 height 30
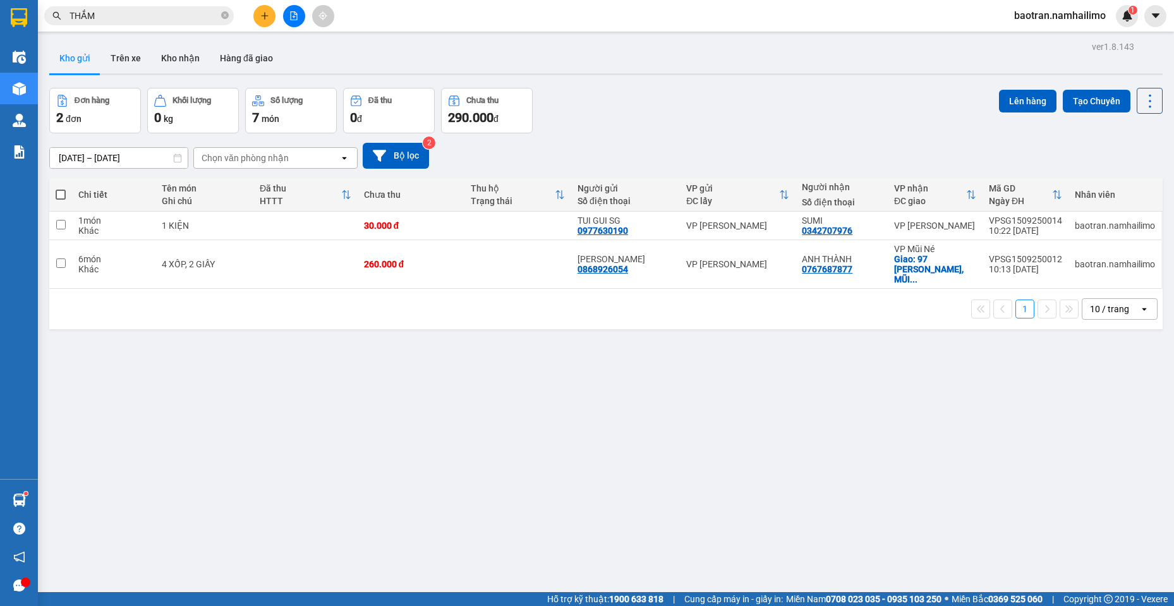
drag, startPoint x: 169, startPoint y: 410, endPoint x: 201, endPoint y: 277, distance: 137.1
click at [179, 362] on div "ver 1.8.143 Kho gửi Trên xe Kho nhận Hàng đã giao Đơn hàng 2 đơn Khối lượng 0 k…" at bounding box center [605, 341] width 1123 height 606
click at [269, 11] on button at bounding box center [264, 16] width 22 height 22
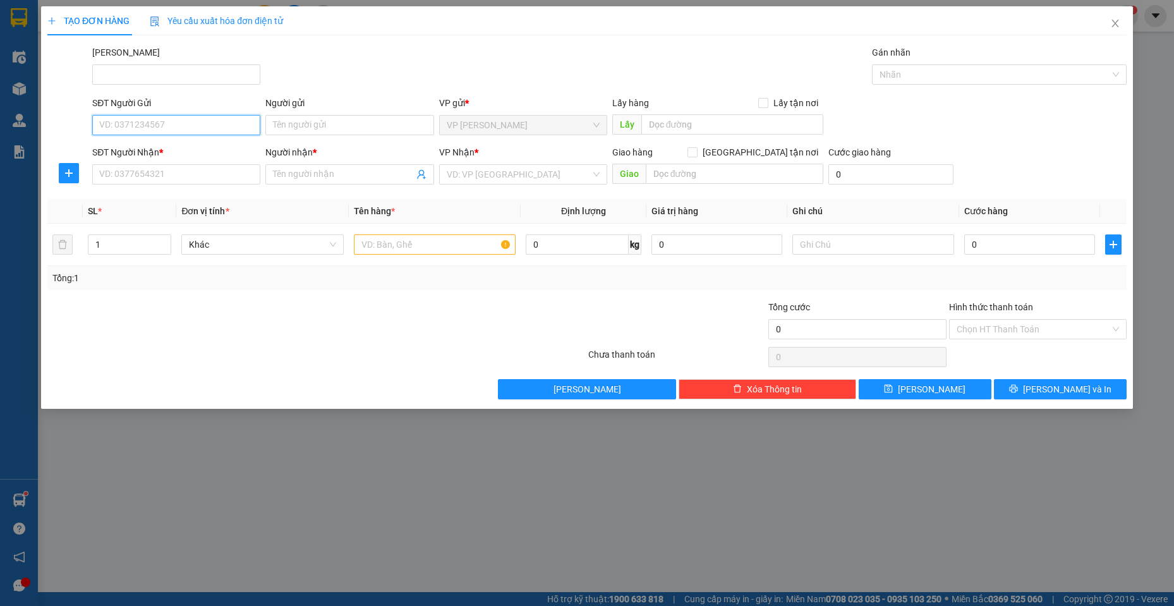
click at [171, 118] on input "SĐT Người Gửi" at bounding box center [176, 125] width 168 height 20
type input "0898525529"
click at [157, 153] on div "0898525529 - Tuân" at bounding box center [176, 150] width 153 height 14
type input "Tuân"
type input "0913739933"
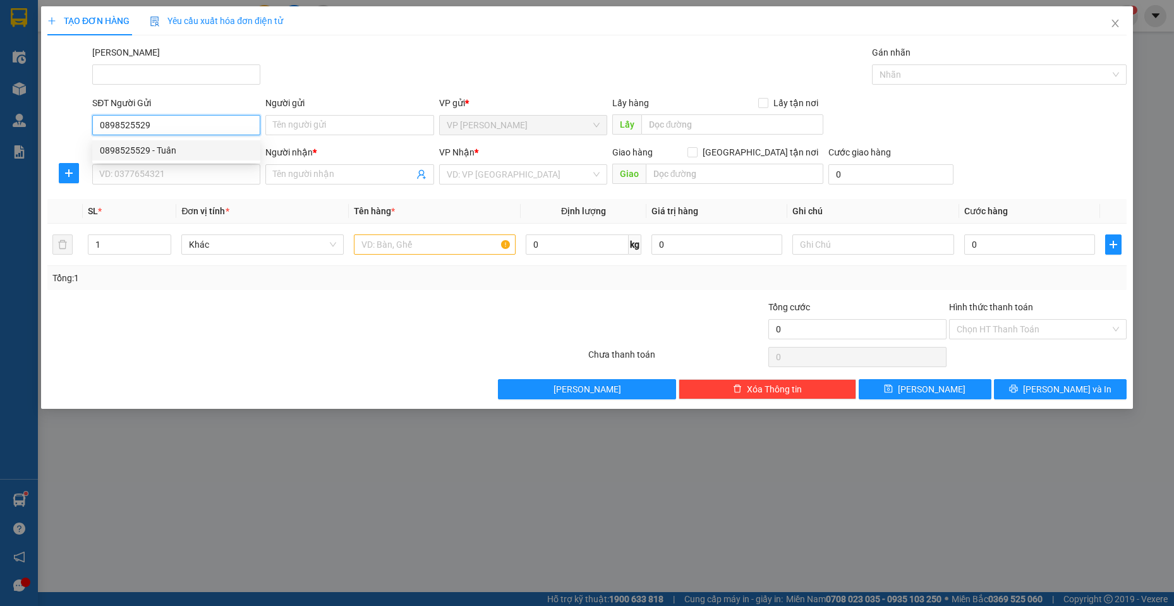
type input "HỒNG LỢI"
type input "70.000"
type input "0898525529"
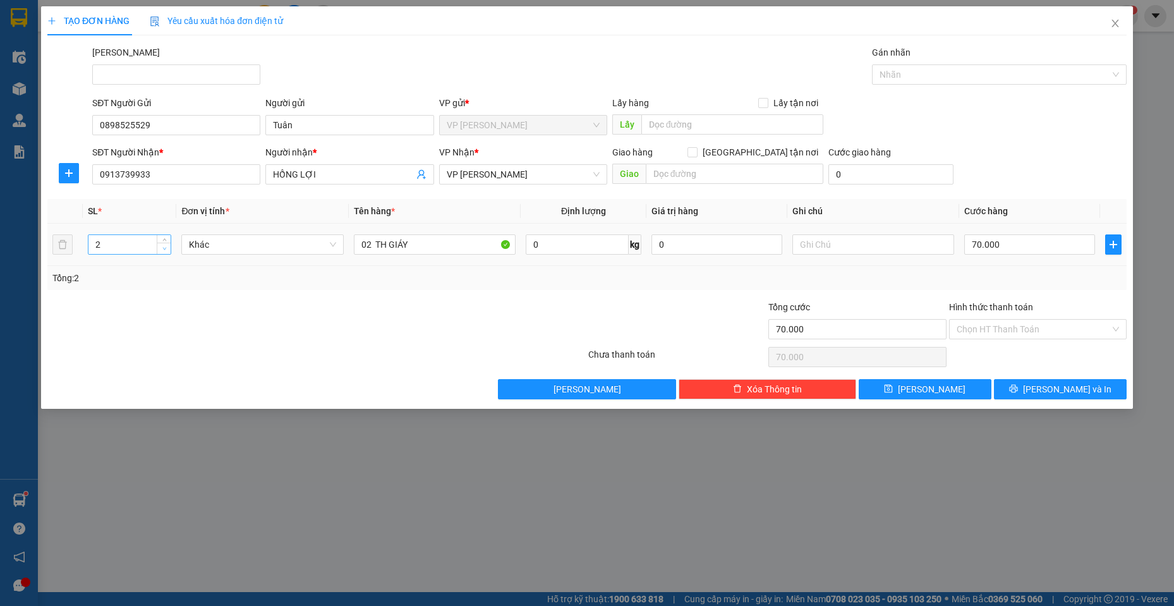
type input "1"
click at [160, 248] on span "Decrease Value" at bounding box center [164, 248] width 14 height 11
drag, startPoint x: 376, startPoint y: 243, endPoint x: 306, endPoint y: 237, distance: 70.4
click at [306, 237] on tr "1 Khác 02 TH GIÁY 0 kg 0 70.000" at bounding box center [586, 245] width 1079 height 42
type input "1 TH GIÁY"
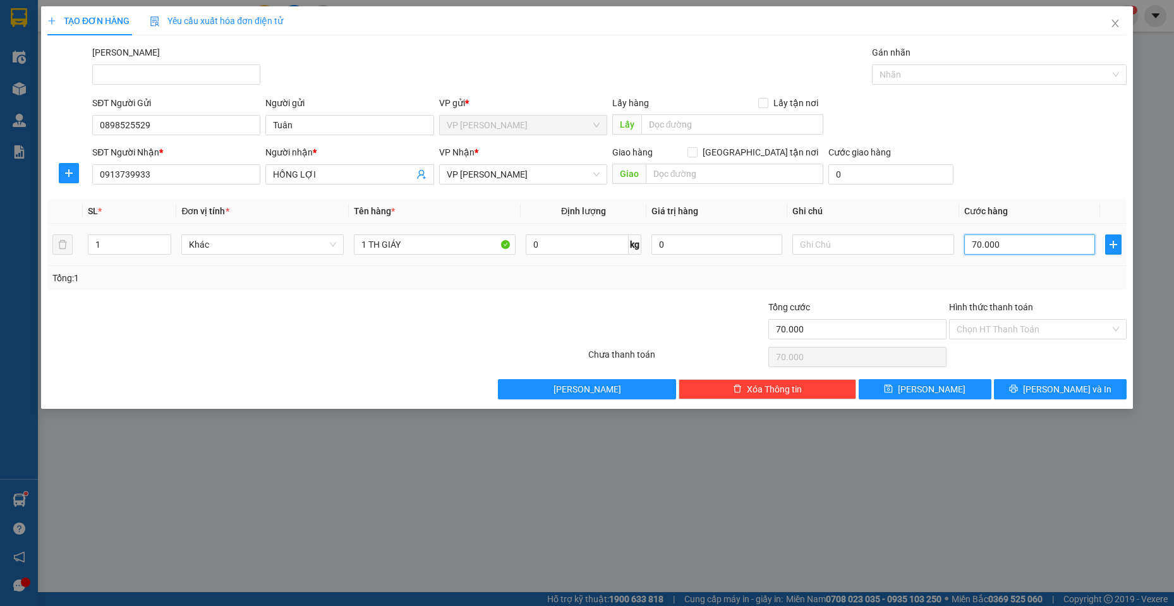
click at [1066, 242] on input "70.000" at bounding box center [1029, 244] width 131 height 20
type input "4"
type input "40"
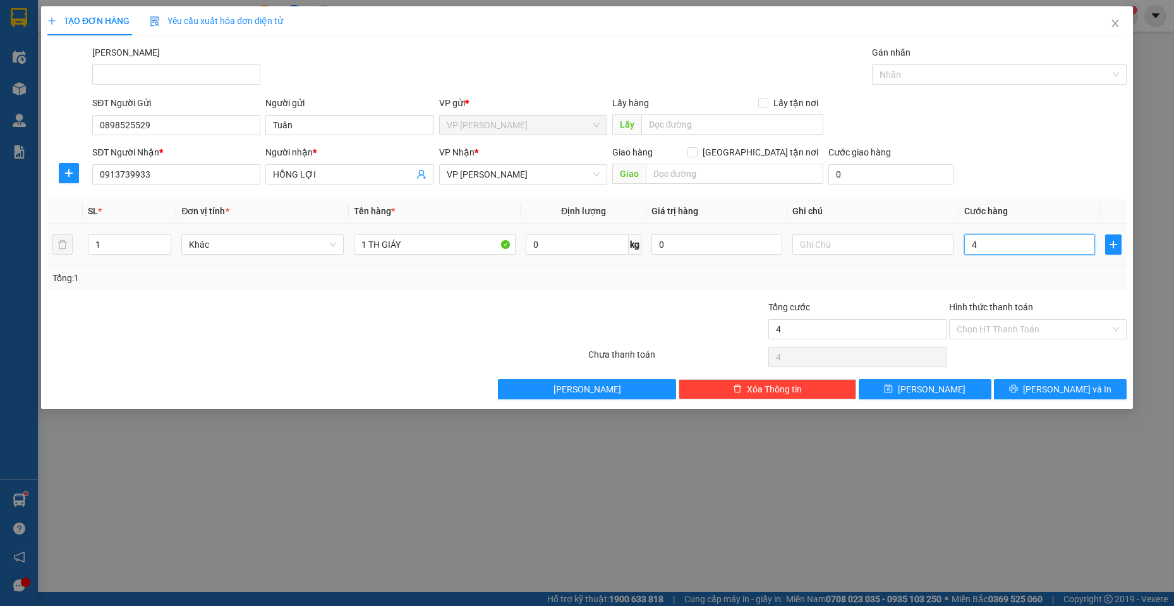
type input "40"
type input "400"
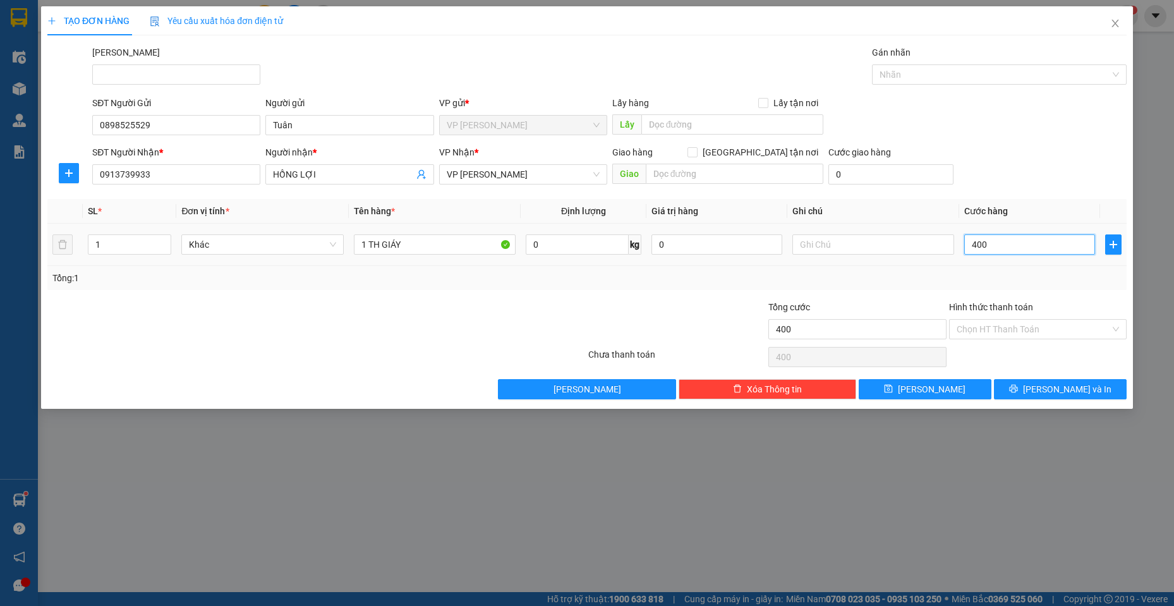
type input "4.000"
type input "40.000"
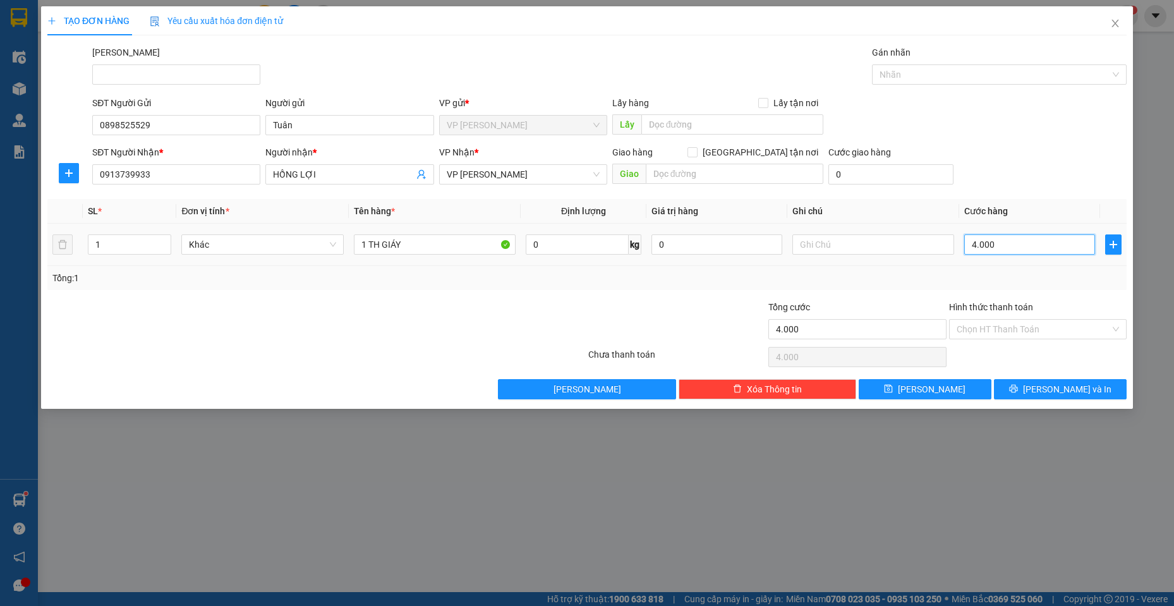
type input "40.000"
click at [1047, 379] on button "[PERSON_NAME] và In" at bounding box center [1060, 389] width 133 height 20
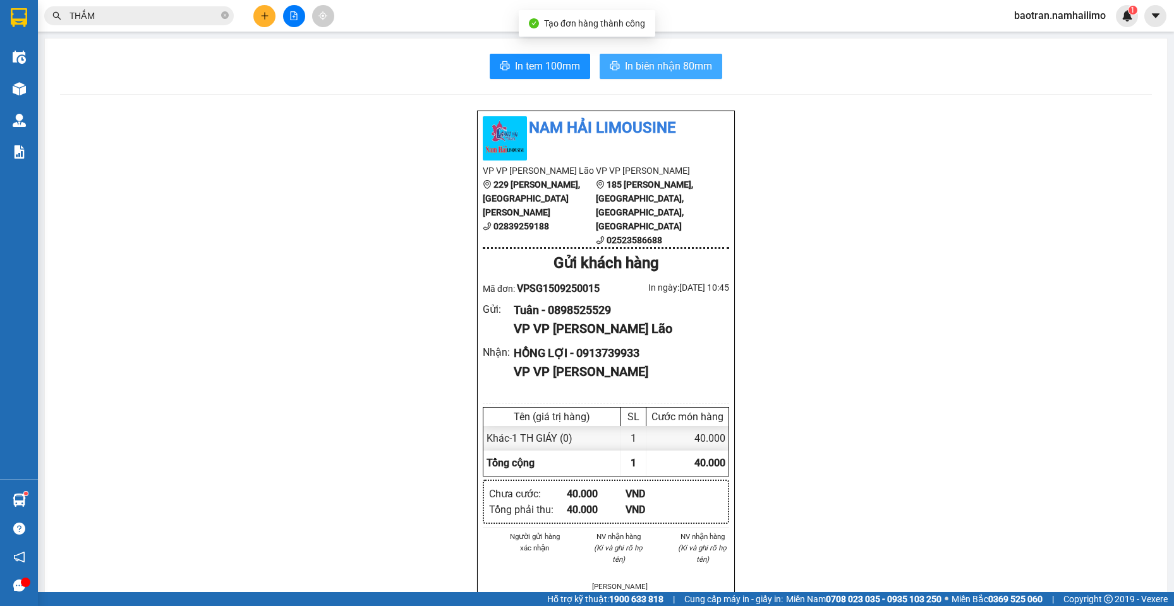
drag, startPoint x: 667, startPoint y: 61, endPoint x: 658, endPoint y: 50, distance: 14.4
click at [663, 57] on button "In biên nhận 80mm" at bounding box center [660, 66] width 123 height 25
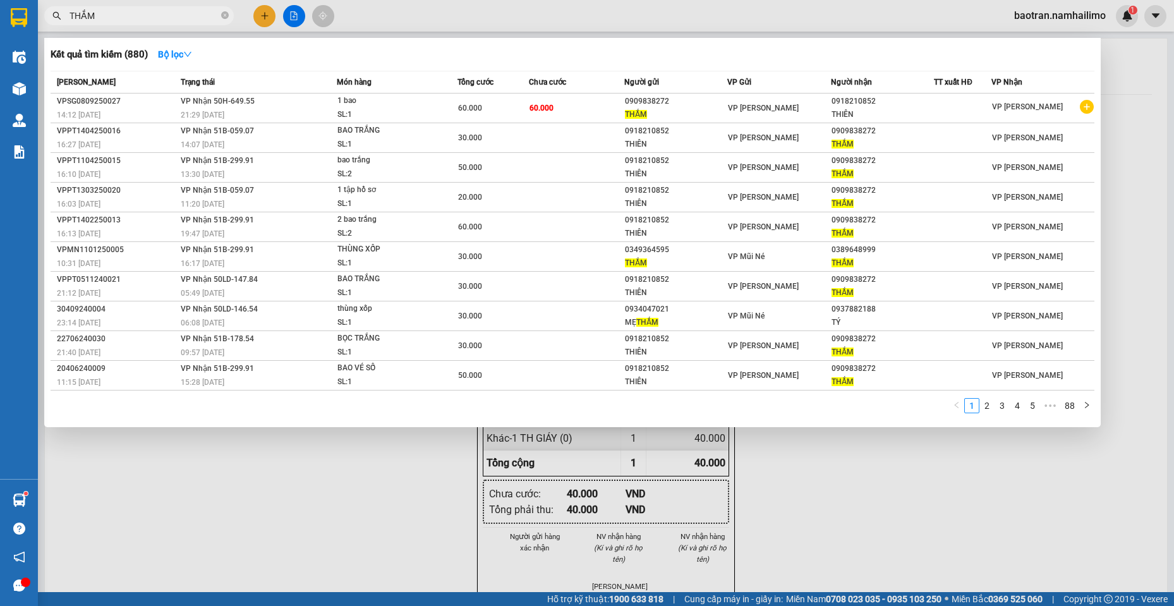
click at [167, 12] on input "THẮM" at bounding box center [143, 16] width 149 height 14
type input "T"
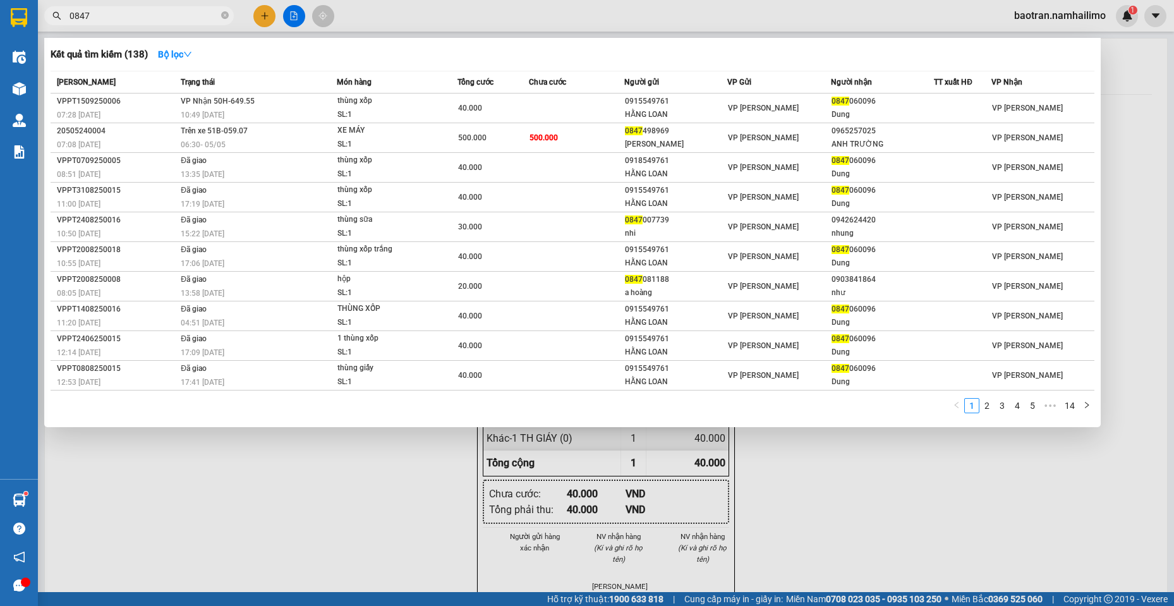
type input "0847"
click at [184, 407] on div "1 2 3 4 5 ••• 14" at bounding box center [572, 409] width 1043 height 23
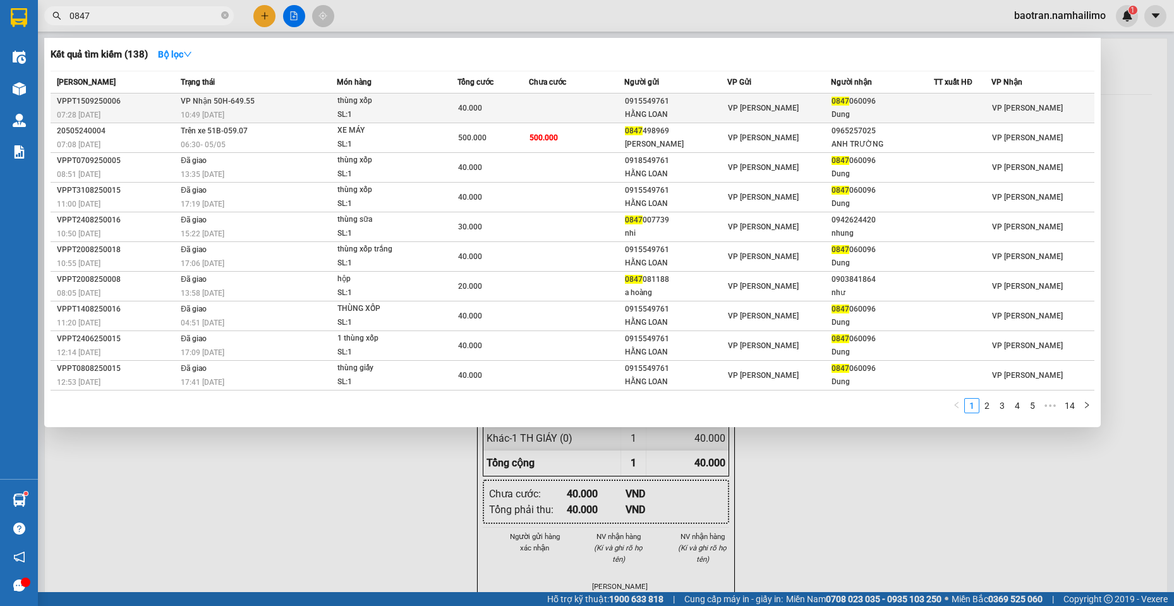
click at [354, 112] on div "SL: 1" at bounding box center [384, 115] width 95 height 14
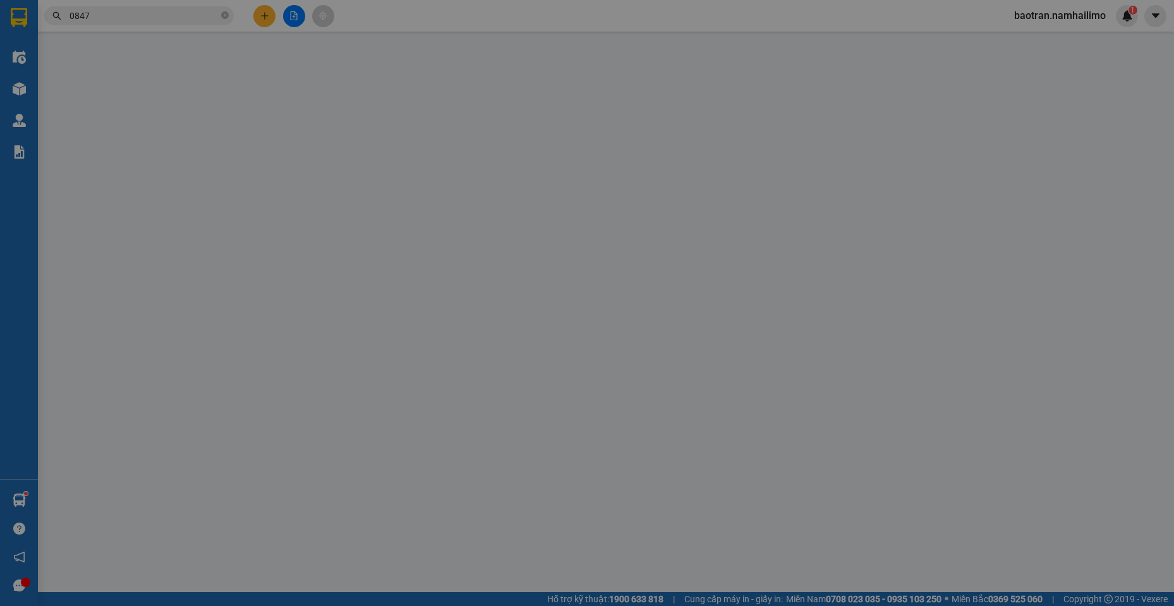
type input "0915549761"
type input "HẰNG LOAN"
type input "0847060096"
type input "Dung"
type input "40.000"
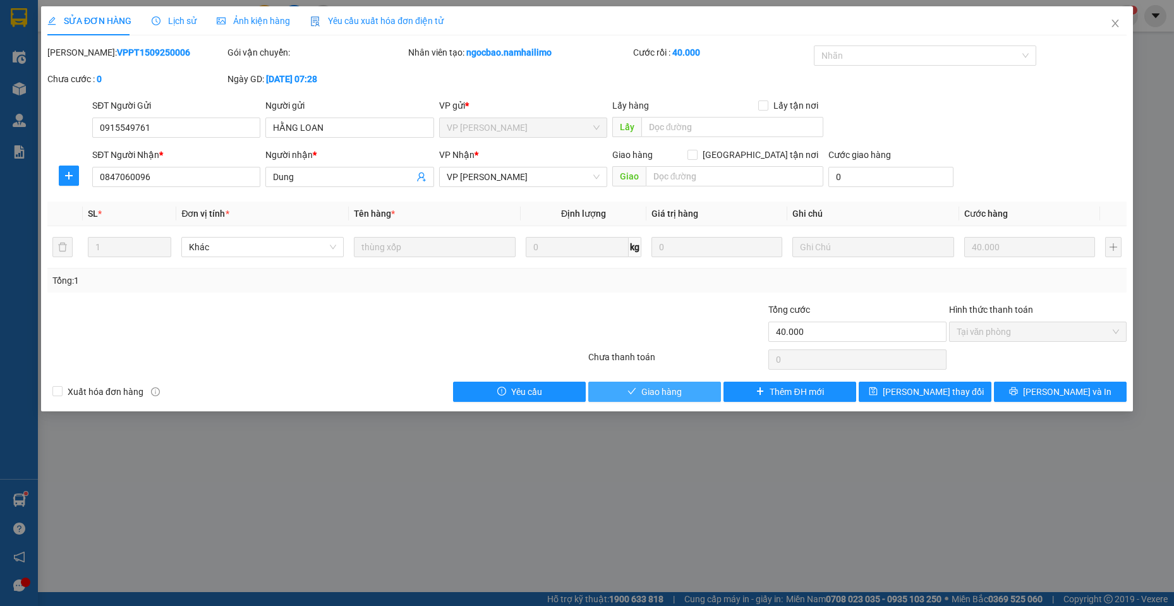
click at [696, 391] on button "Giao hàng" at bounding box center [654, 391] width 133 height 20
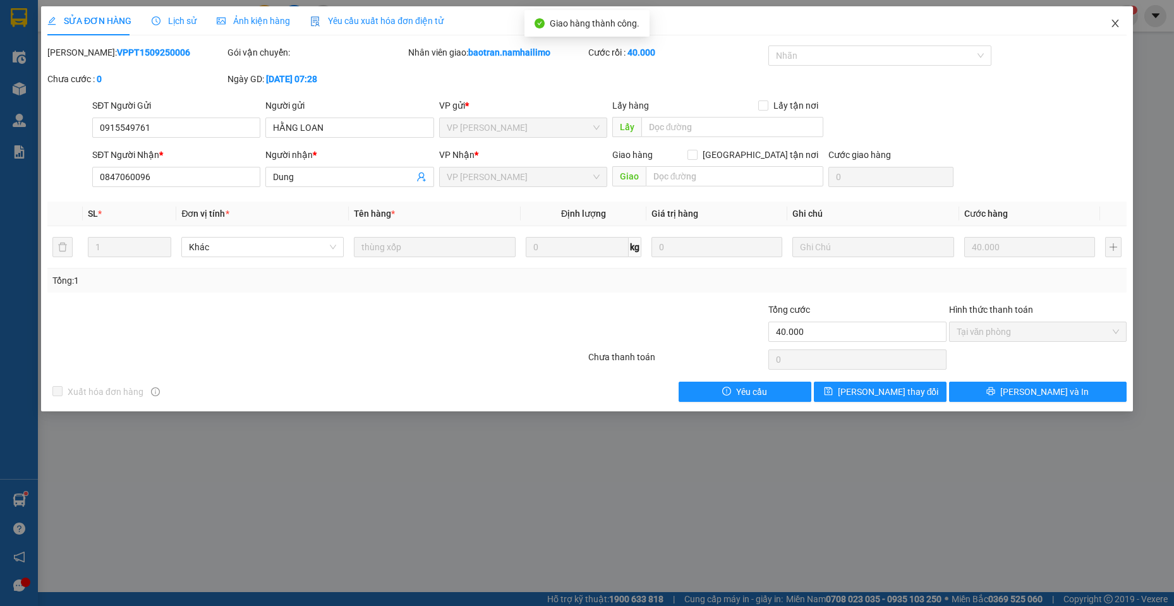
drag, startPoint x: 1118, startPoint y: 27, endPoint x: 1115, endPoint y: 20, distance: 7.1
click at [1117, 23] on icon "close" at bounding box center [1115, 23] width 10 height 10
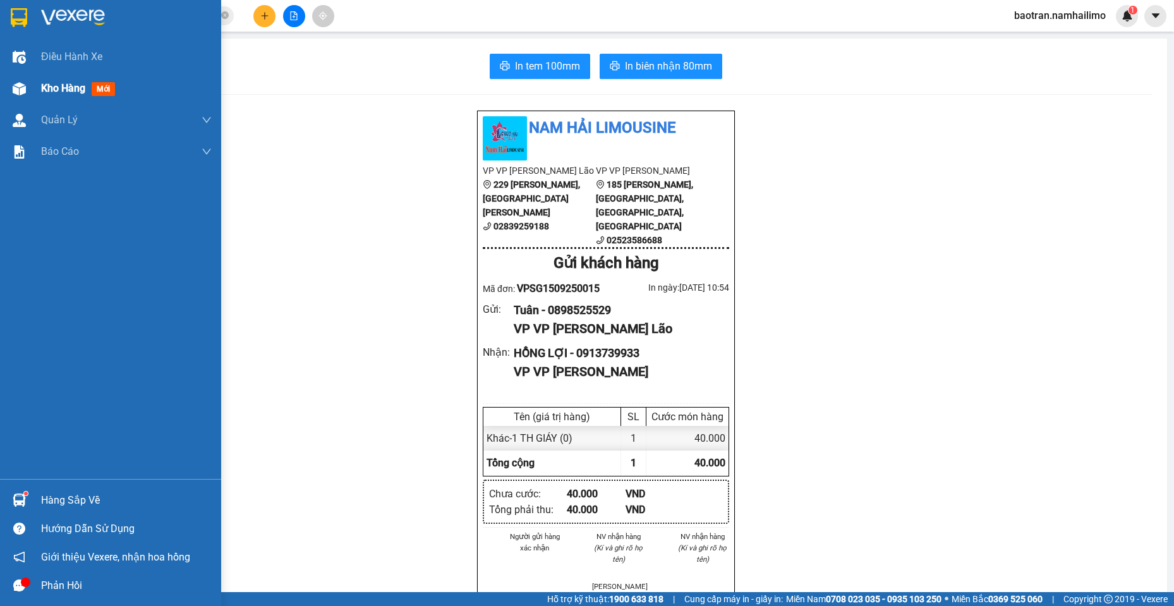
click at [54, 84] on span "Kho hàng" at bounding box center [63, 88] width 44 height 12
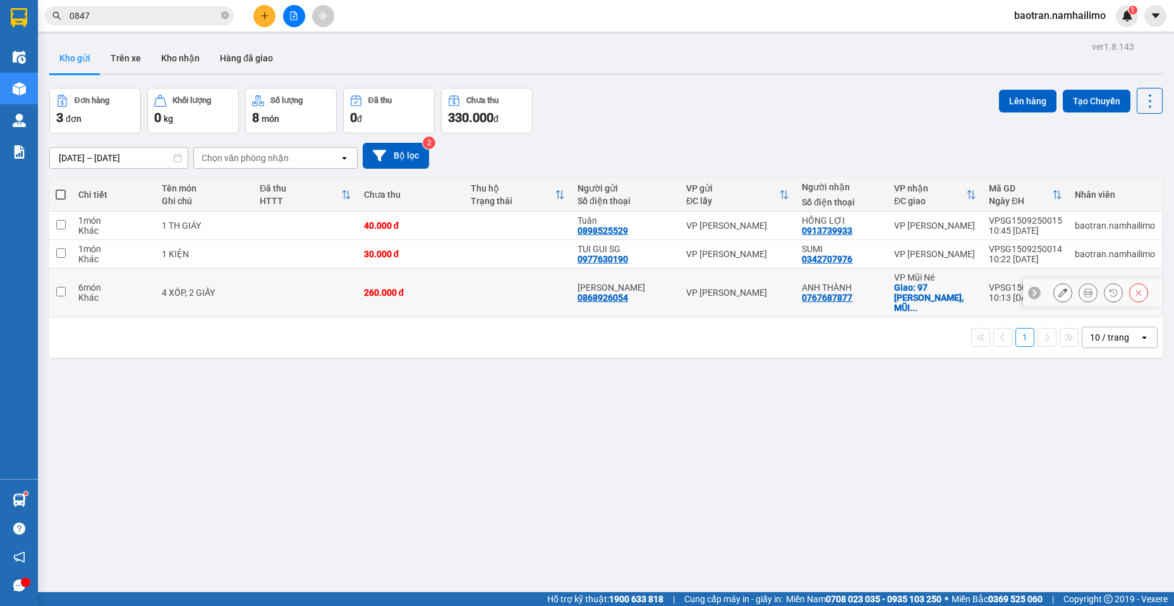
click at [1067, 289] on div at bounding box center [1100, 292] width 95 height 19
click at [1083, 288] on icon at bounding box center [1087, 292] width 9 height 9
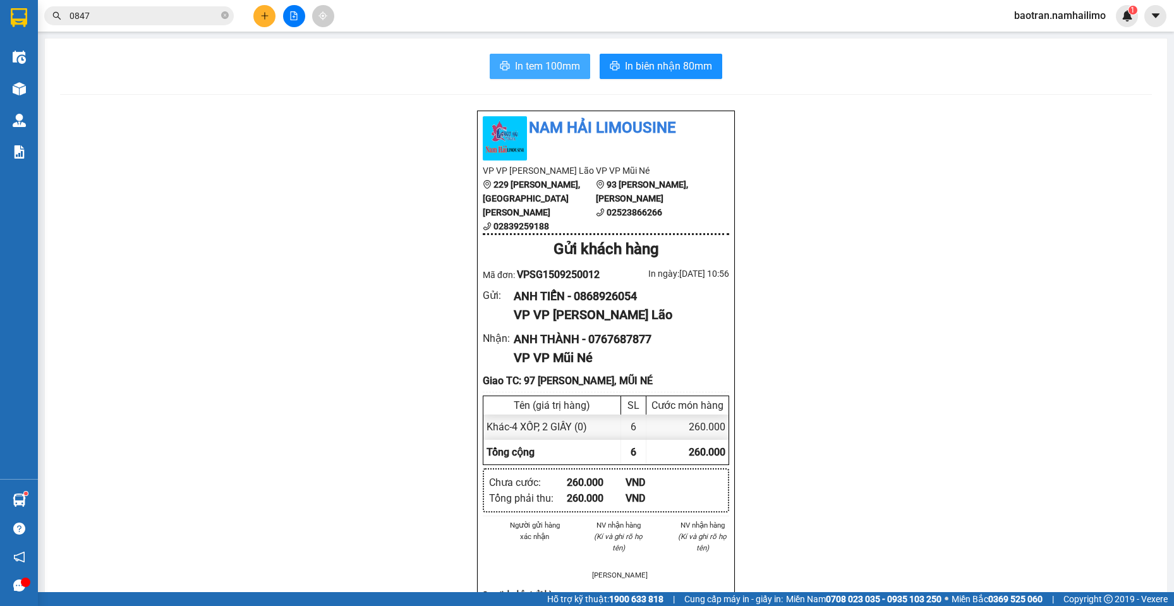
click at [529, 80] on div "In tem 100mm In biên nhận 80mm Nam Hải Limousine VP VP [PERSON_NAME] Lão [STREE…" at bounding box center [606, 616] width 1122 height 1155
click at [530, 57] on button "In tem 100mm" at bounding box center [539, 66] width 100 height 25
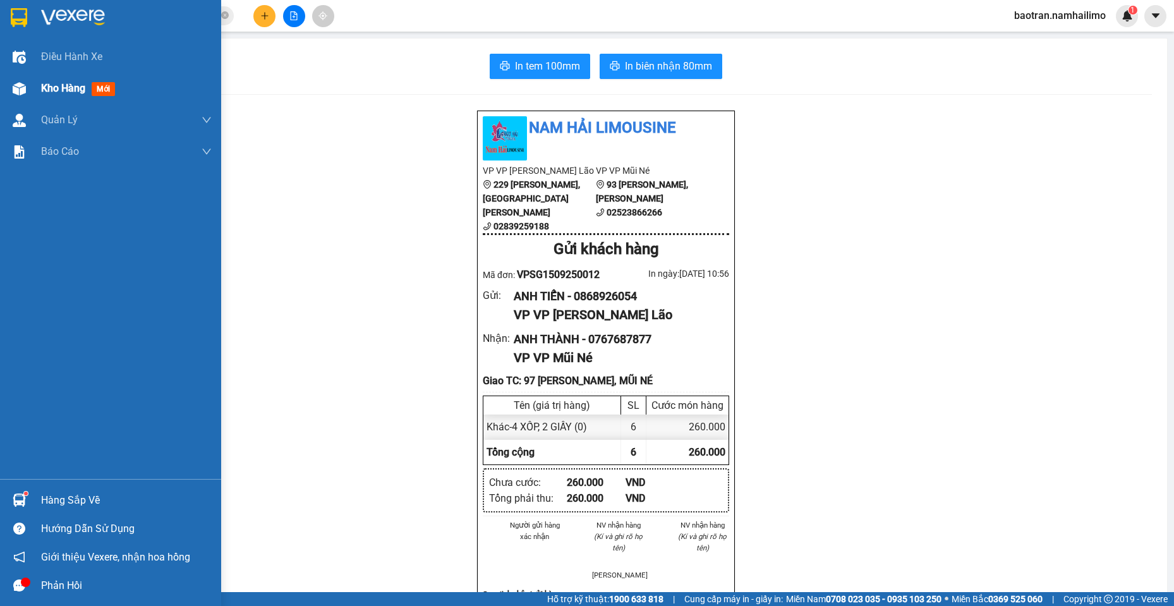
click at [18, 83] on img at bounding box center [19, 88] width 13 height 13
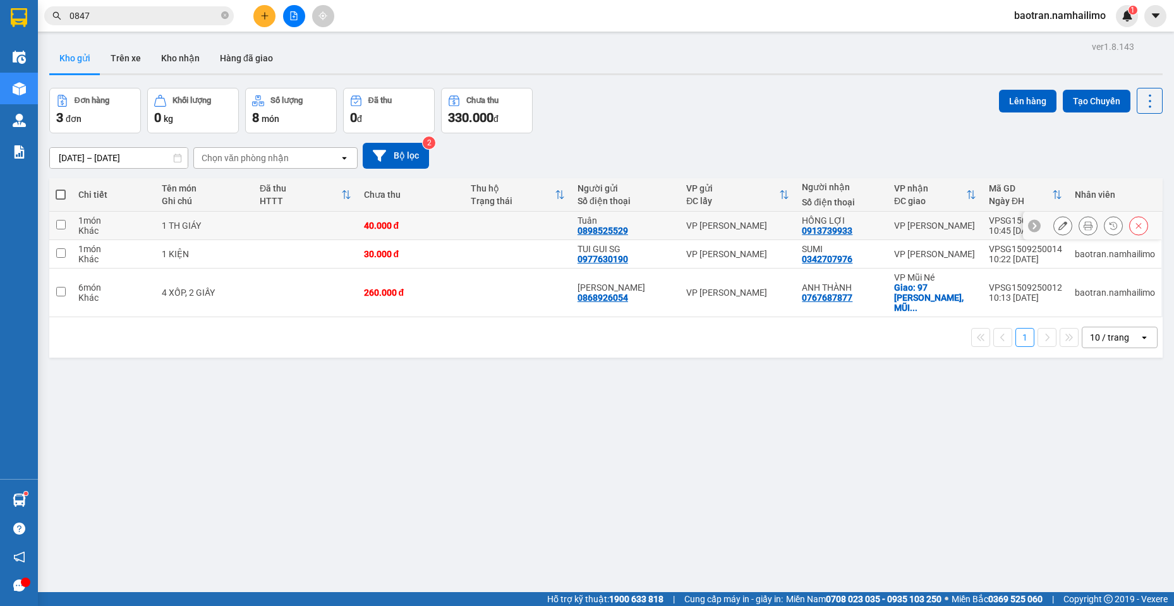
drag, startPoint x: 418, startPoint y: 222, endPoint x: 417, endPoint y: 255, distance: 32.2
click at [418, 224] on div "40.000 đ" at bounding box center [411, 225] width 94 height 10
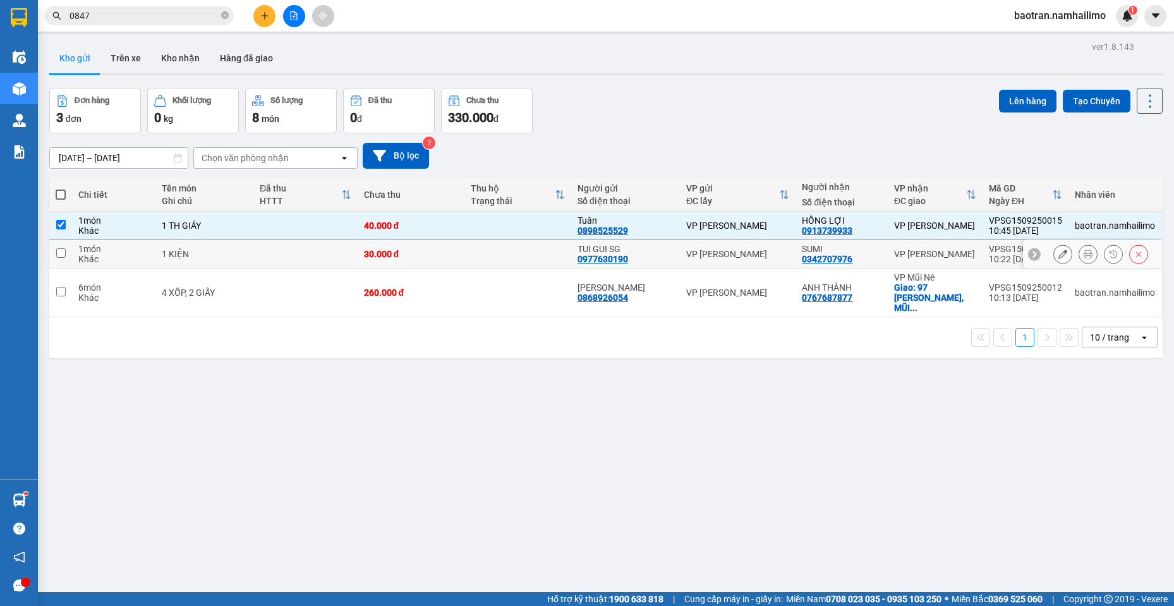
click at [416, 256] on div "30.000 đ" at bounding box center [411, 254] width 94 height 10
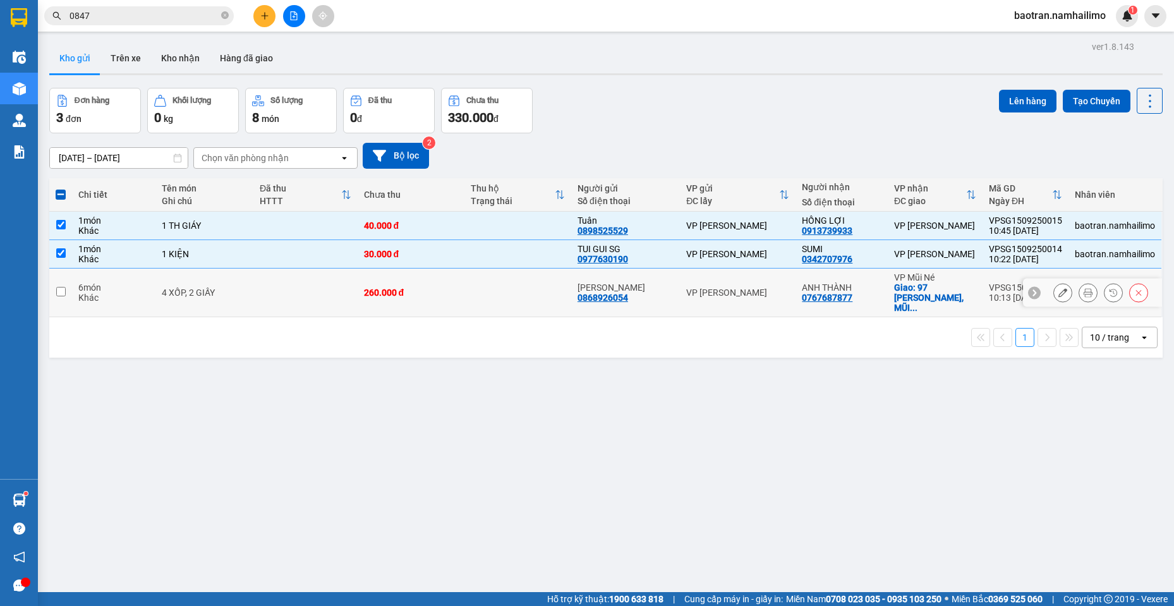
click at [428, 299] on td "260.000 đ" at bounding box center [410, 292] width 107 height 49
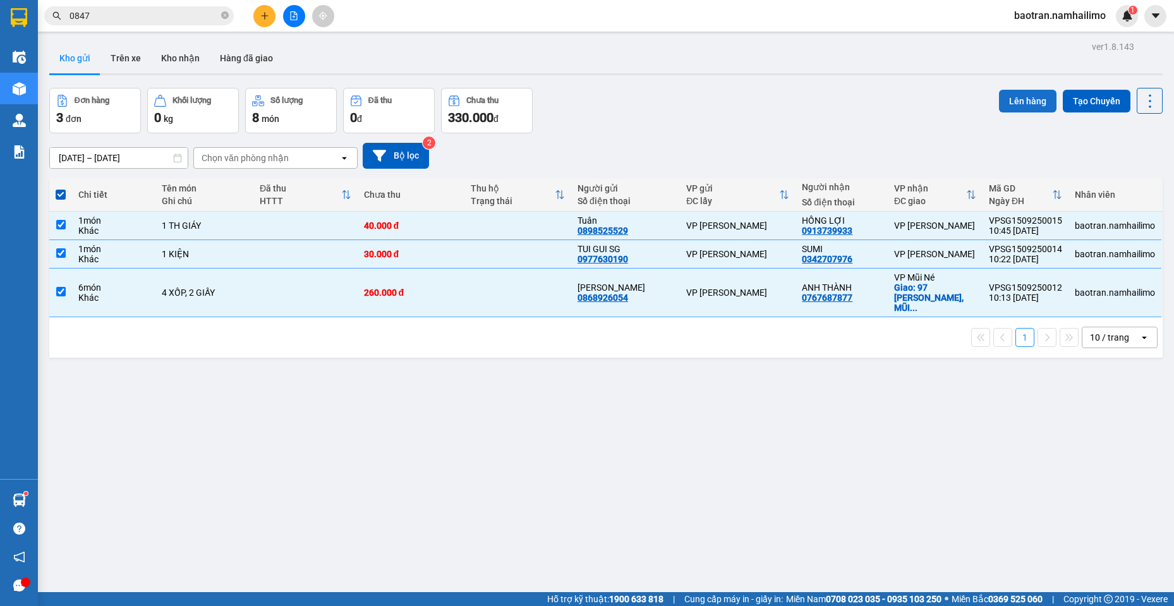
click at [1028, 95] on button "Lên hàng" at bounding box center [1027, 101] width 57 height 23
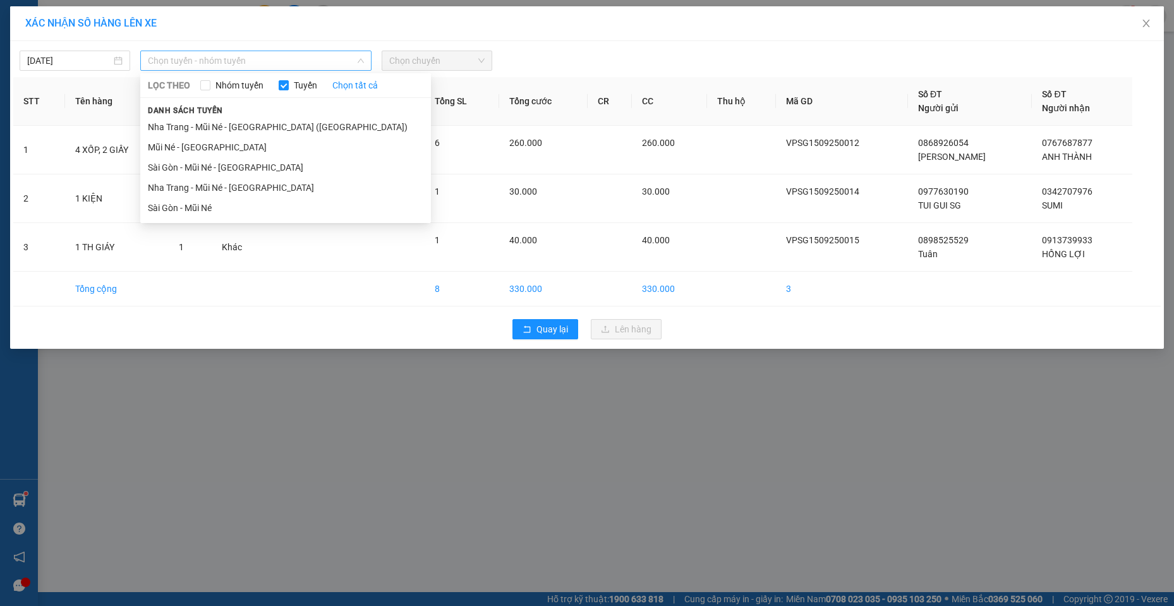
click at [241, 69] on span "Chọn tuyến - nhóm tuyến" at bounding box center [256, 60] width 216 height 19
click at [181, 212] on li "Sài Gòn - Mũi Né" at bounding box center [285, 208] width 291 height 20
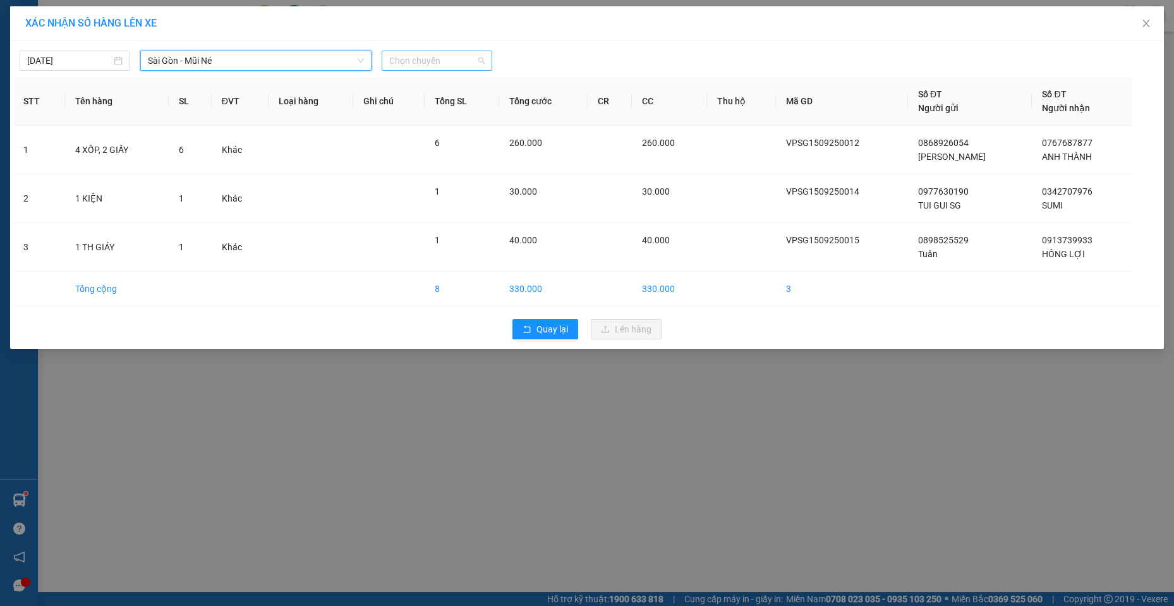
click at [453, 68] on span "Chọn chuyến" at bounding box center [436, 60] width 95 height 19
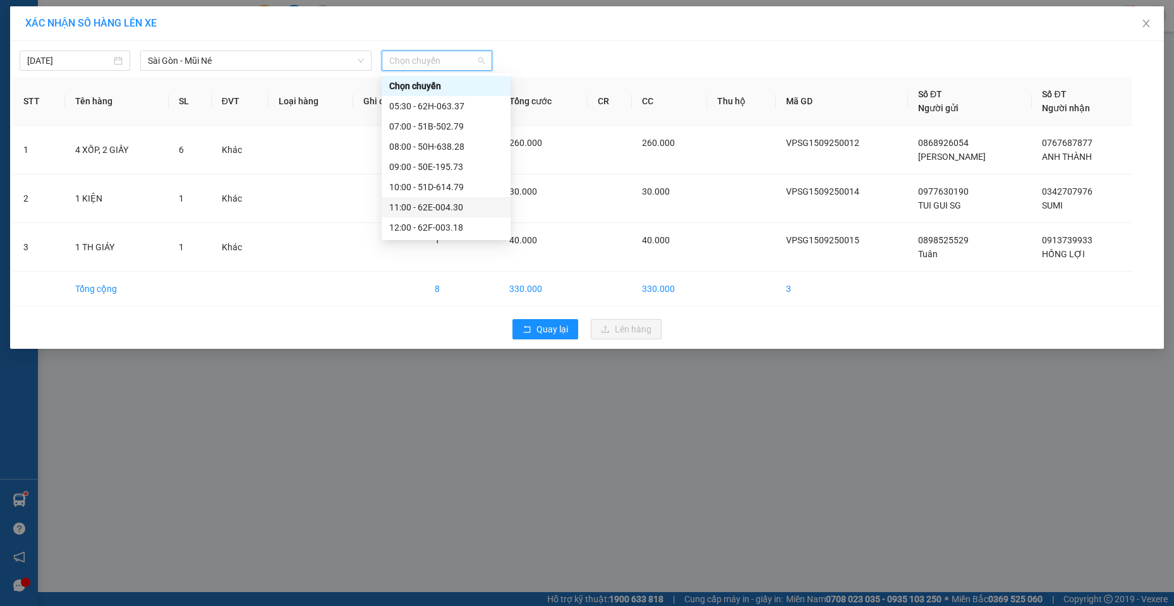
click at [414, 201] on div "11:00 - 62E-004.30" at bounding box center [446, 207] width 114 height 14
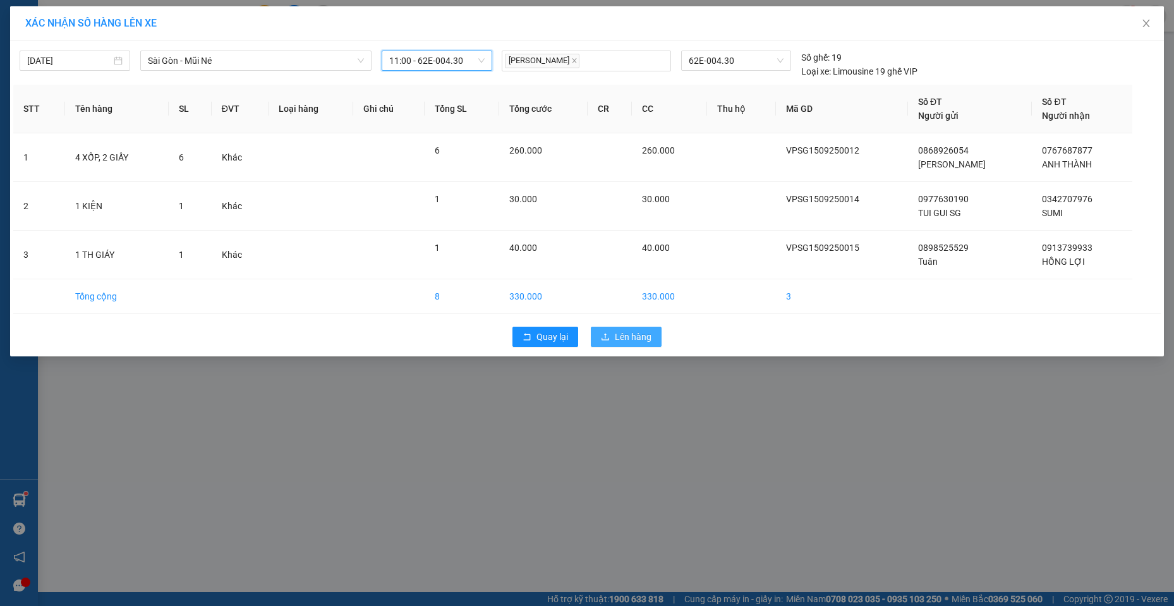
click at [639, 337] on span "Lên hàng" at bounding box center [633, 337] width 37 height 14
